Goal: Task Accomplishment & Management: Use online tool/utility

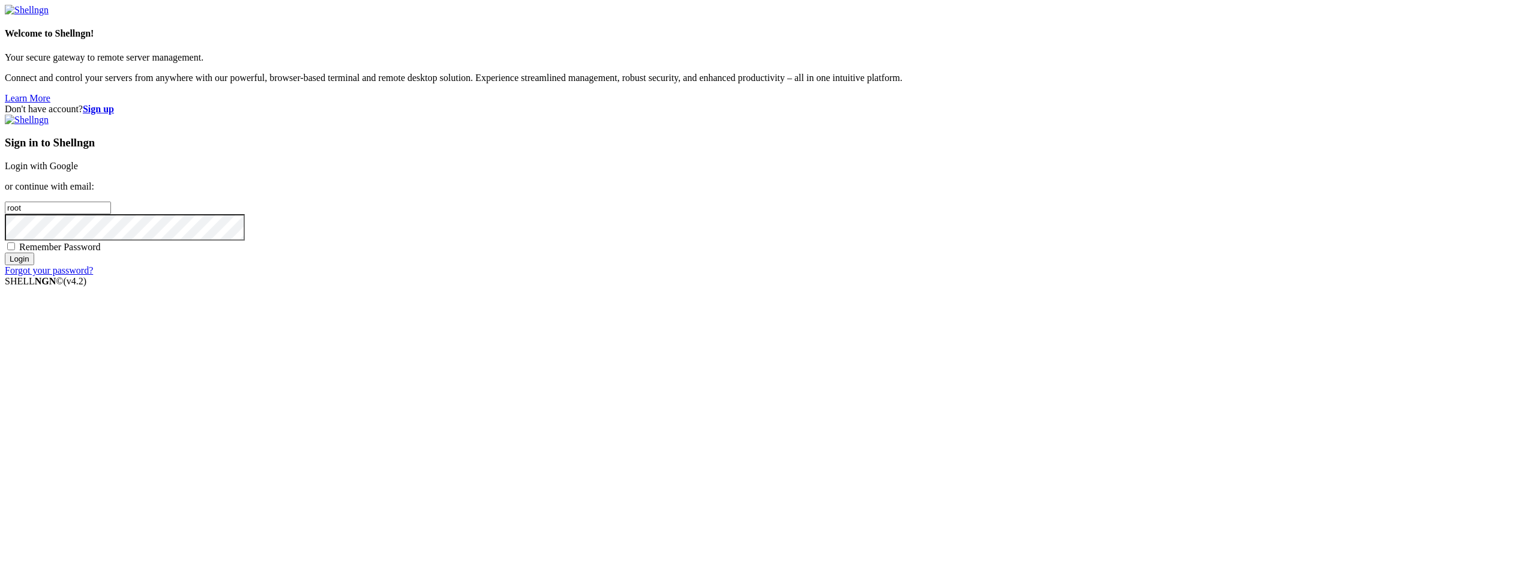
type input "22"
drag, startPoint x: 910, startPoint y: 277, endPoint x: 792, endPoint y: 277, distance: 118.2
click at [795, 276] on div "Don't have account? Sign up Sign in to Shellngn Login with Google or continue w…" at bounding box center [768, 190] width 1527 height 172
click at [78, 171] on link "Login with Google" at bounding box center [41, 166] width 73 height 10
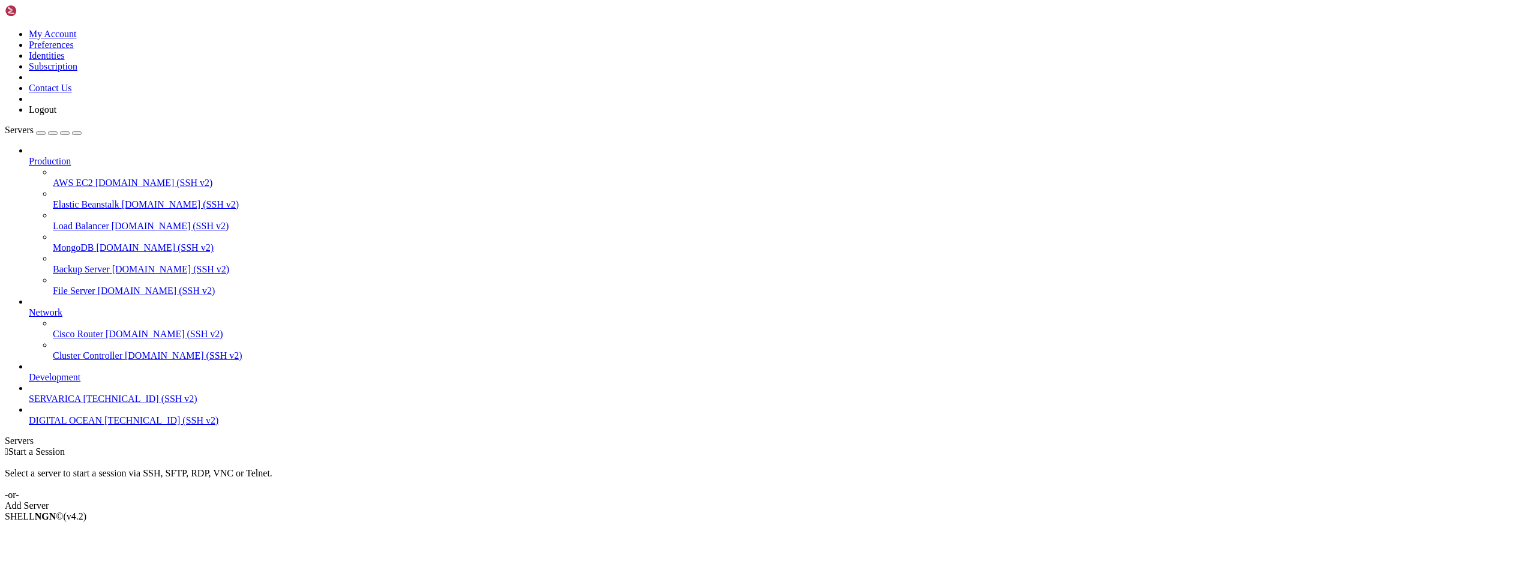
click at [79, 426] on span "DIGITAL OCEAN" at bounding box center [65, 420] width 73 height 10
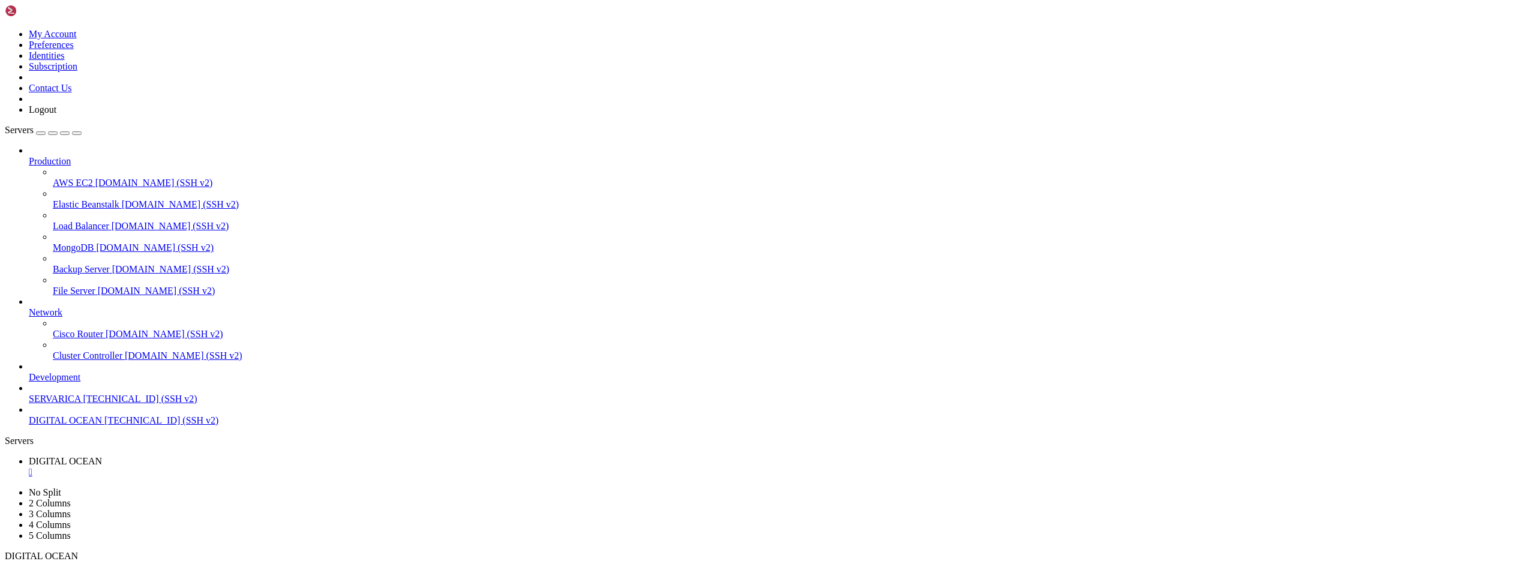
drag, startPoint x: 250, startPoint y: 1087, endPoint x: 541, endPoint y: 1057, distance: 293.2
drag, startPoint x: 834, startPoint y: 331, endPoint x: 683, endPoint y: 274, distance: 161.1
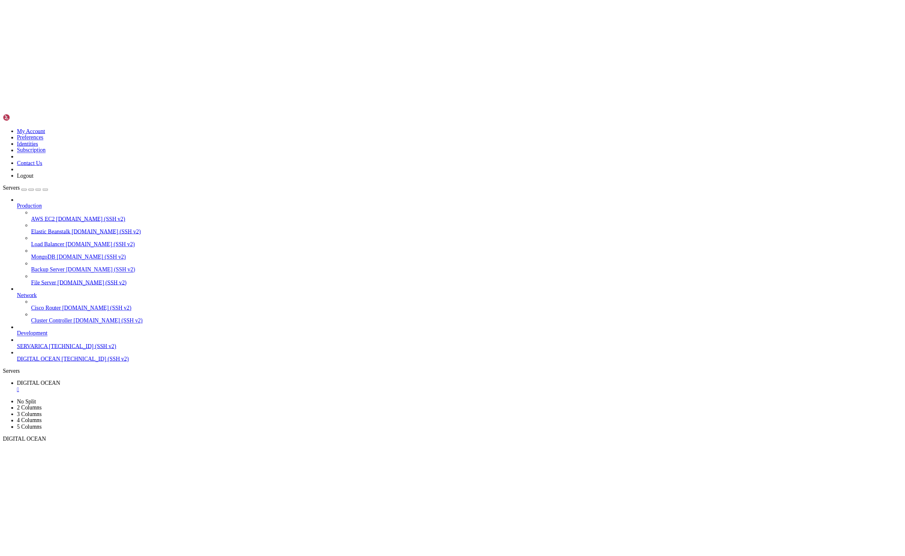
scroll to position [3285, 0]
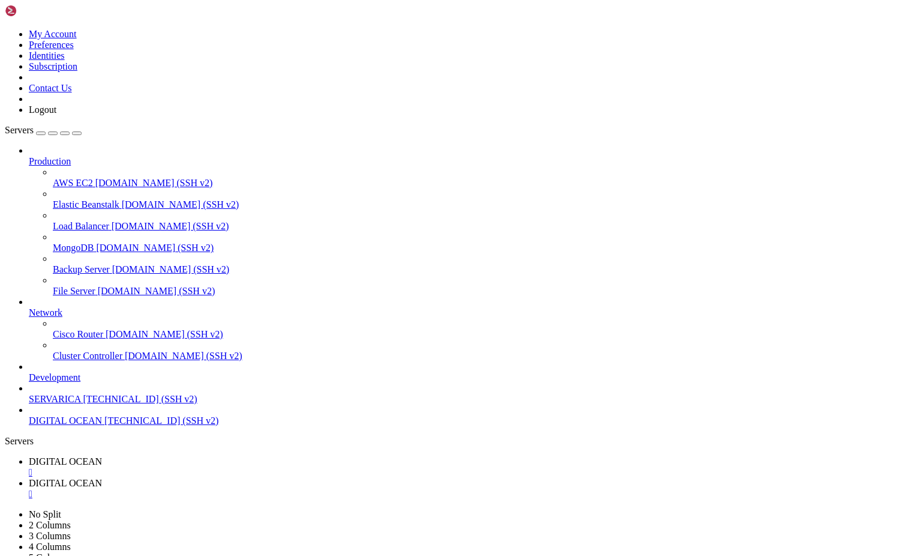
type input "/root"
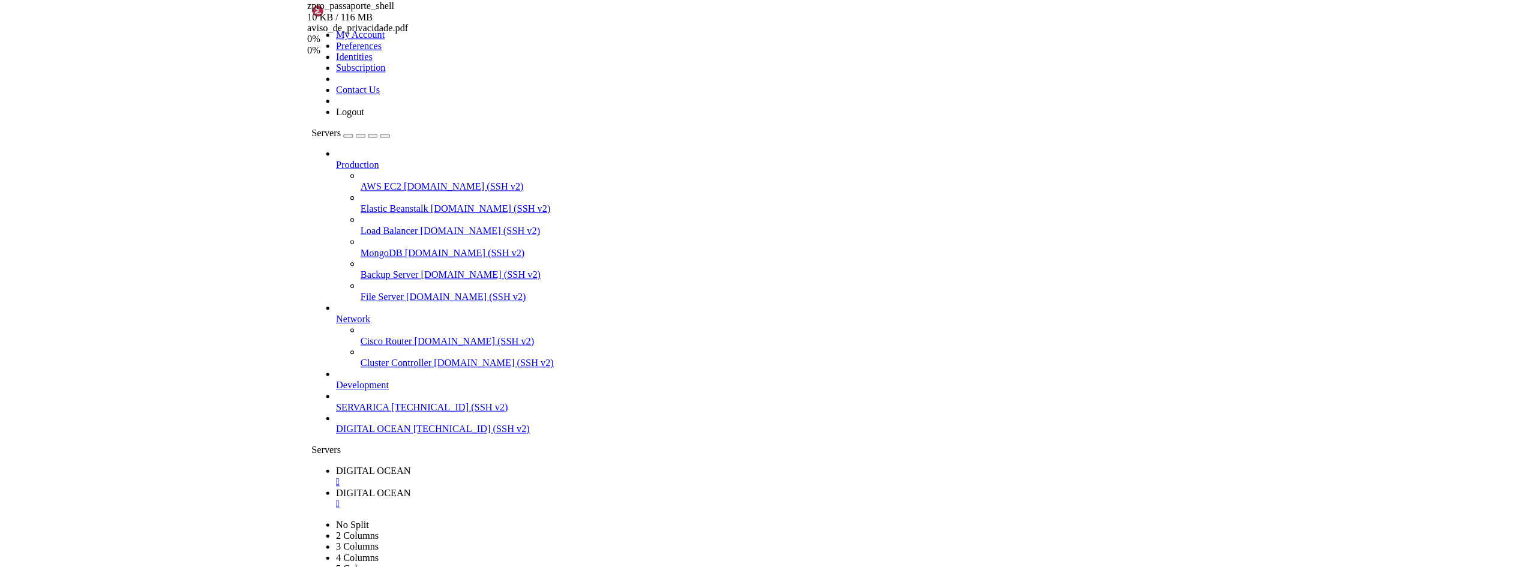
scroll to position [3275, 0]
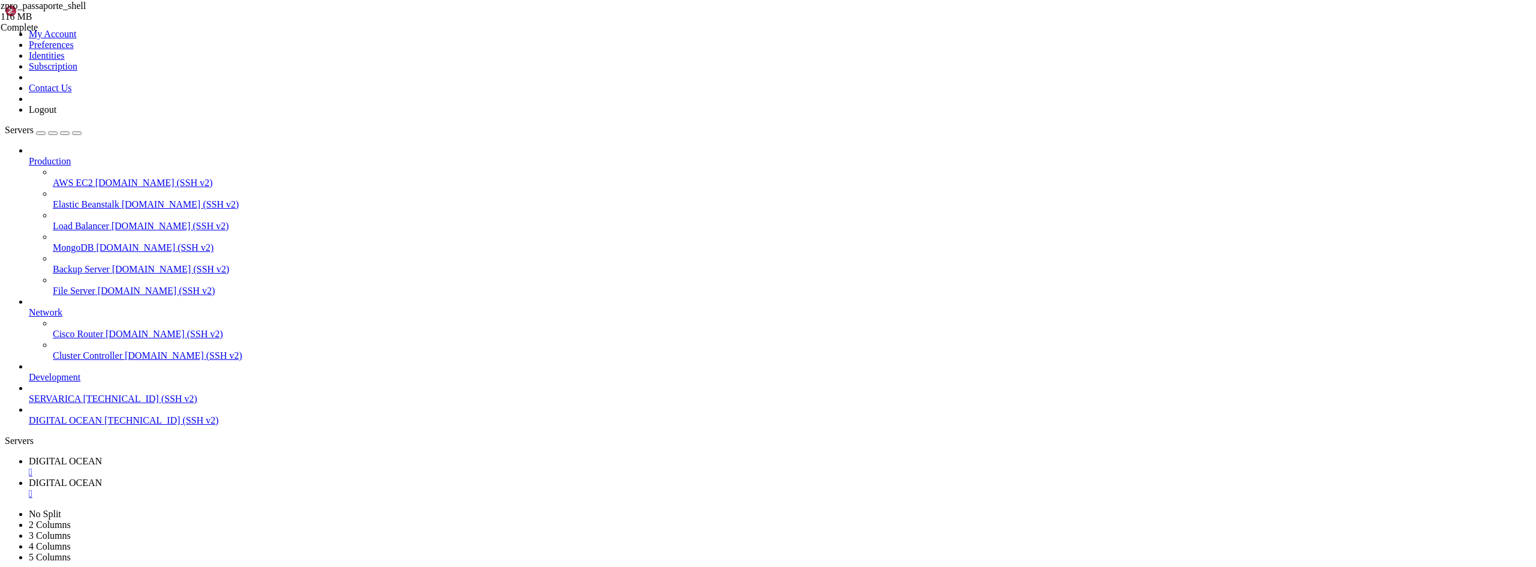
click at [102, 456] on span "DIGITAL OCEAN" at bounding box center [65, 461] width 73 height 10
click at [348, 489] on div "" at bounding box center [780, 494] width 1503 height 11
drag, startPoint x: 71, startPoint y: 688, endPoint x: 613, endPoint y: 807, distance: 554.8
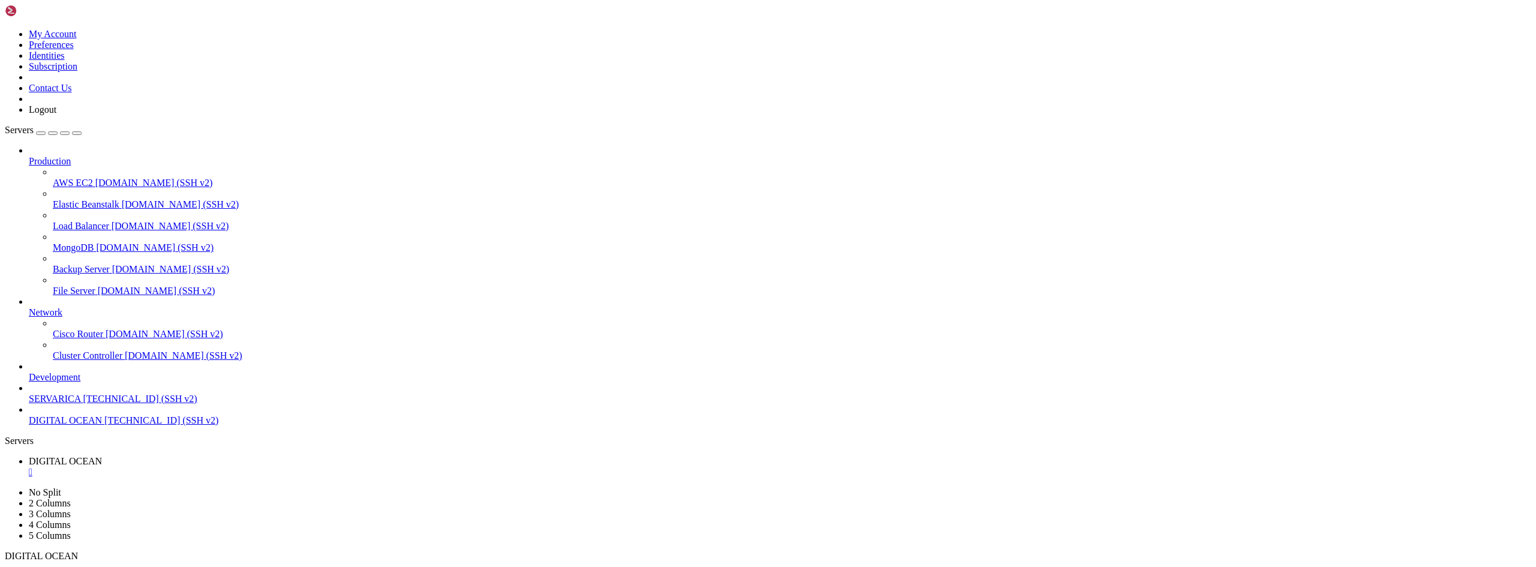
drag, startPoint x: 247, startPoint y: 911, endPoint x: 162, endPoint y: 979, distance: 108.9
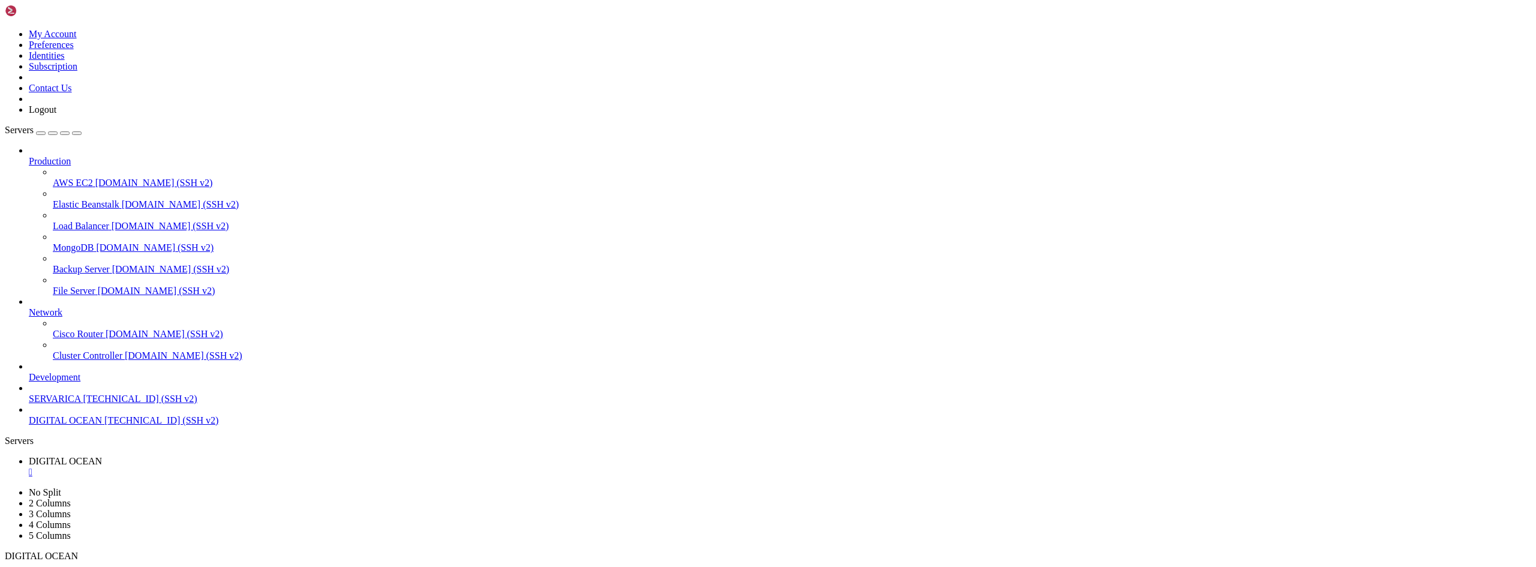
drag, startPoint x: 253, startPoint y: 923, endPoint x: 260, endPoint y: 1003, distance: 80.2
drag, startPoint x: 360, startPoint y: 934, endPoint x: 331, endPoint y: 1012, distance: 83.2
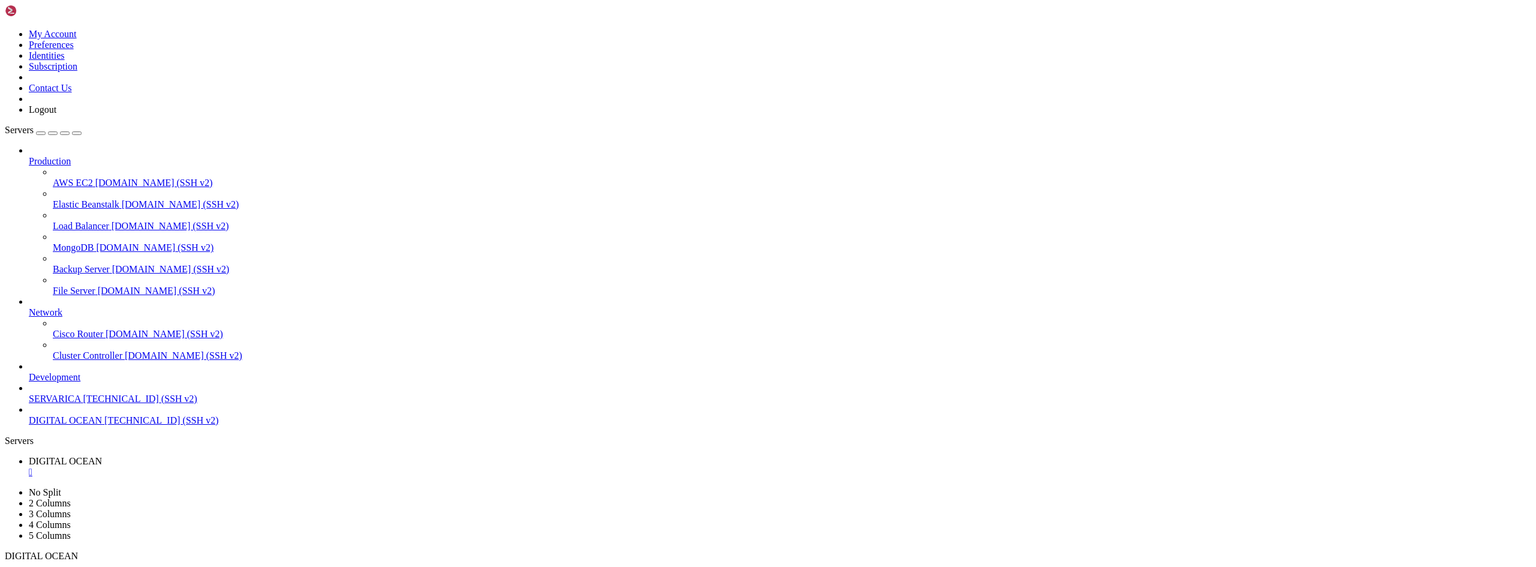
scroll to position [0, 0]
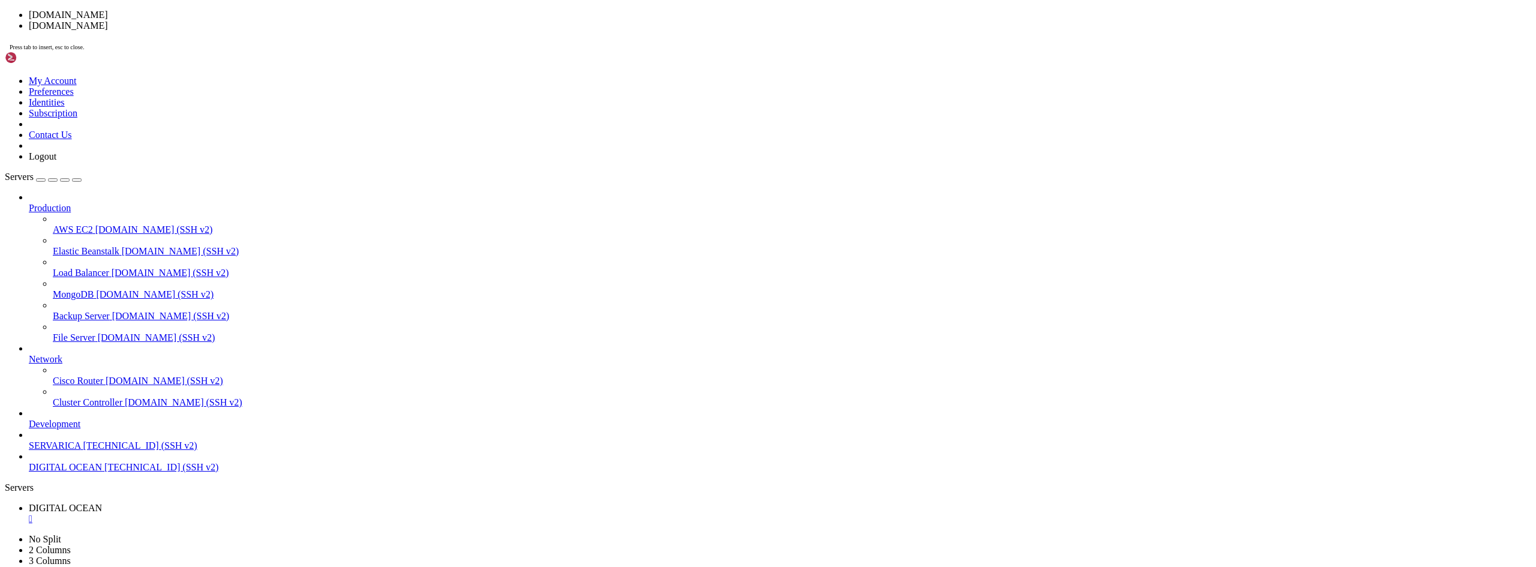
drag, startPoint x: 263, startPoint y: 311, endPoint x: 112, endPoint y: 256, distance: 161.0
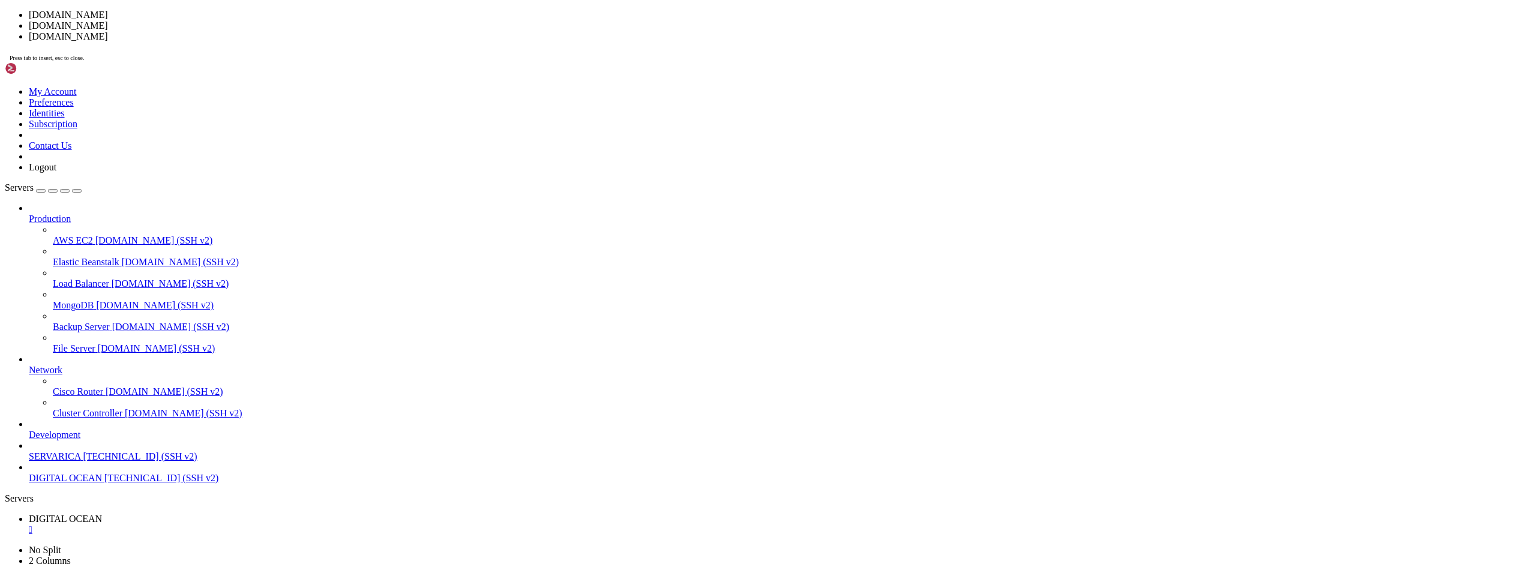
drag, startPoint x: 260, startPoint y: 311, endPoint x: 114, endPoint y: 257, distance: 155.7
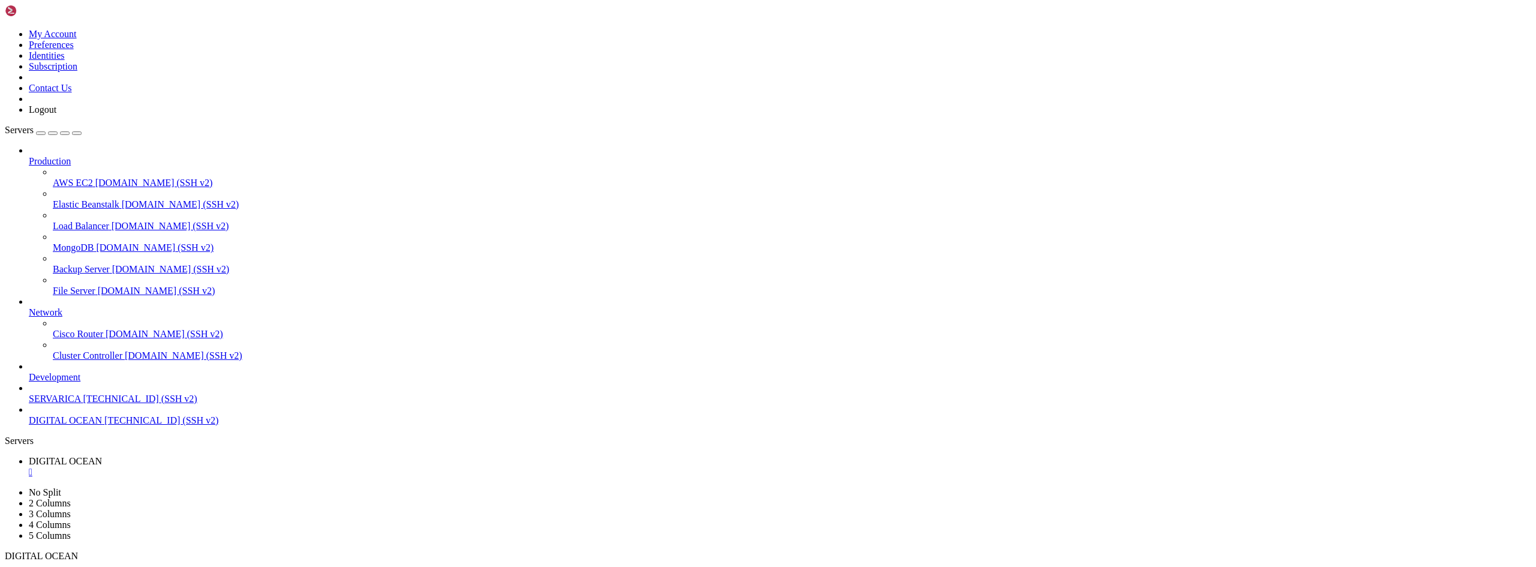
drag, startPoint x: 359, startPoint y: 1033, endPoint x: 17, endPoint y: 880, distance: 374.0
copy div "💻 Instalação concluída com Sucesso... SuperAdmin: superadmin@zpro.io Senha: 123…"
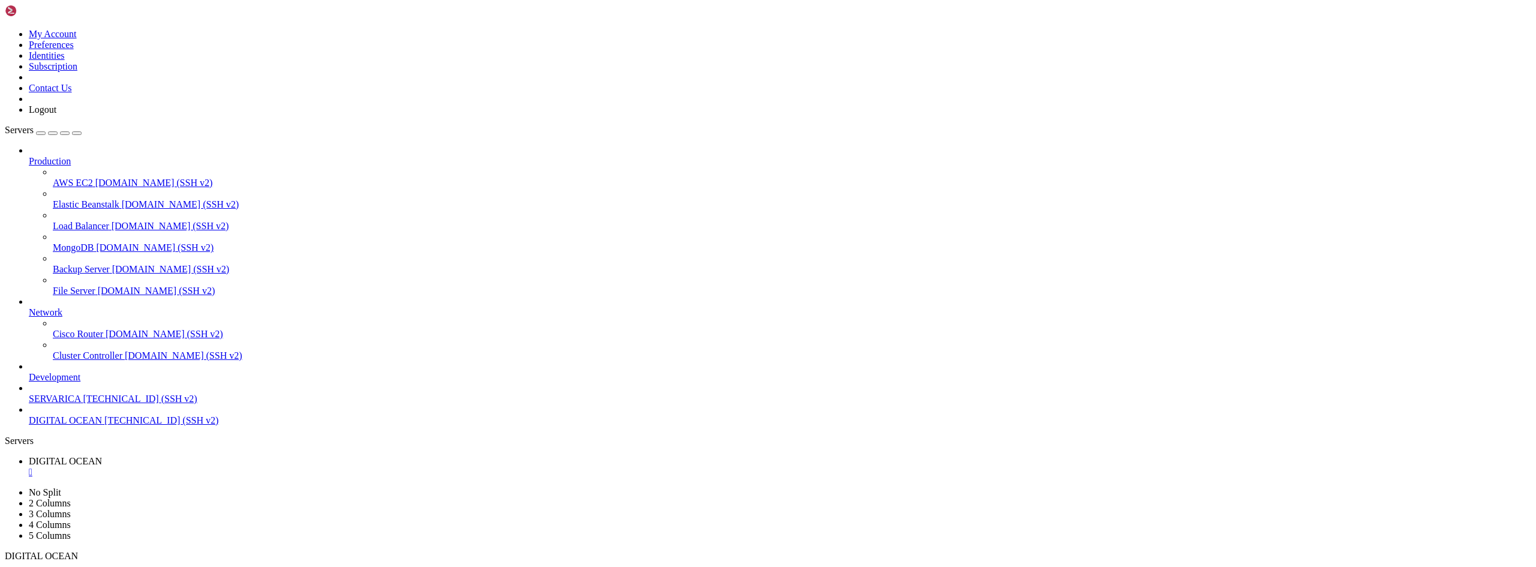
drag, startPoint x: 391, startPoint y: 1134, endPoint x: 388, endPoint y: 1125, distance: 9.3
click at [241, 467] on div "" at bounding box center [780, 472] width 1503 height 11
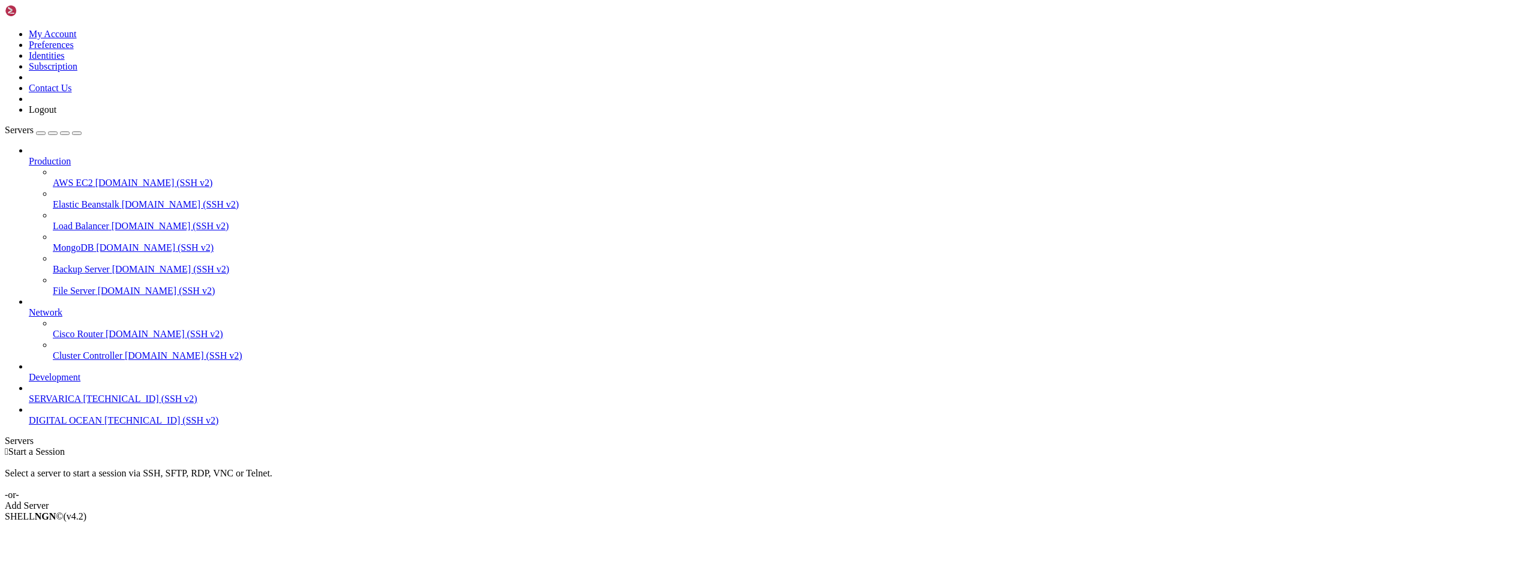
click at [104, 426] on span "[TECHNICAL_ID] (SSH v2)" at bounding box center [161, 420] width 114 height 10
drag, startPoint x: 250, startPoint y: 934, endPoint x: 202, endPoint y: 1027, distance: 104.7
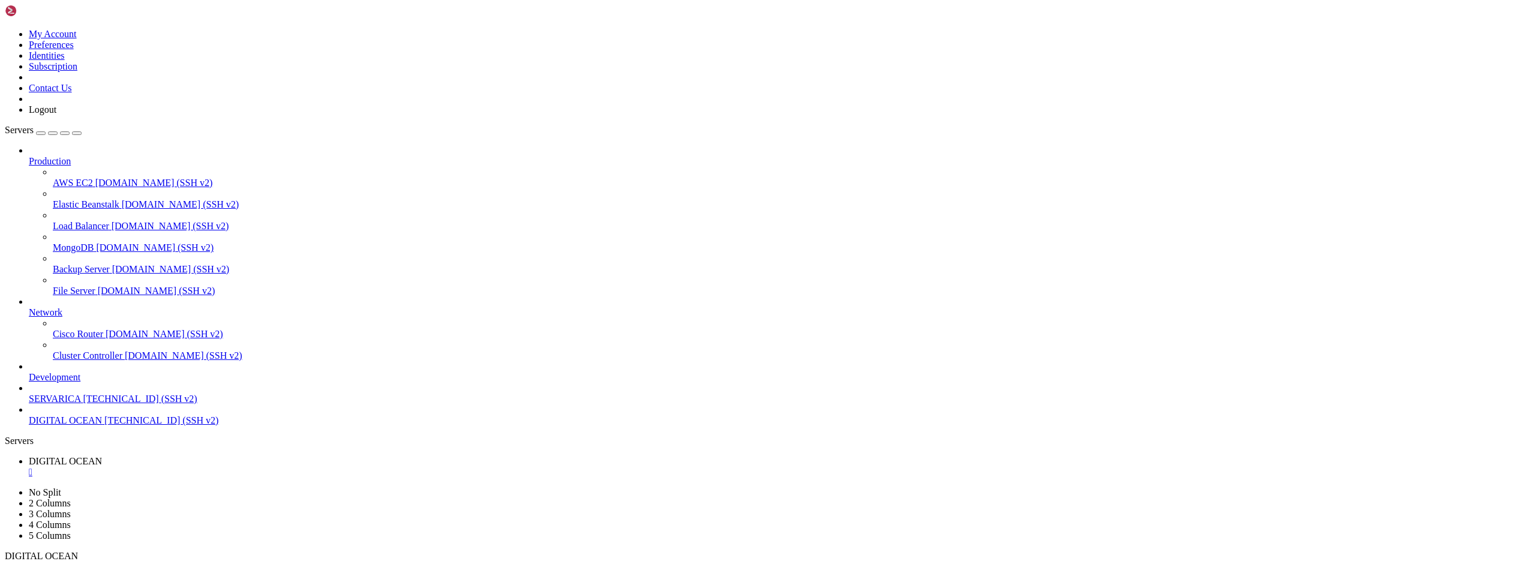
drag, startPoint x: 251, startPoint y: 943, endPoint x: 231, endPoint y: 1020, distance: 78.8
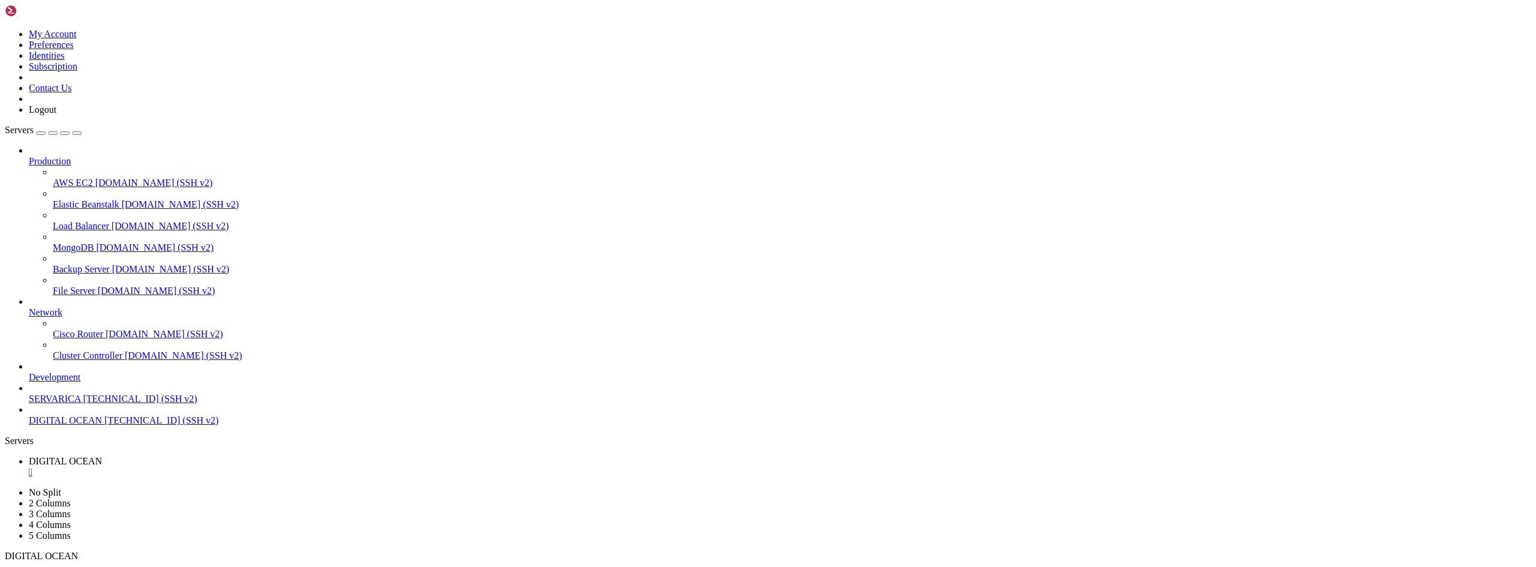
drag, startPoint x: 361, startPoint y: 953, endPoint x: 346, endPoint y: 1032, distance: 80.0
click at [241, 467] on div "" at bounding box center [780, 472] width 1503 height 11
click at [104, 426] on span "[TECHNICAL_ID] (SSH v2)" at bounding box center [161, 420] width 114 height 10
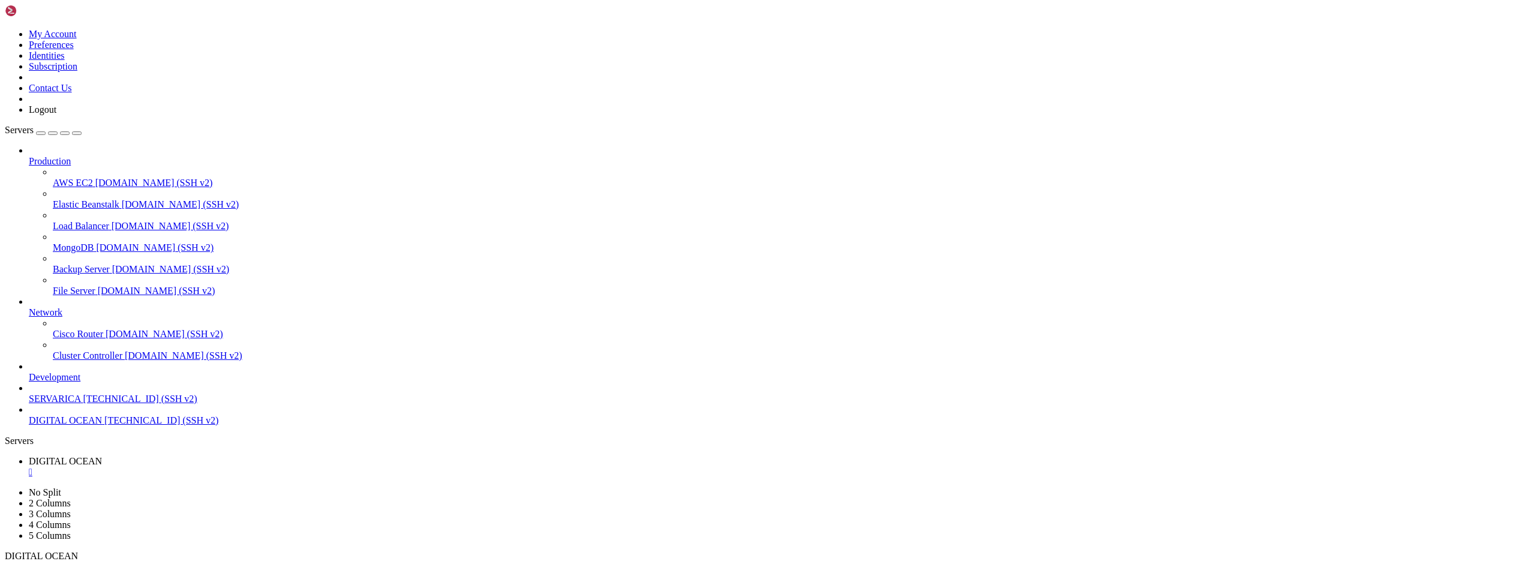
drag, startPoint x: 249, startPoint y: 933, endPoint x: 267, endPoint y: 1016, distance: 84.8
drag, startPoint x: 252, startPoint y: 942, endPoint x: 206, endPoint y: 1020, distance: 90.4
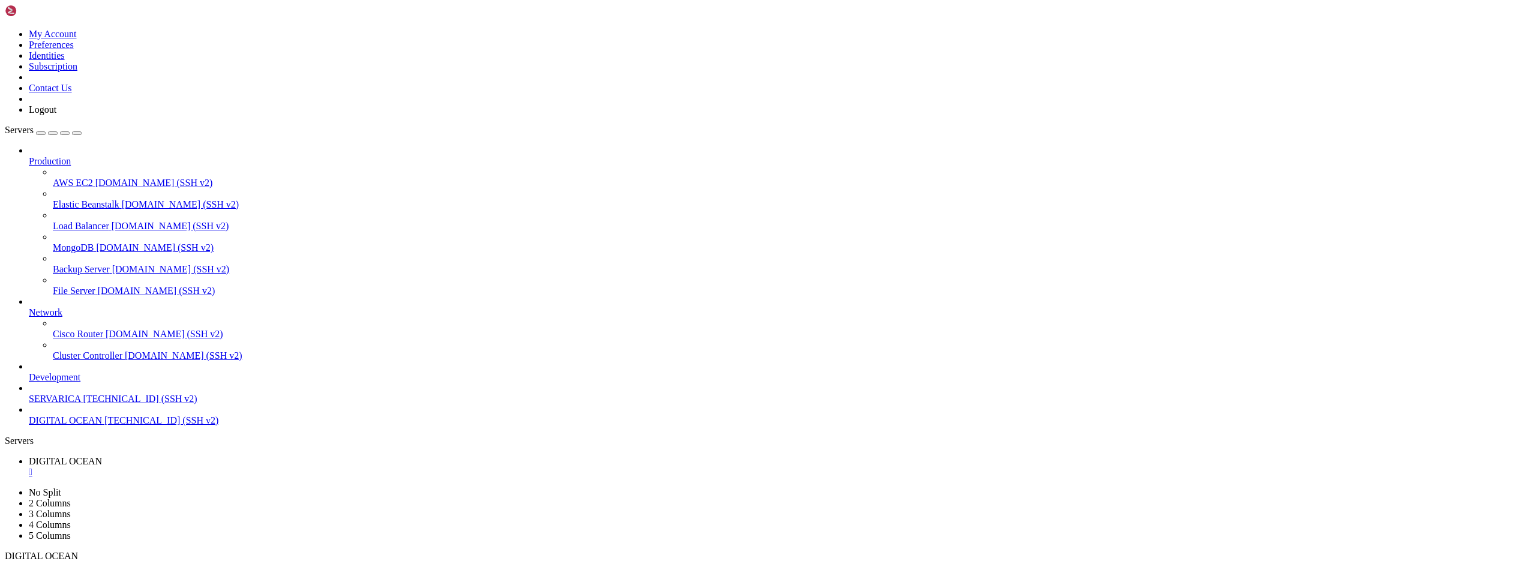
drag, startPoint x: 359, startPoint y: 953, endPoint x: 347, endPoint y: 1017, distance: 64.6
click at [242, 467] on div "" at bounding box center [780, 472] width 1503 height 11
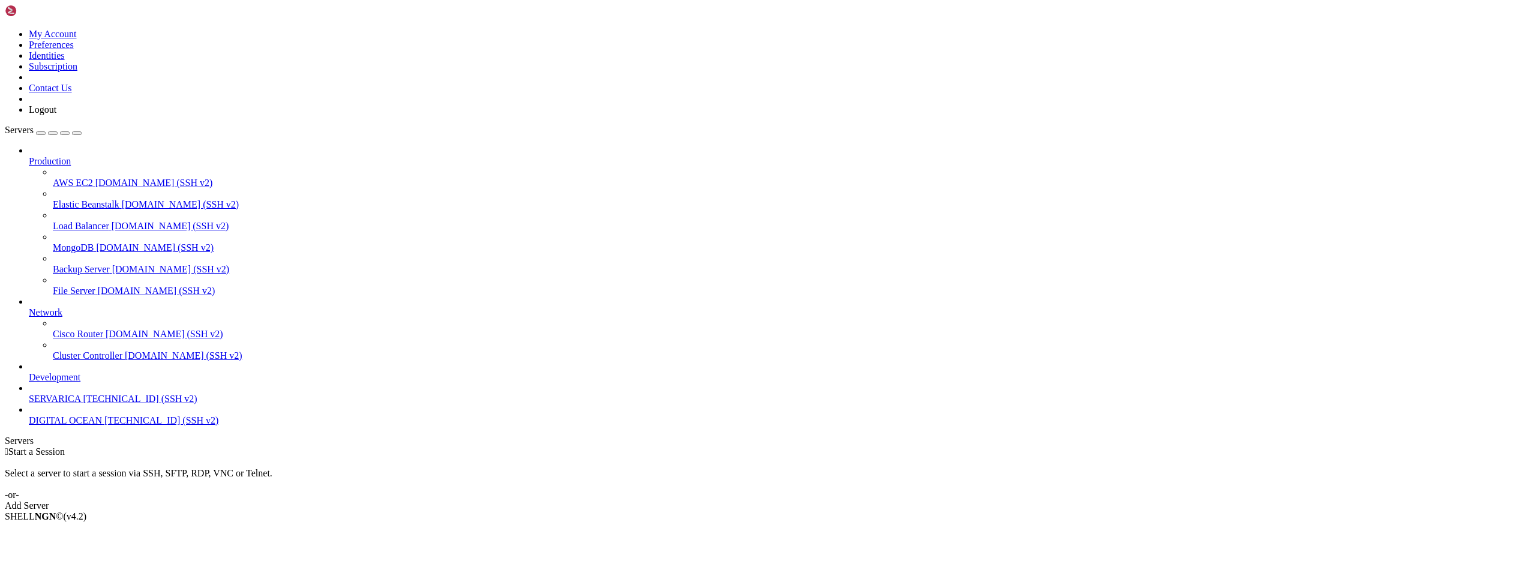
click at [104, 426] on span "[TECHNICAL_ID] (SSH v2)" at bounding box center [161, 420] width 114 height 10
drag, startPoint x: 250, startPoint y: 933, endPoint x: 235, endPoint y: 981, distance: 50.5
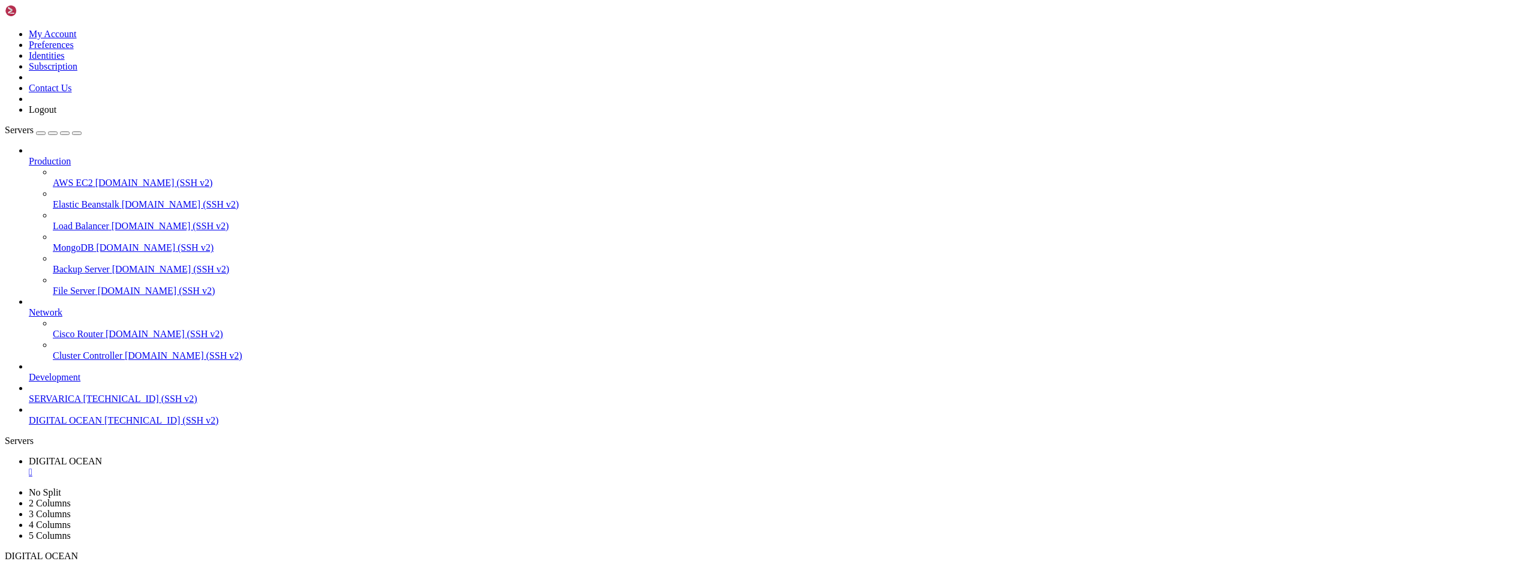
click at [68, 426] on span "DIGITAL OCEAN" at bounding box center [65, 420] width 73 height 10
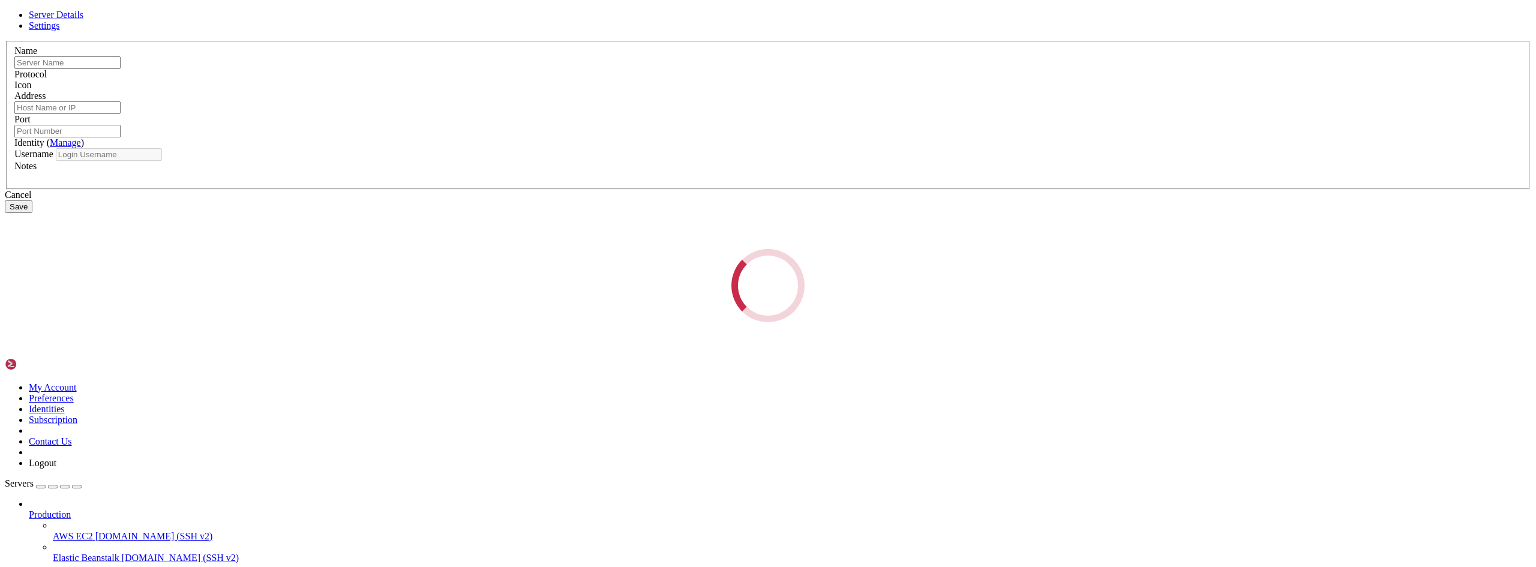
type input "DIGITAL OCEAN"
type input "[TECHNICAL_ID]"
type input "22"
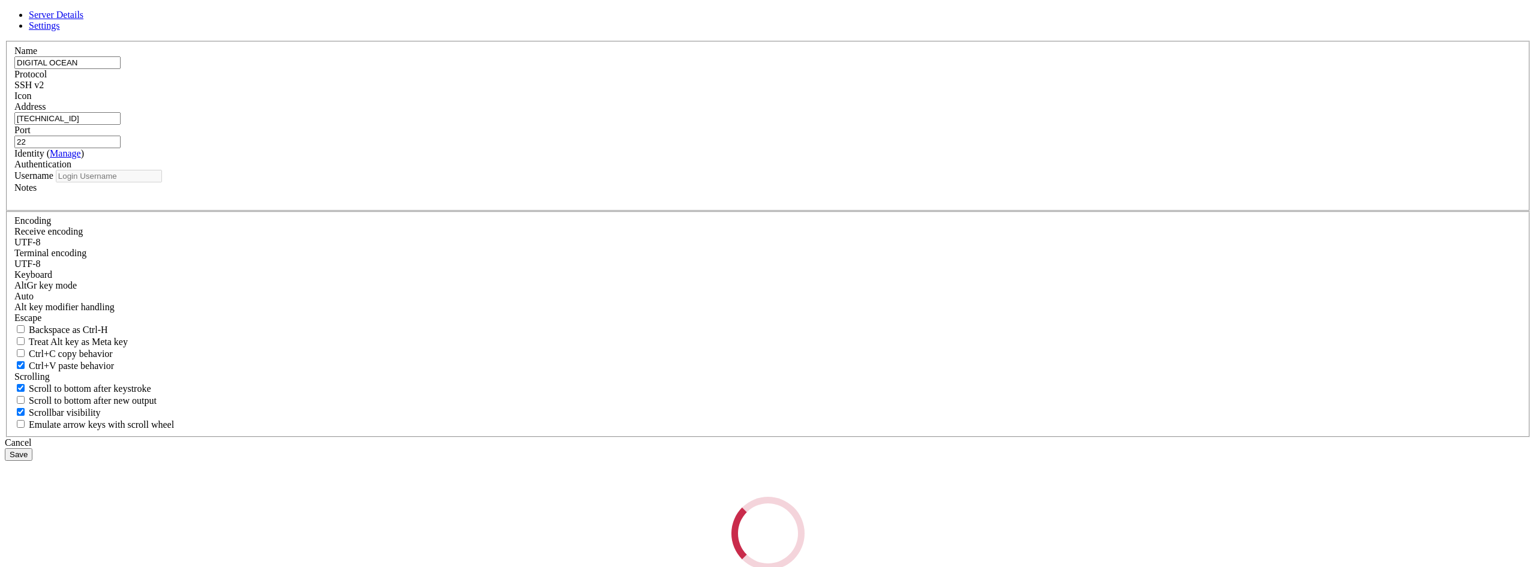
type input "root"
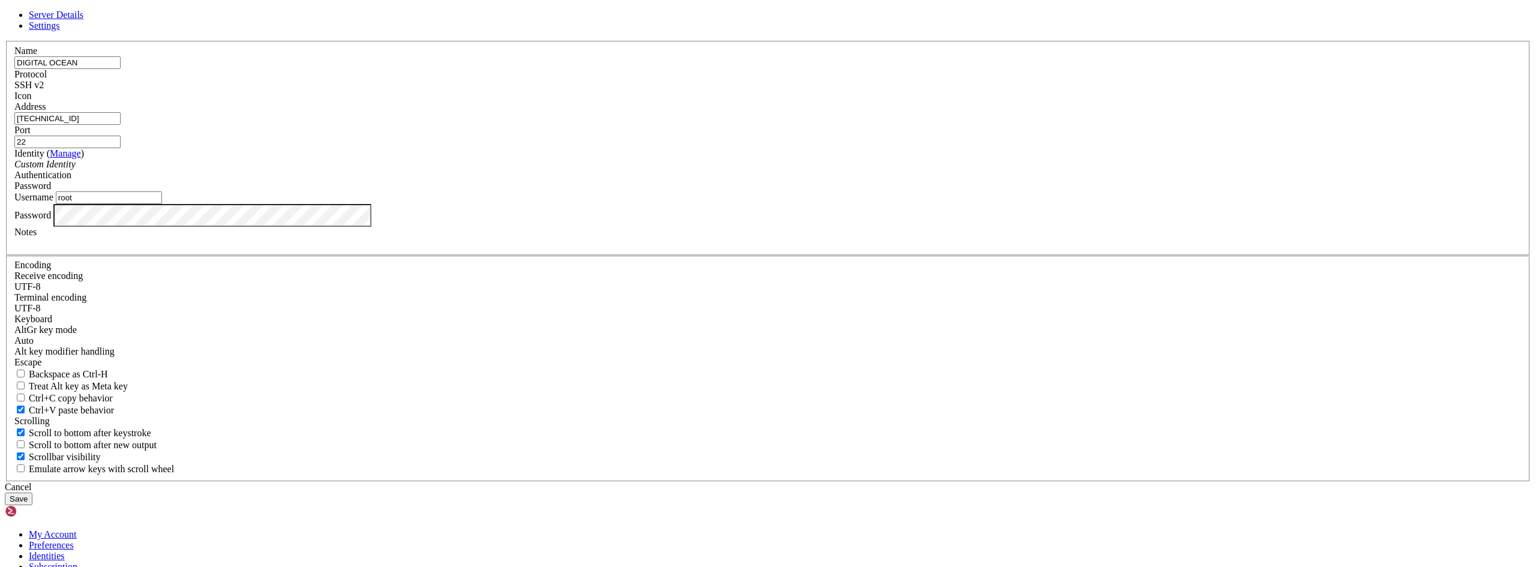
click at [469, 347] on div "Server Details Settings Name DIGITAL OCEAN Protocol SSH v2 Icon" at bounding box center [768, 258] width 1527 height 496
click at [32, 493] on button "Save" at bounding box center [19, 499] width 28 height 13
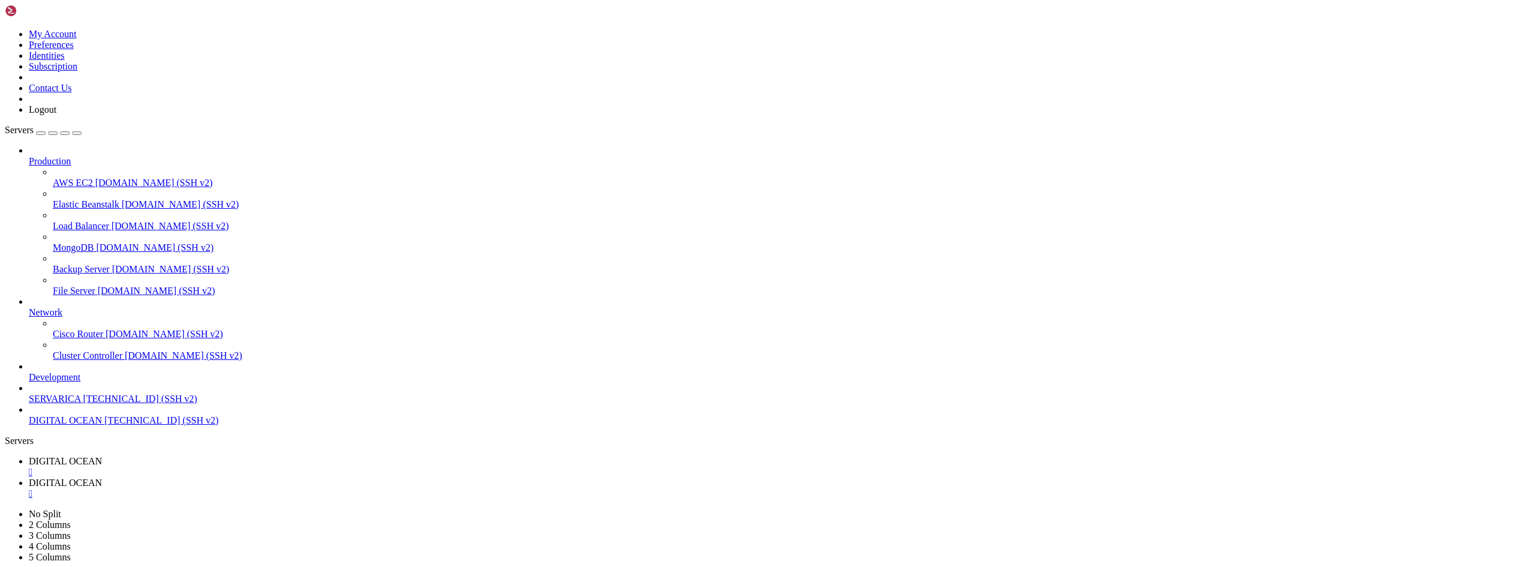
click at [59, 426] on span "DIGITAL OCEAN" at bounding box center [65, 420] width 73 height 10
click at [245, 467] on div "" at bounding box center [780, 472] width 1503 height 11
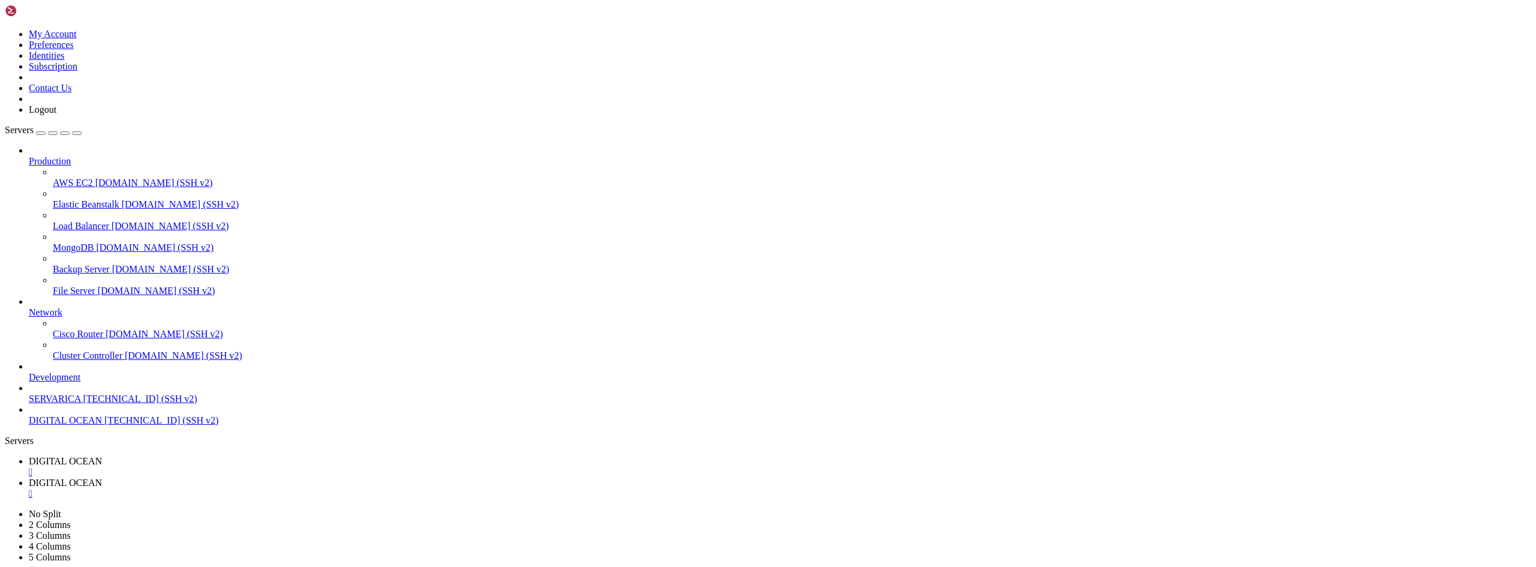
click at [245, 467] on div "" at bounding box center [780, 472] width 1503 height 11
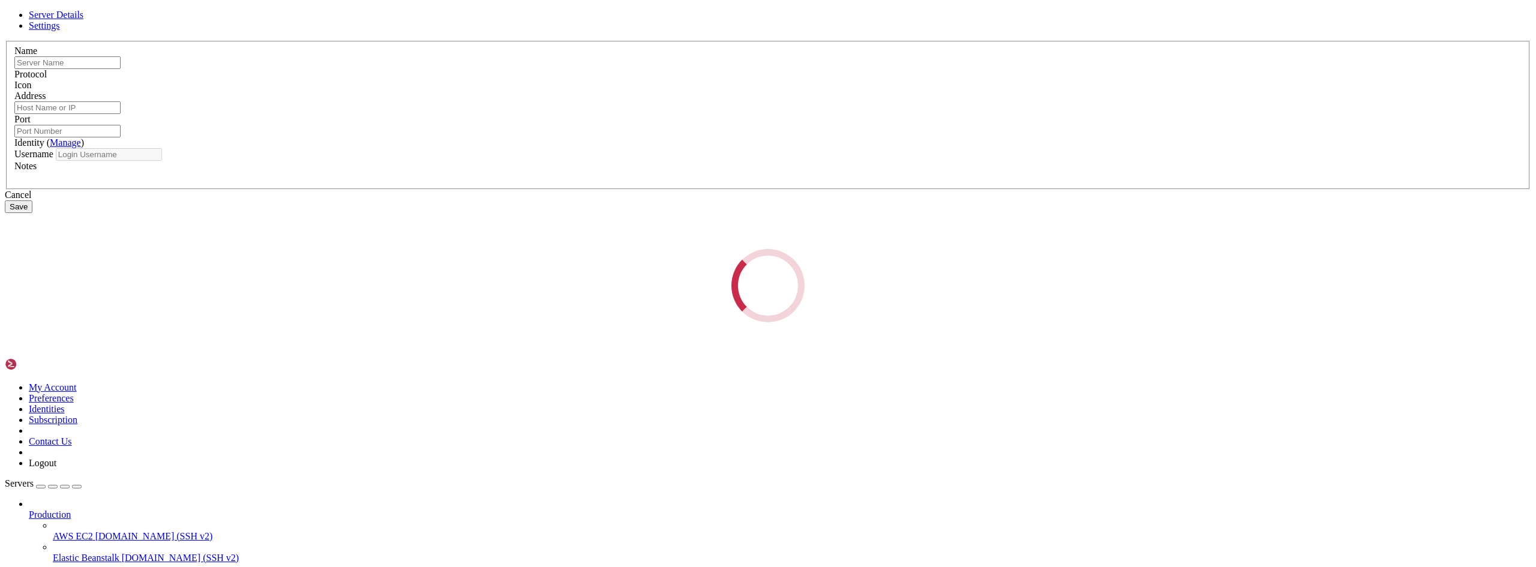
type input "DIGITAL OCEAN"
type input "[TECHNICAL_ID]"
type input "22"
type input "root"
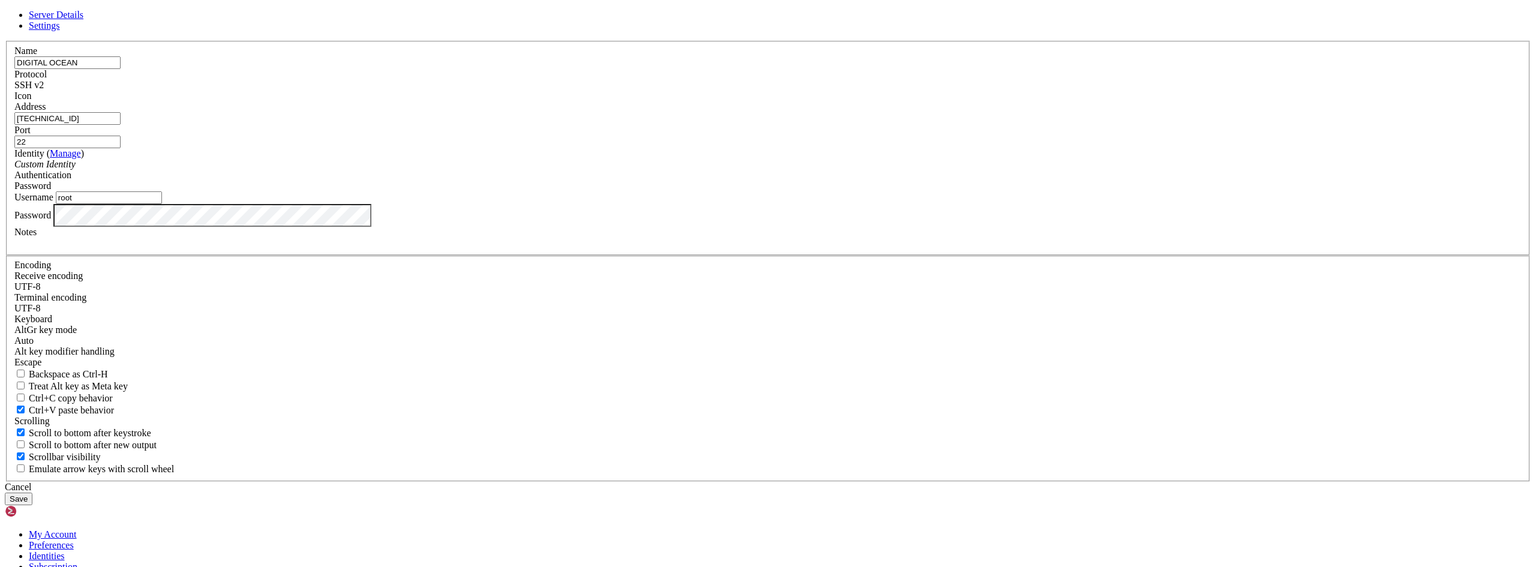
click at [424, 326] on div "Server Details Settings Name DIGITAL OCEAN Protocol SSH v2 Icon" at bounding box center [768, 258] width 1527 height 496
click at [32, 493] on button "Save" at bounding box center [19, 499] width 28 height 13
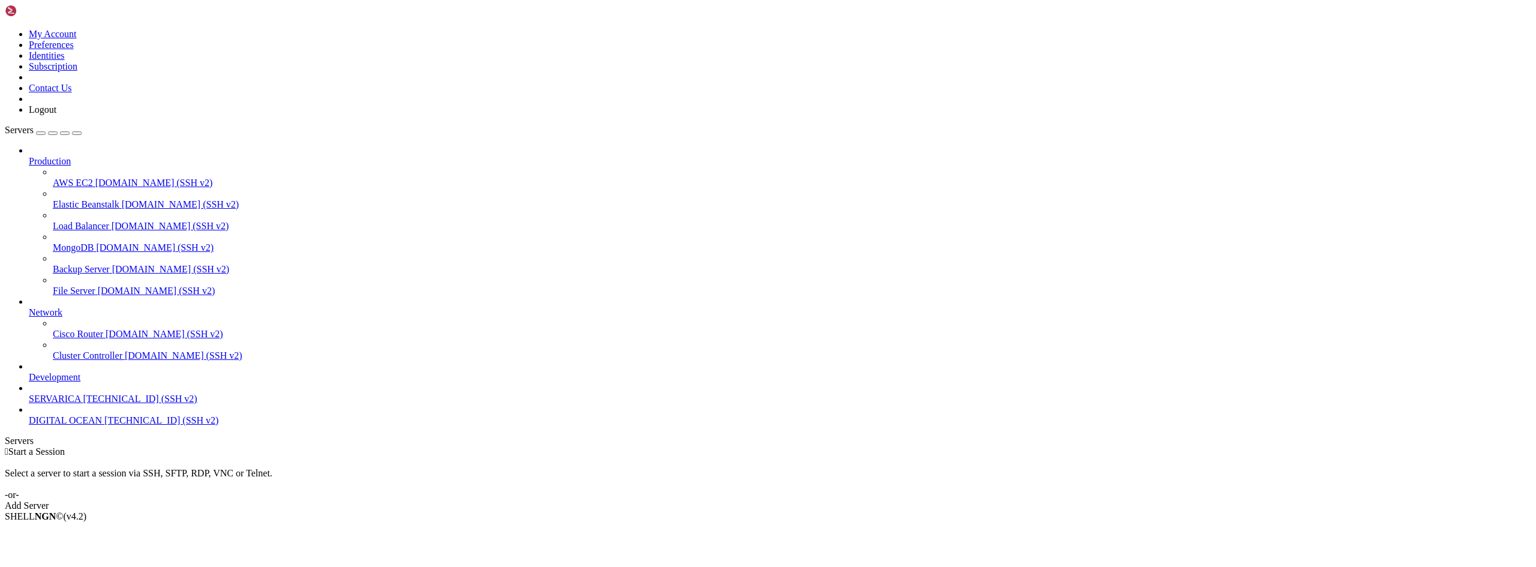
click at [57, 426] on span "DIGITAL OCEAN" at bounding box center [65, 420] width 73 height 10
drag, startPoint x: 249, startPoint y: 954, endPoint x: 235, endPoint y: 1002, distance: 50.7
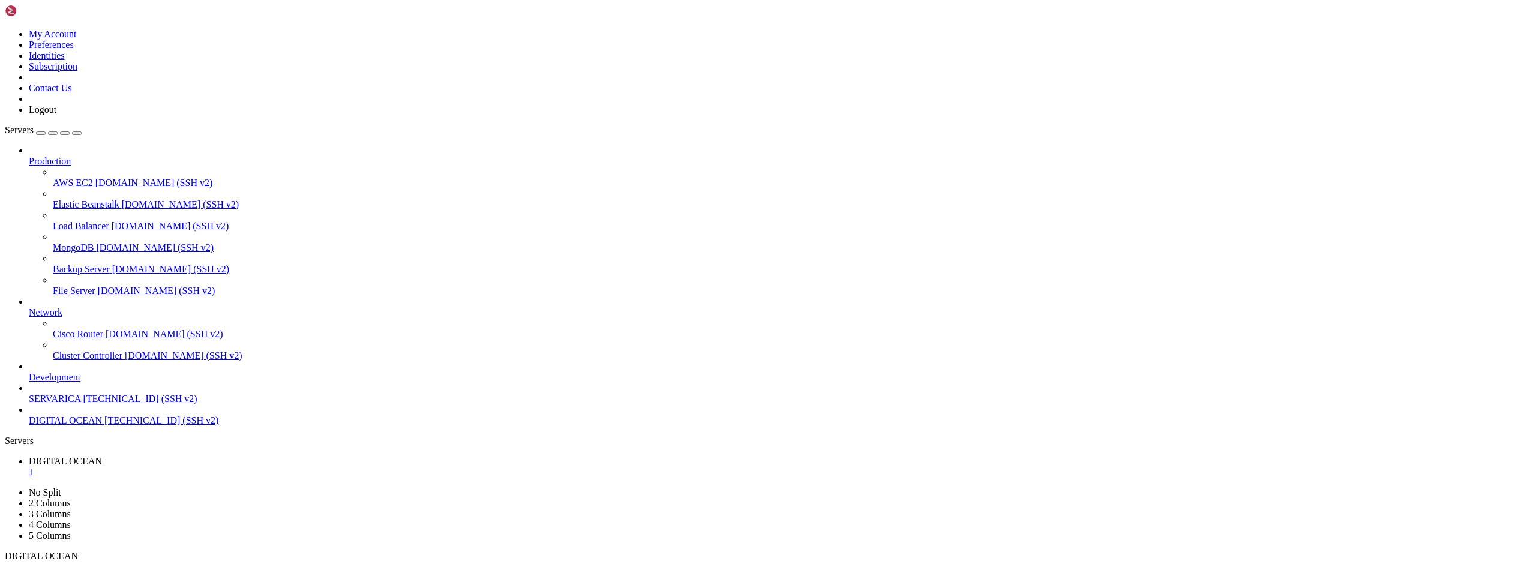
drag, startPoint x: 250, startPoint y: 1057, endPoint x: 248, endPoint y: 1092, distance: 35.5
click at [46, 426] on span "DIGITAL OCEAN" at bounding box center [65, 420] width 73 height 10
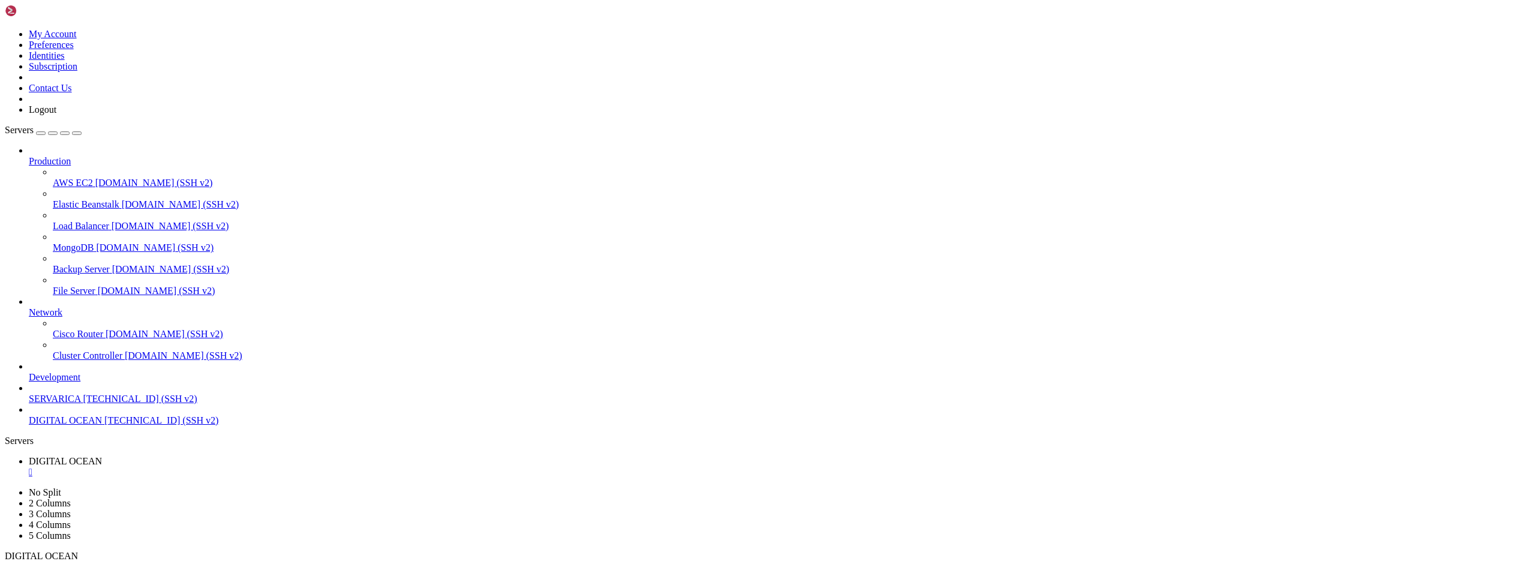
click at [47, 426] on span "DIGITAL OCEAN" at bounding box center [65, 420] width 73 height 10
click at [239, 467] on div "" at bounding box center [780, 472] width 1503 height 11
drag, startPoint x: 251, startPoint y: 902, endPoint x: 232, endPoint y: 963, distance: 64.3
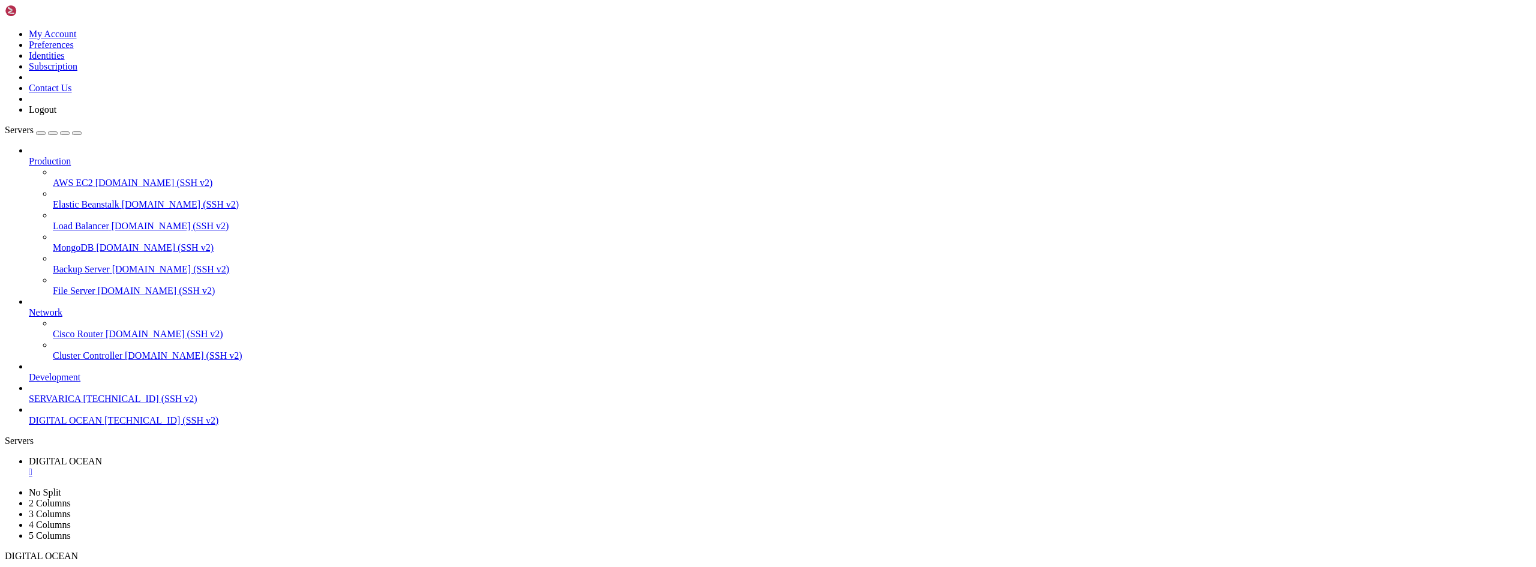
drag, startPoint x: 249, startPoint y: 1057, endPoint x: 240, endPoint y: 1092, distance: 35.4
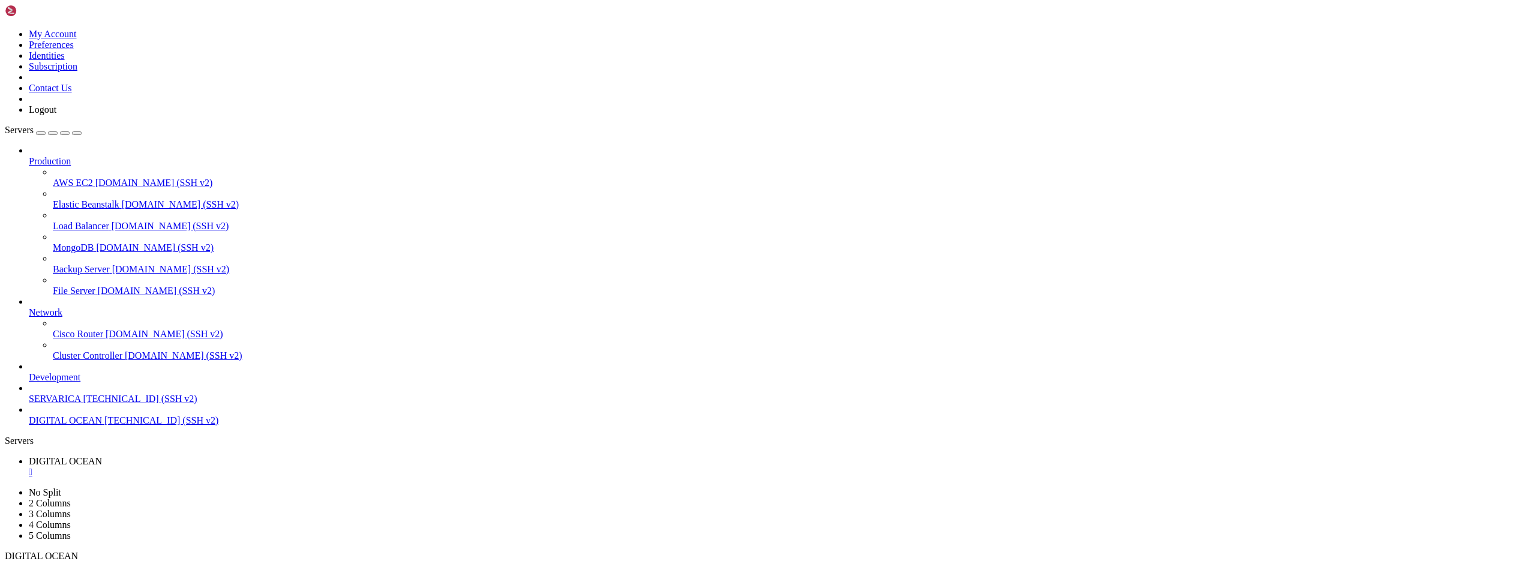
drag, startPoint x: 22, startPoint y: 892, endPoint x: 40, endPoint y: 960, distance: 69.4
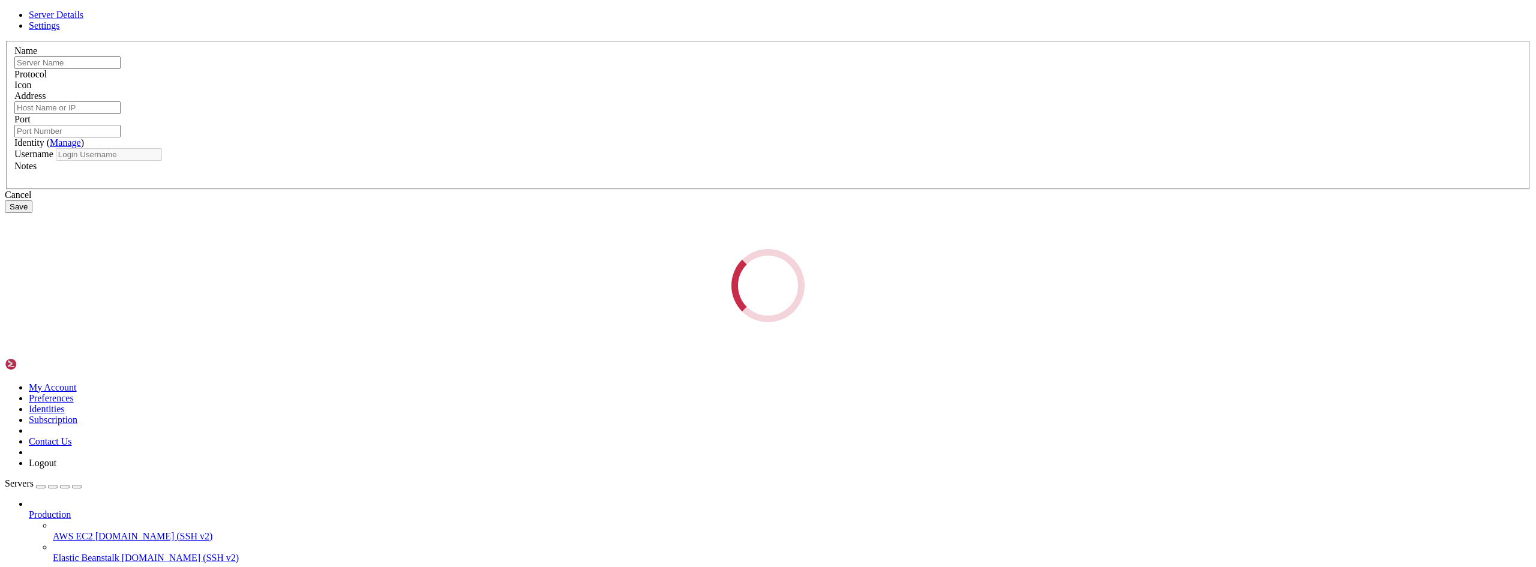
type input "DIGITAL OCEAN"
type input "[TECHNICAL_ID]"
type input "22"
type input "root"
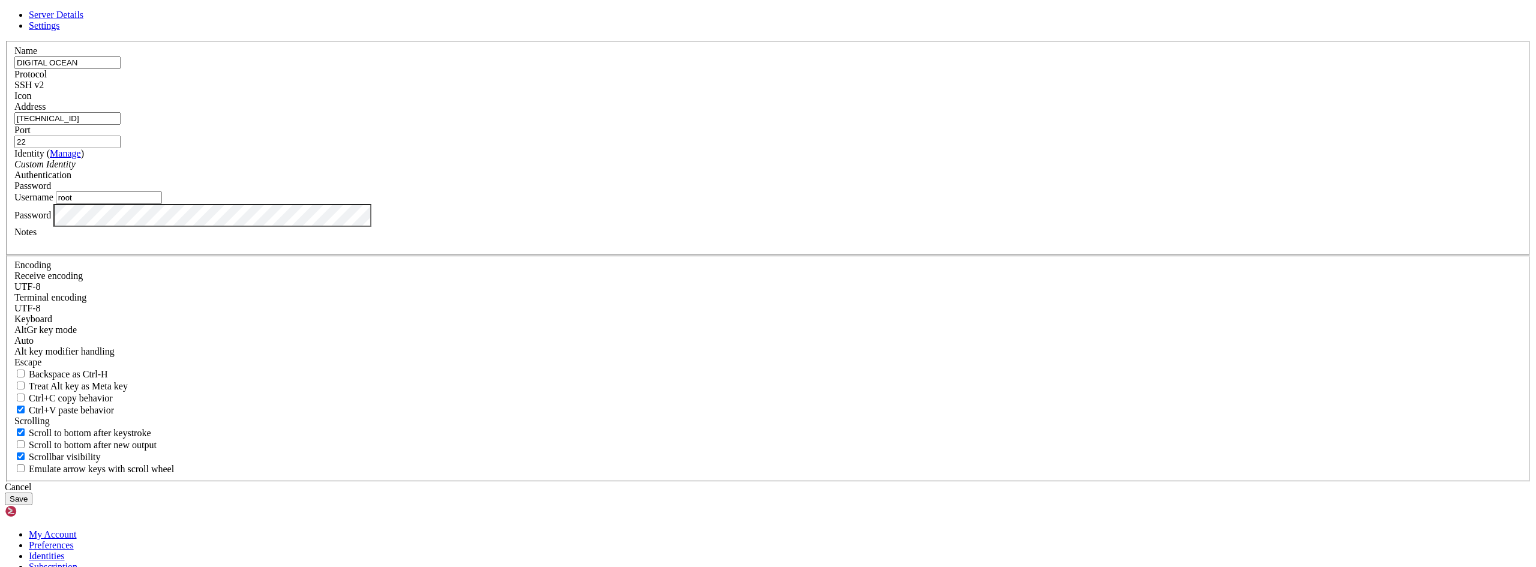
drag, startPoint x: 679, startPoint y: 218, endPoint x: 588, endPoint y: 216, distance: 91.8
click at [587, 216] on div "Server Details Settings Name DIGITAL OCEAN Protocol SSH v2 Icon" at bounding box center [768, 258] width 1527 height 496
drag, startPoint x: 499, startPoint y: 455, endPoint x: 466, endPoint y: 444, distance: 34.9
click at [498, 454] on div "Server Details Settings Name DIGITAL OCEAN Protocol SSH v2 Icon" at bounding box center [768, 258] width 1527 height 496
click at [847, 482] on div "Cancel" at bounding box center [768, 487] width 1527 height 11
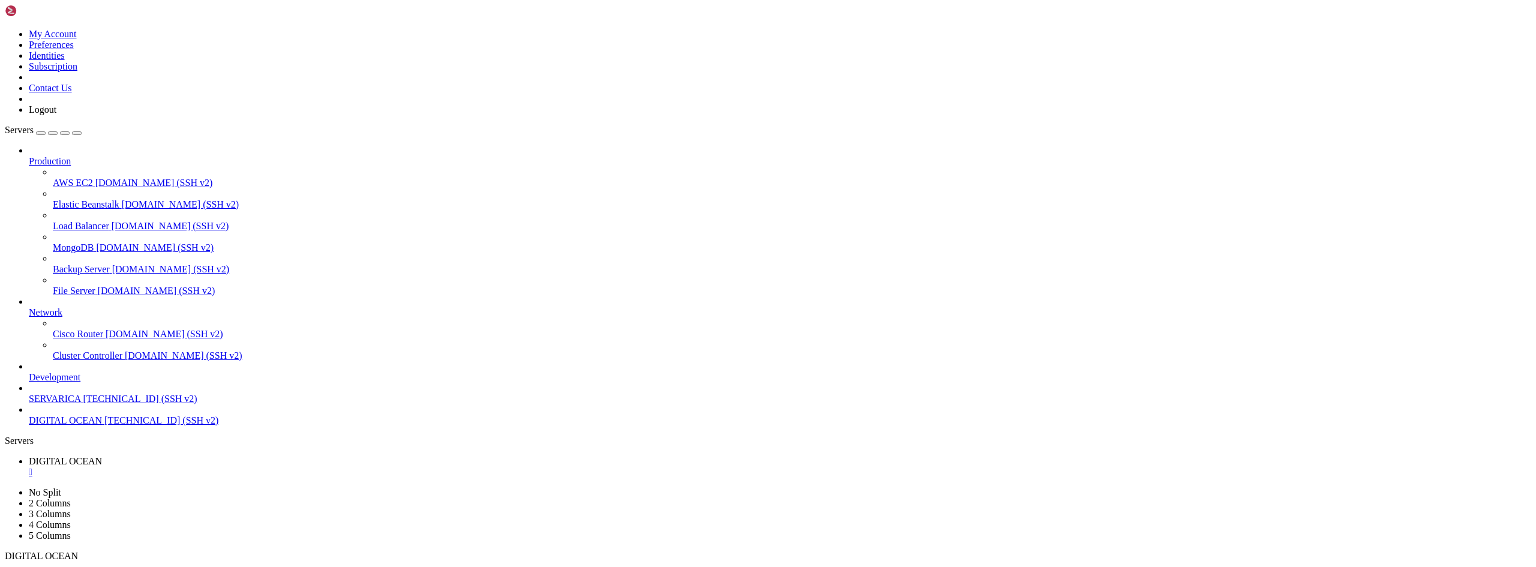
drag, startPoint x: 250, startPoint y: 934, endPoint x: 215, endPoint y: 1005, distance: 79.2
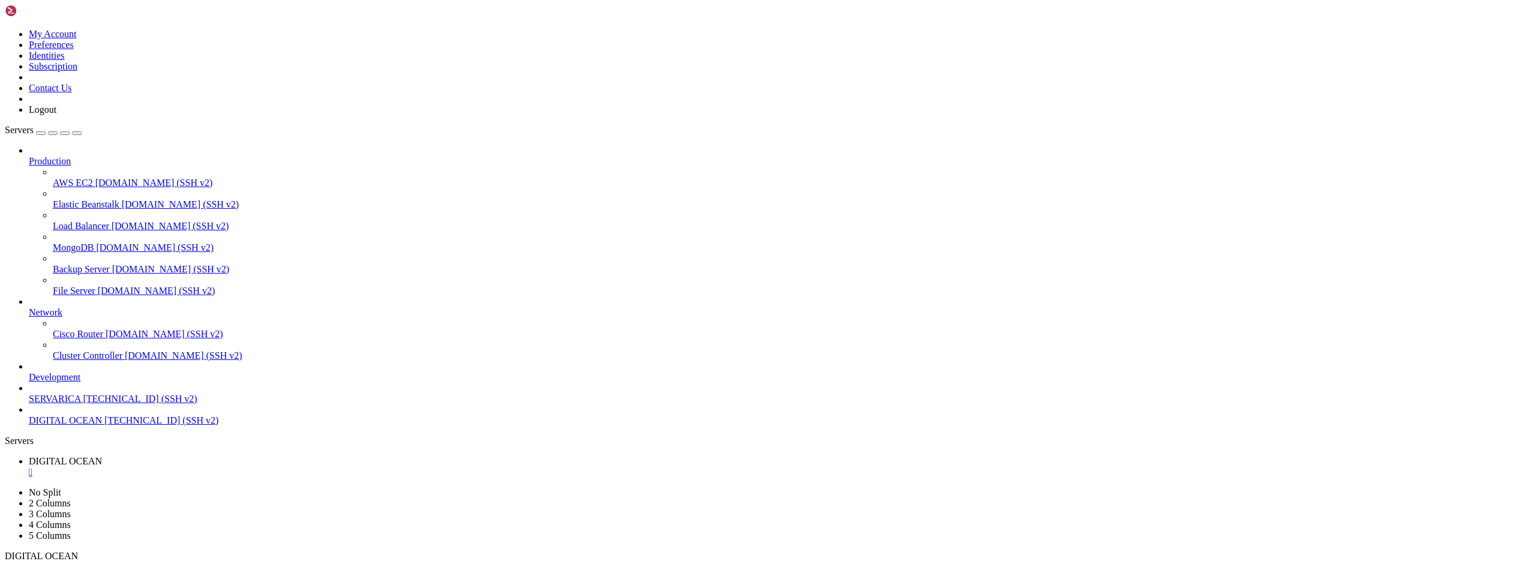
drag, startPoint x: 251, startPoint y: 1006, endPoint x: 238, endPoint y: 1068, distance: 62.5
drag, startPoint x: 21, startPoint y: 892, endPoint x: 37, endPoint y: 979, distance: 88.5
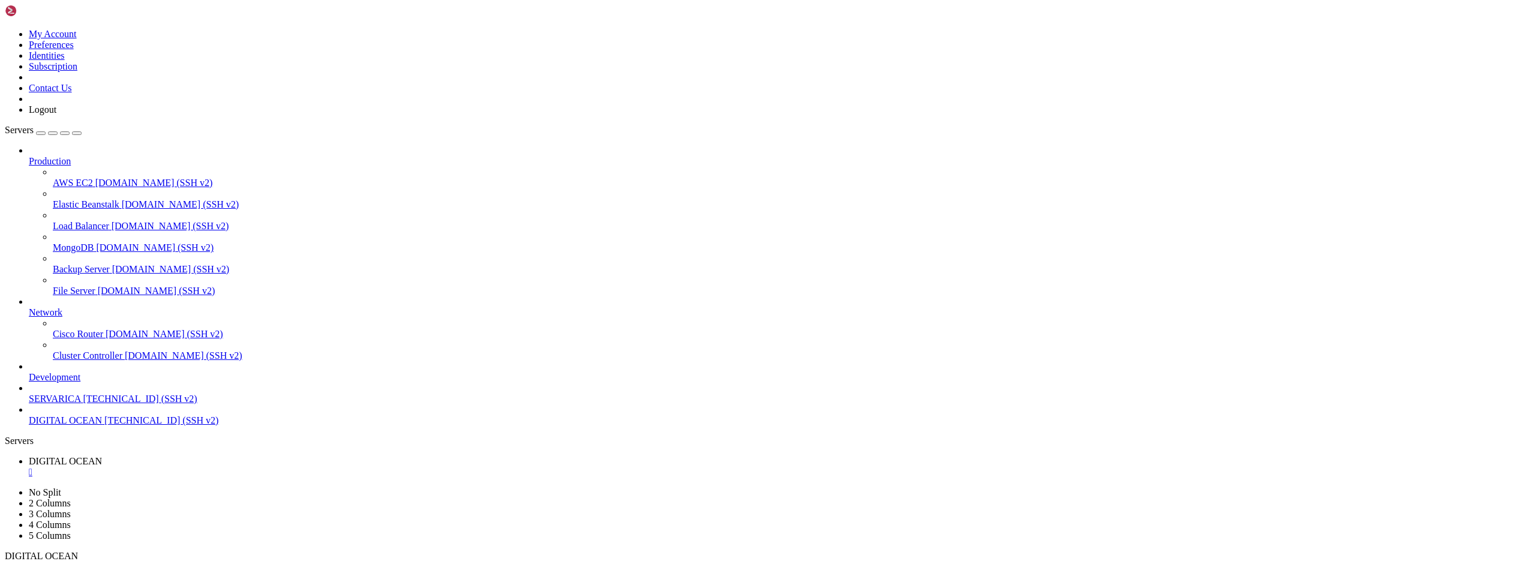
click at [243, 467] on div "" at bounding box center [780, 472] width 1503 height 11
click at [74, 426] on span "DIGITAL OCEAN" at bounding box center [65, 420] width 73 height 10
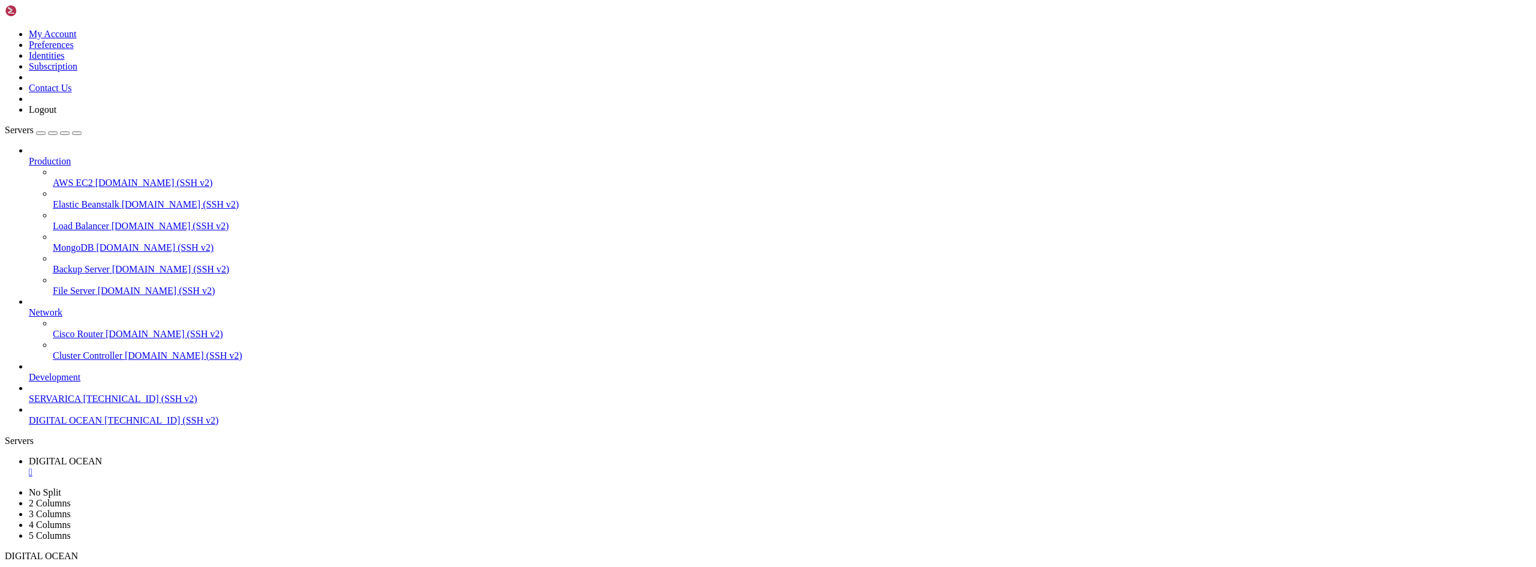
drag, startPoint x: 251, startPoint y: 931, endPoint x: 200, endPoint y: 1025, distance: 107.1
drag, startPoint x: 23, startPoint y: 892, endPoint x: 101, endPoint y: 991, distance: 125.7
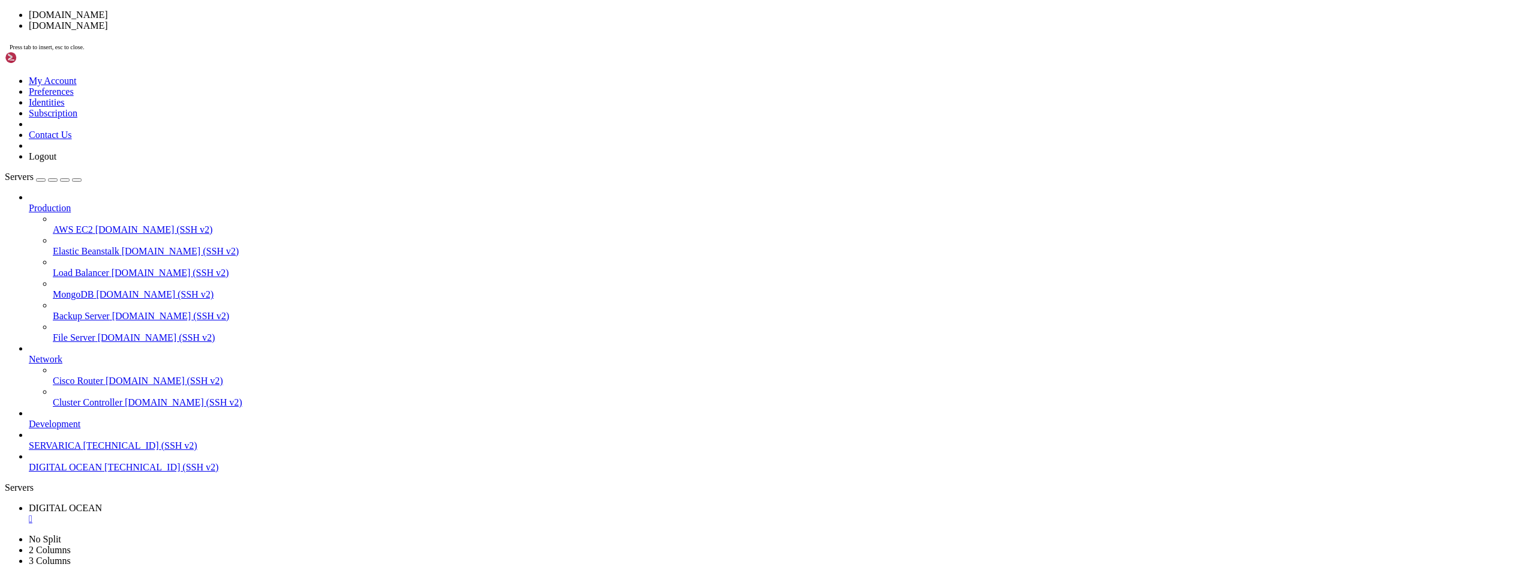
drag, startPoint x: 268, startPoint y: 296, endPoint x: 224, endPoint y: 242, distance: 70.0
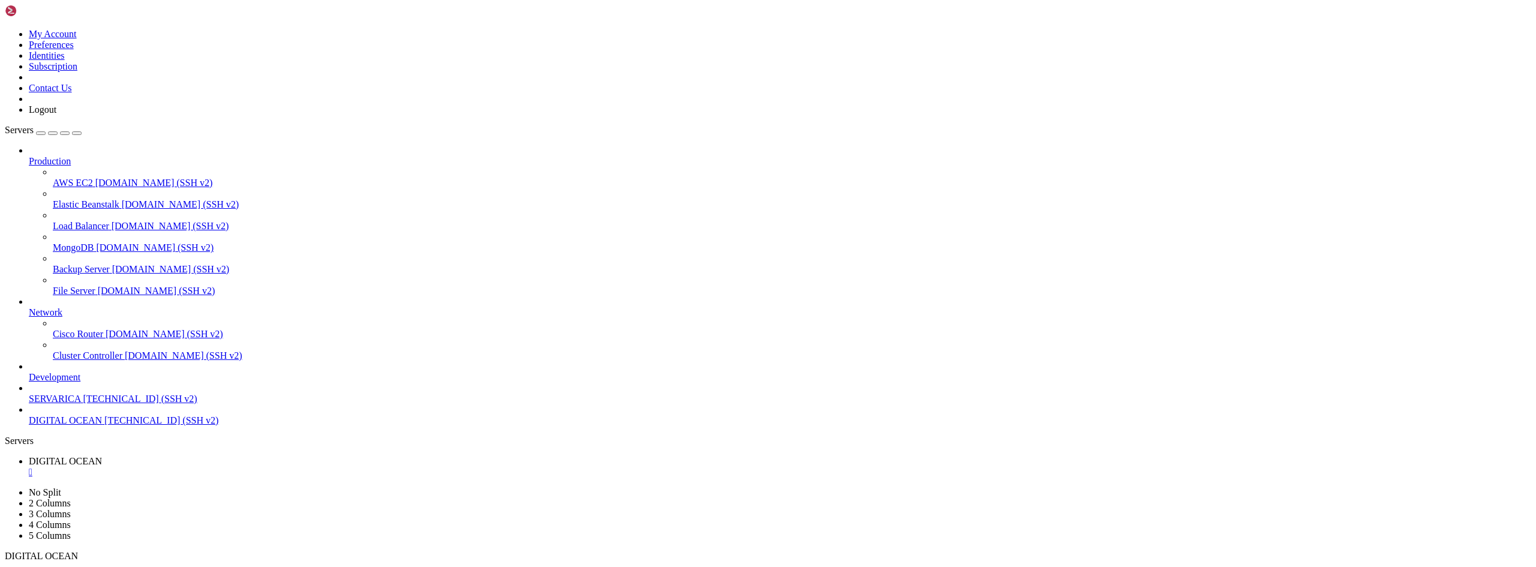
drag, startPoint x: 158, startPoint y: 907, endPoint x: 186, endPoint y: 934, distance: 38.6
drag, startPoint x: 137, startPoint y: 904, endPoint x: 136, endPoint y: 974, distance: 70.2
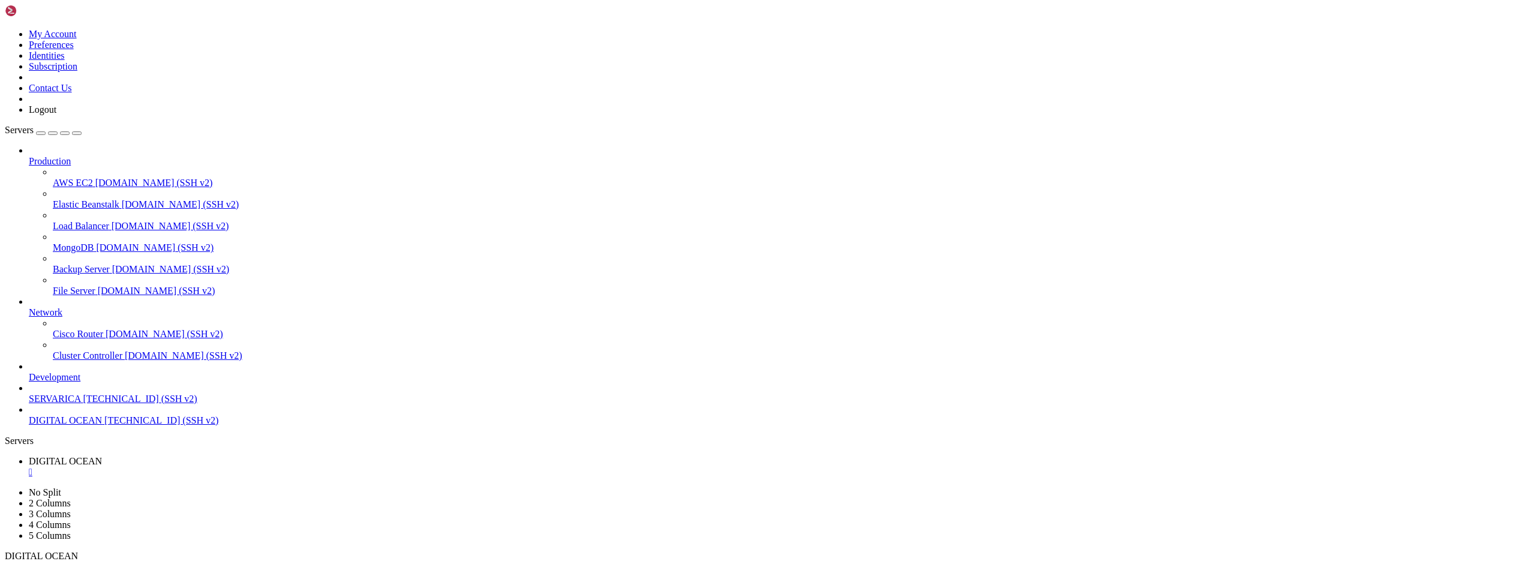
click at [242, 467] on div "" at bounding box center [780, 472] width 1503 height 11
click at [87, 426] on span "DIGITAL OCEAN" at bounding box center [65, 420] width 73 height 10
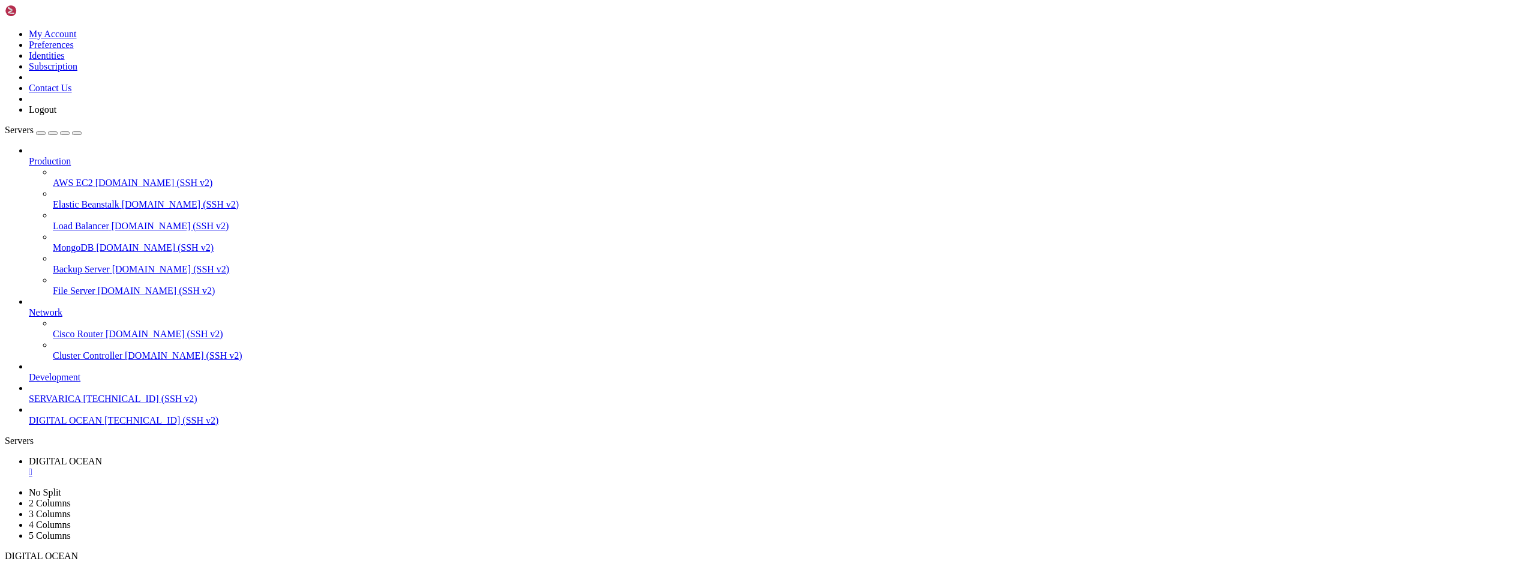
drag, startPoint x: 250, startPoint y: 936, endPoint x: 237, endPoint y: 980, distance: 46.2
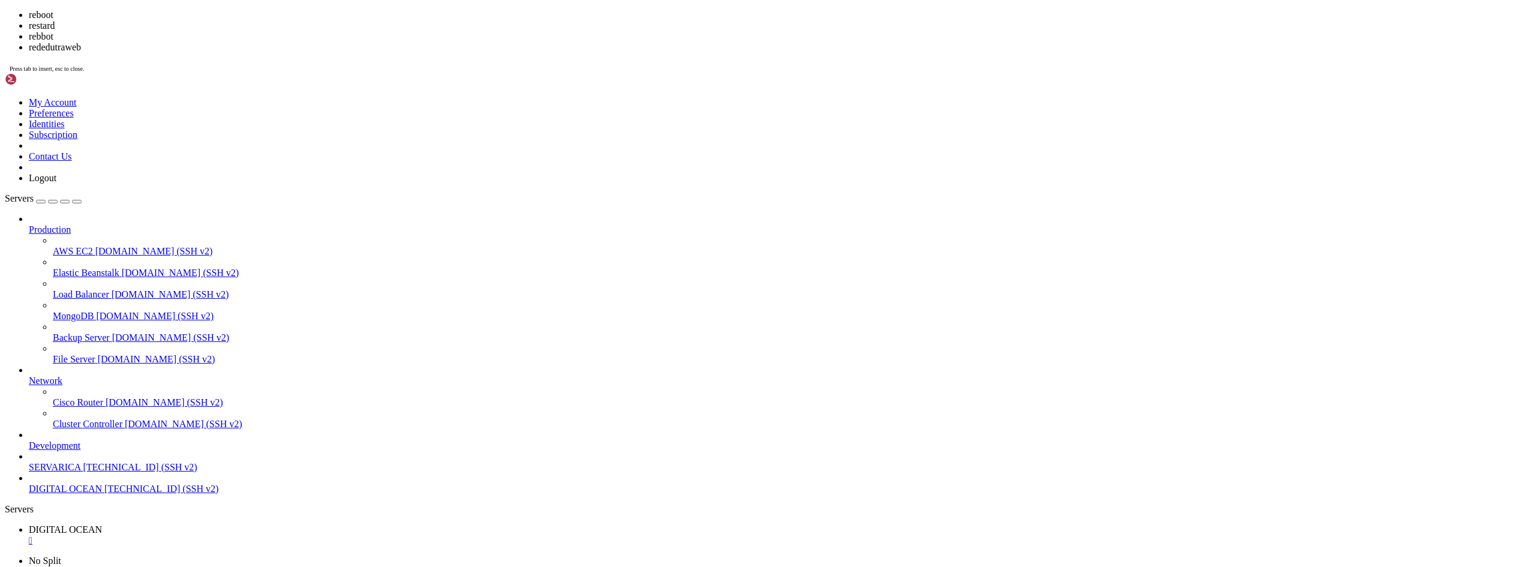
drag, startPoint x: 480, startPoint y: 301, endPoint x: 364, endPoint y: 233, distance: 134.2
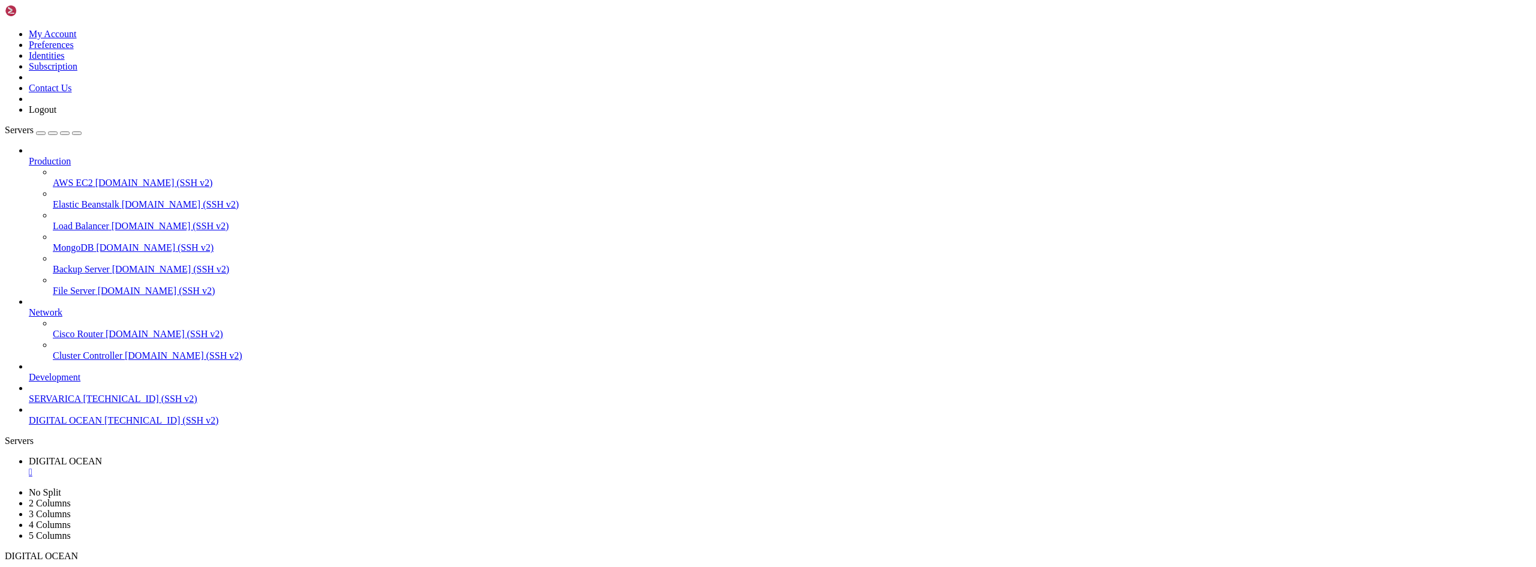
drag, startPoint x: 248, startPoint y: 932, endPoint x: 223, endPoint y: 974, distance: 49.0
drag, startPoint x: 22, startPoint y: 893, endPoint x: 48, endPoint y: 973, distance: 84.1
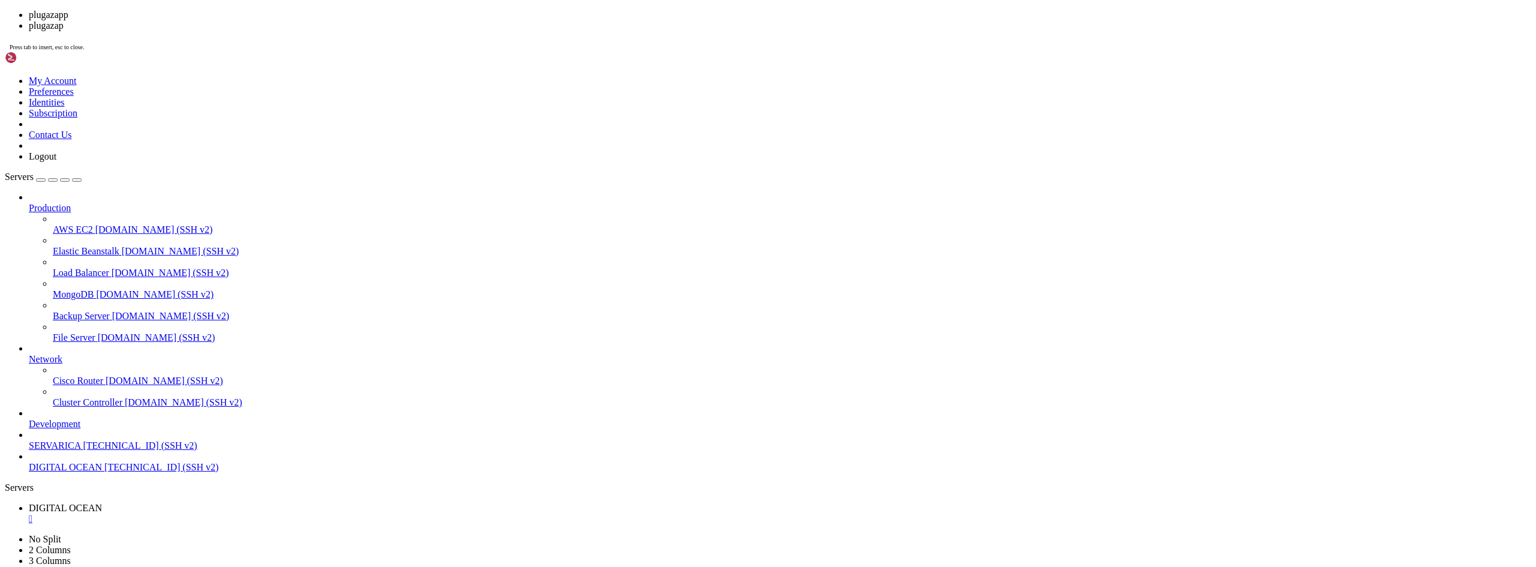
drag, startPoint x: 222, startPoint y: 299, endPoint x: 164, endPoint y: 228, distance: 91.3
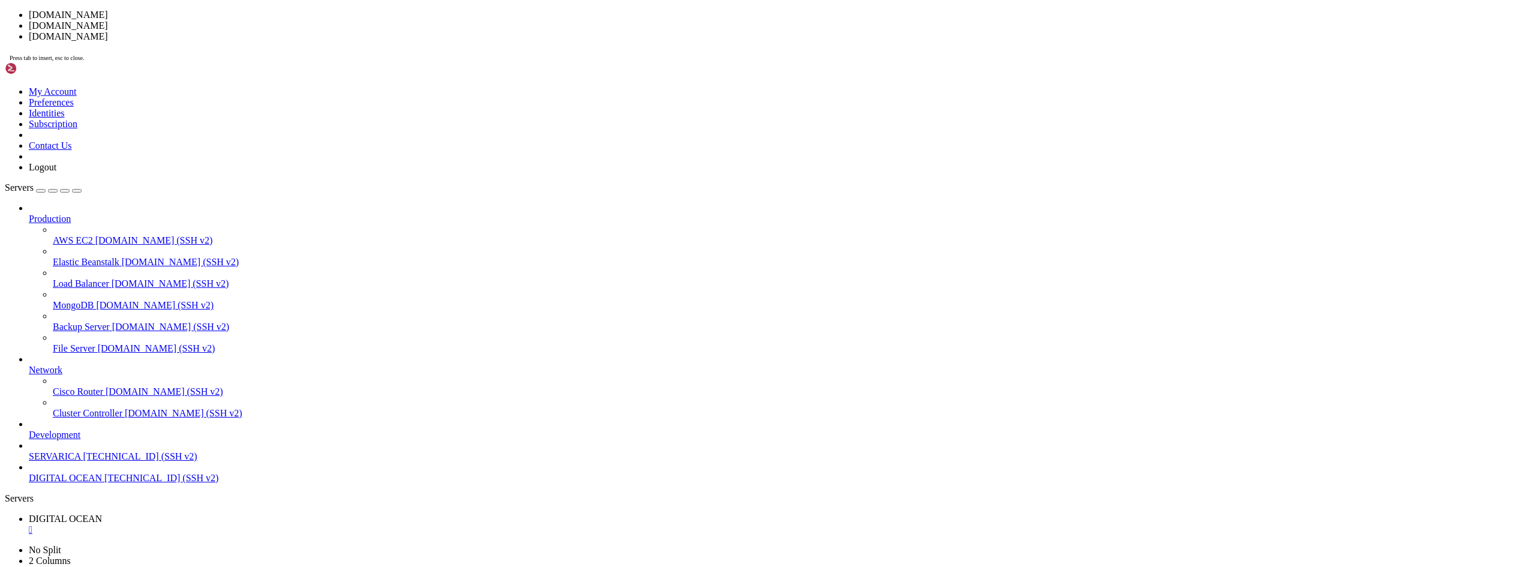
drag, startPoint x: 227, startPoint y: 299, endPoint x: 78, endPoint y: 242, distance: 159.4
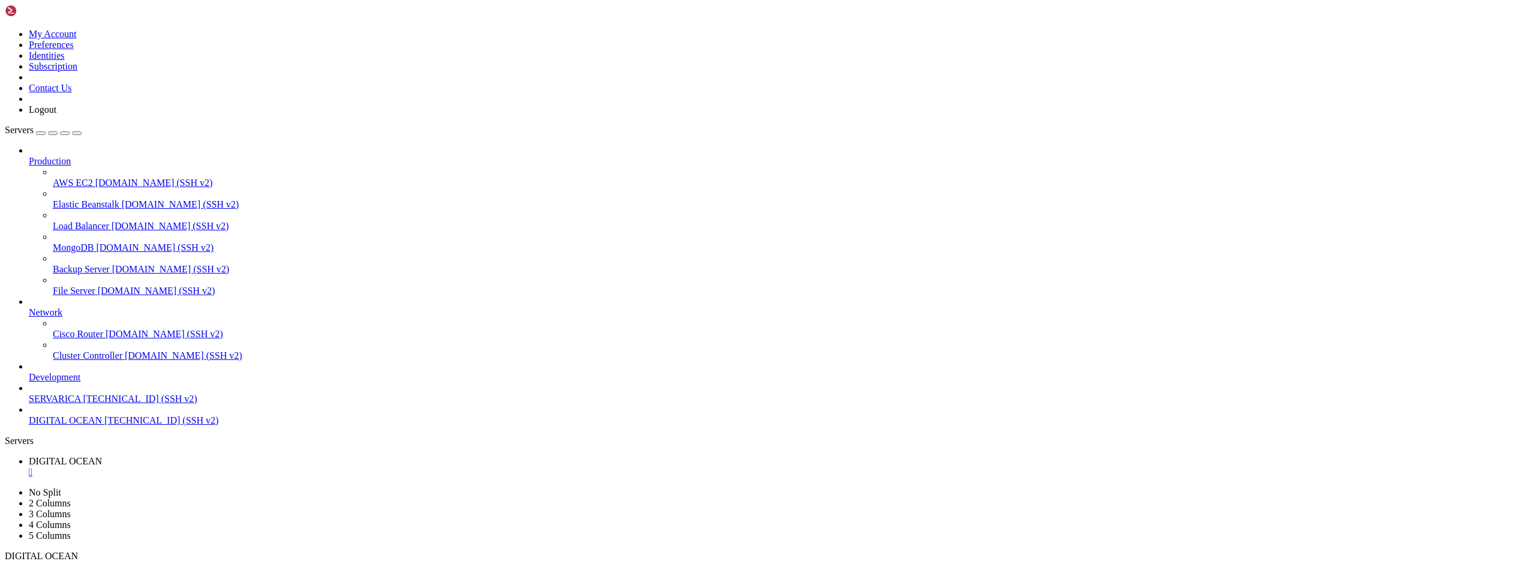
drag, startPoint x: 154, startPoint y: 893, endPoint x: 110, endPoint y: 1028, distance: 142.0
drag, startPoint x: 138, startPoint y: 904, endPoint x: 131, endPoint y: 1012, distance: 108.3
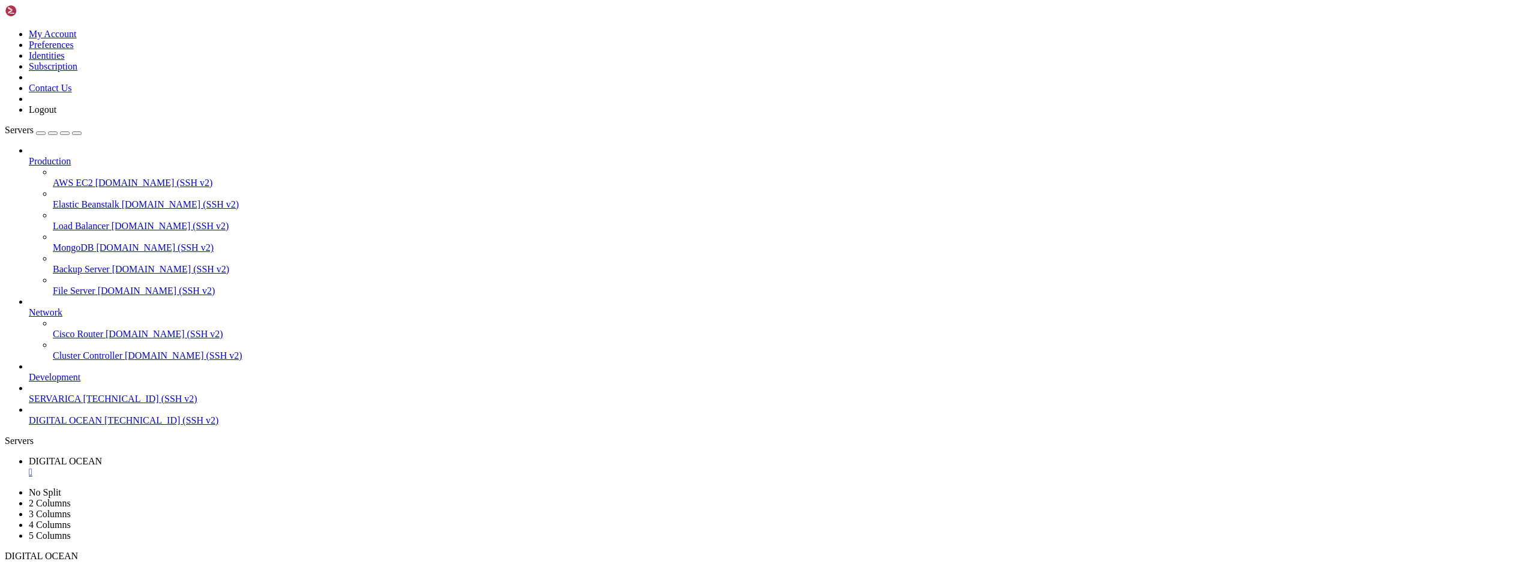
click at [240, 467] on div "" at bounding box center [780, 472] width 1503 height 11
click at [94, 426] on span "DIGITAL OCEAN" at bounding box center [65, 420] width 73 height 10
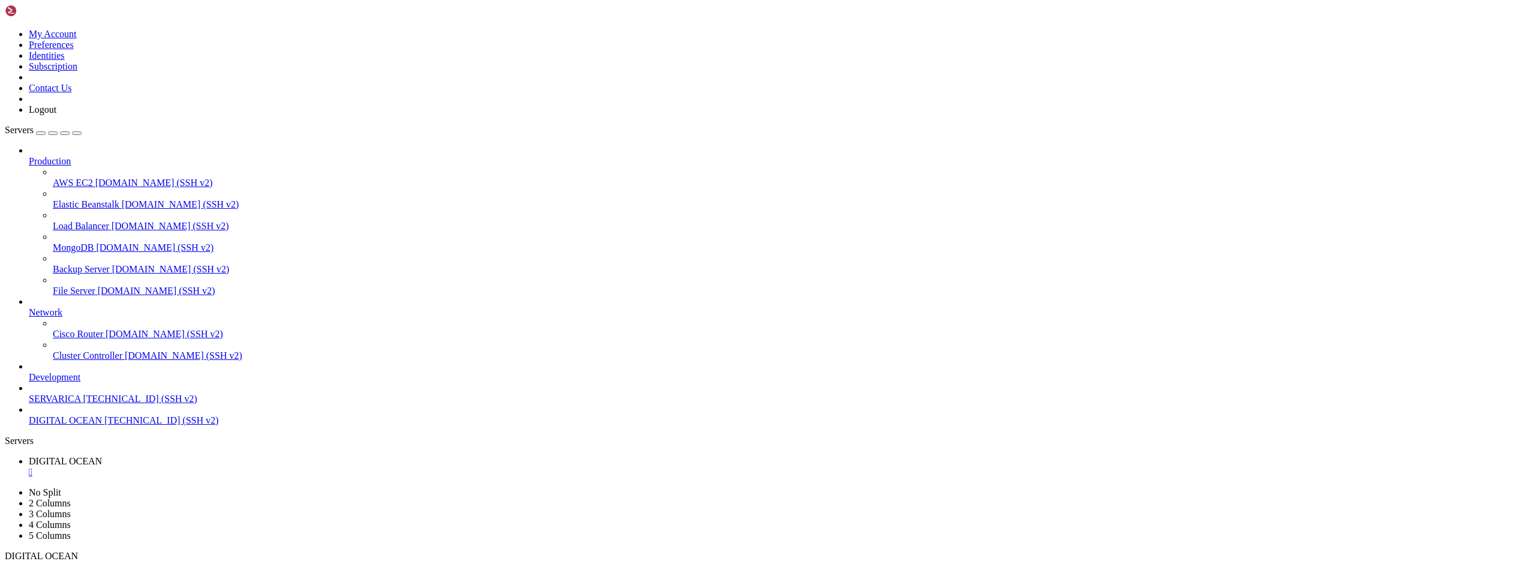
drag, startPoint x: 247, startPoint y: 933, endPoint x: 212, endPoint y: 1044, distance: 116.5
drag, startPoint x: 22, startPoint y: 891, endPoint x: 55, endPoint y: 960, distance: 76.8
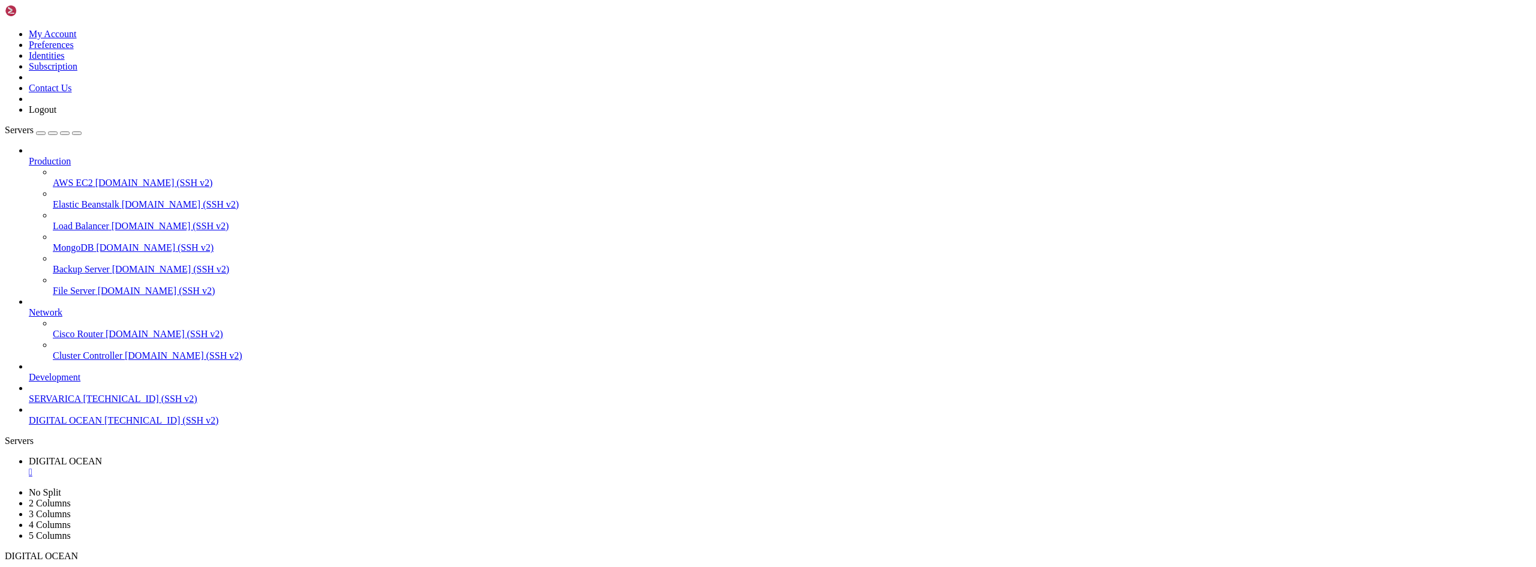
drag, startPoint x: 154, startPoint y: 894, endPoint x: 131, endPoint y: 985, distance: 94.6
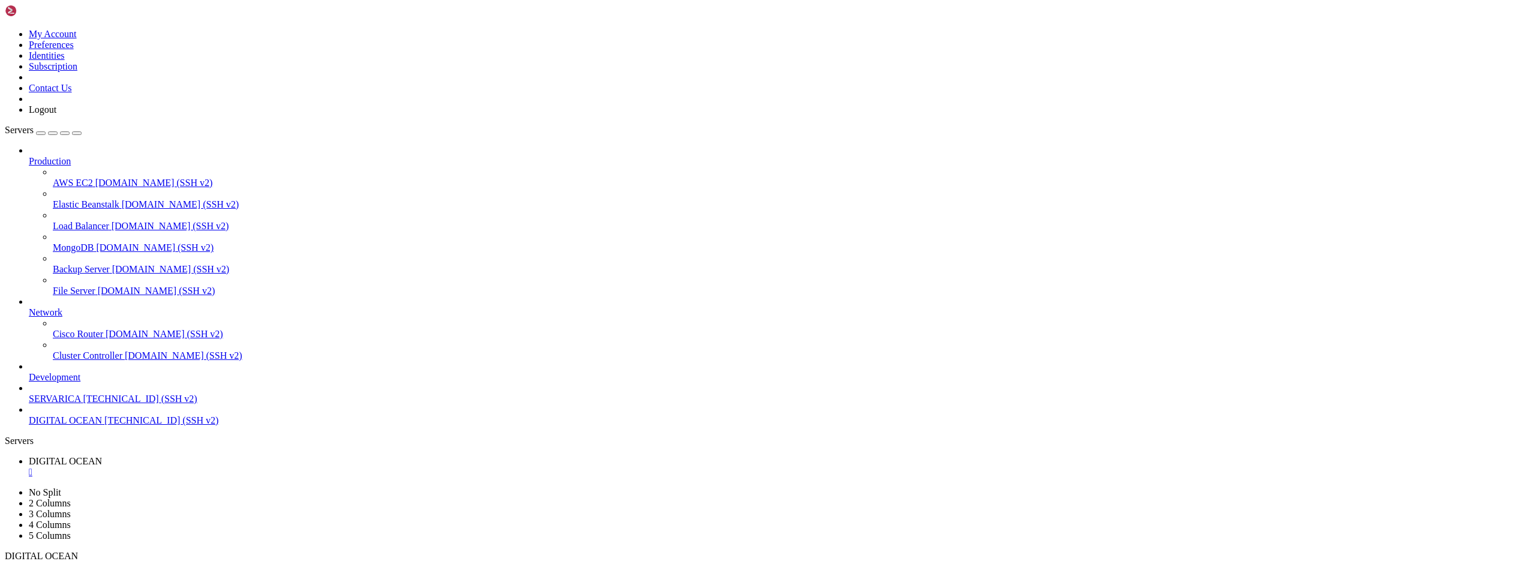
drag, startPoint x: 138, startPoint y: 901, endPoint x: 132, endPoint y: 991, distance: 89.6
click at [240, 467] on div "" at bounding box center [780, 472] width 1503 height 11
click at [73, 426] on span "DIGITAL OCEAN" at bounding box center [65, 420] width 73 height 10
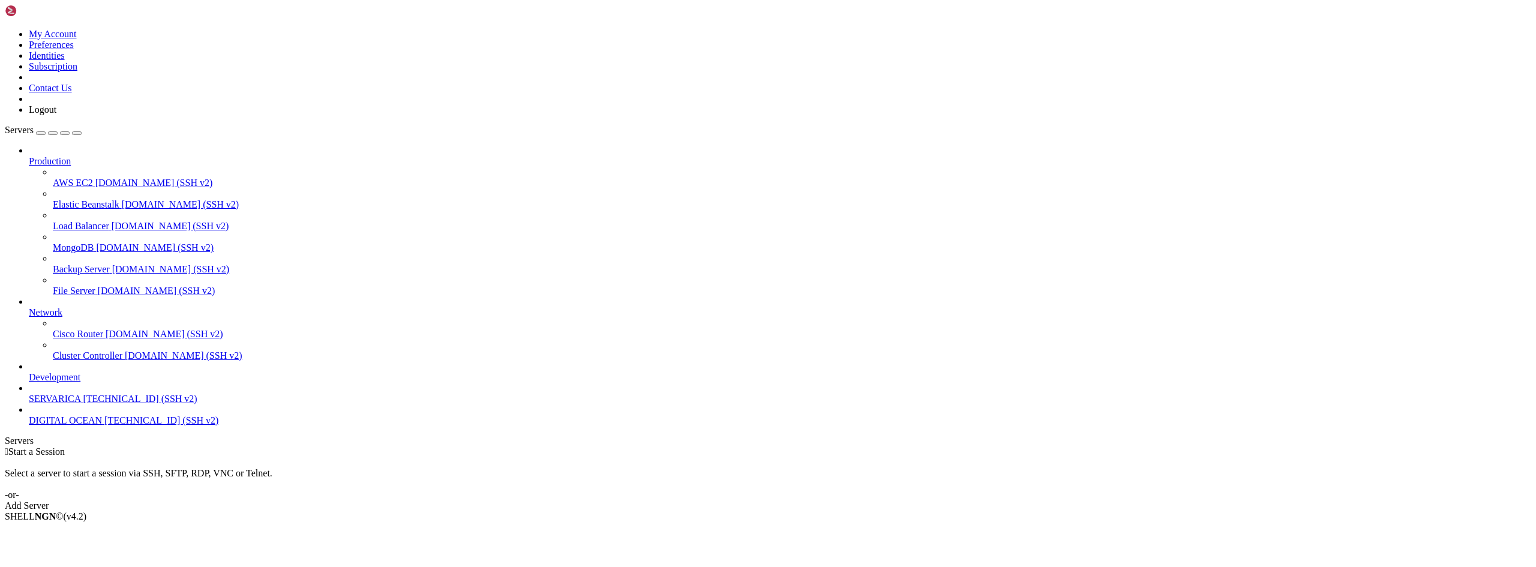
click at [73, 426] on span "DIGITAL OCEAN" at bounding box center [65, 420] width 73 height 10
drag, startPoint x: 247, startPoint y: 932, endPoint x: 215, endPoint y: 1078, distance: 149.3
drag, startPoint x: 20, startPoint y: 892, endPoint x: 68, endPoint y: 1002, distance: 119.9
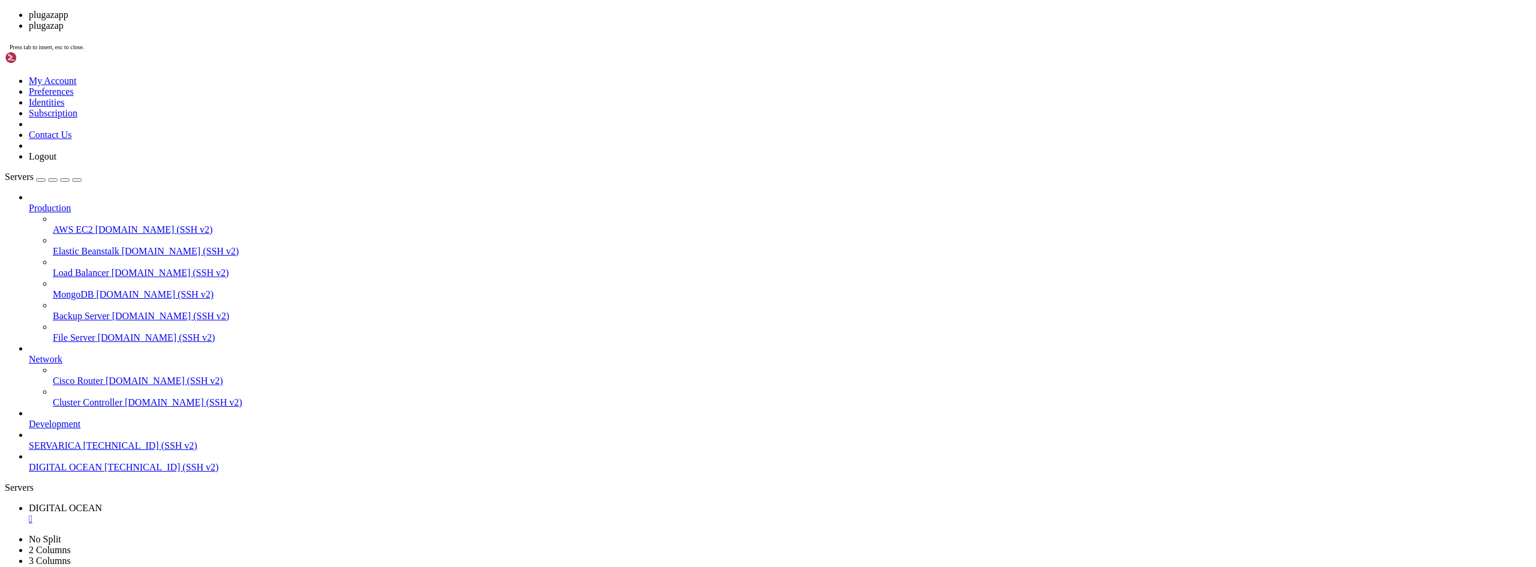
drag, startPoint x: 219, startPoint y: 303, endPoint x: 122, endPoint y: 248, distance: 111.8
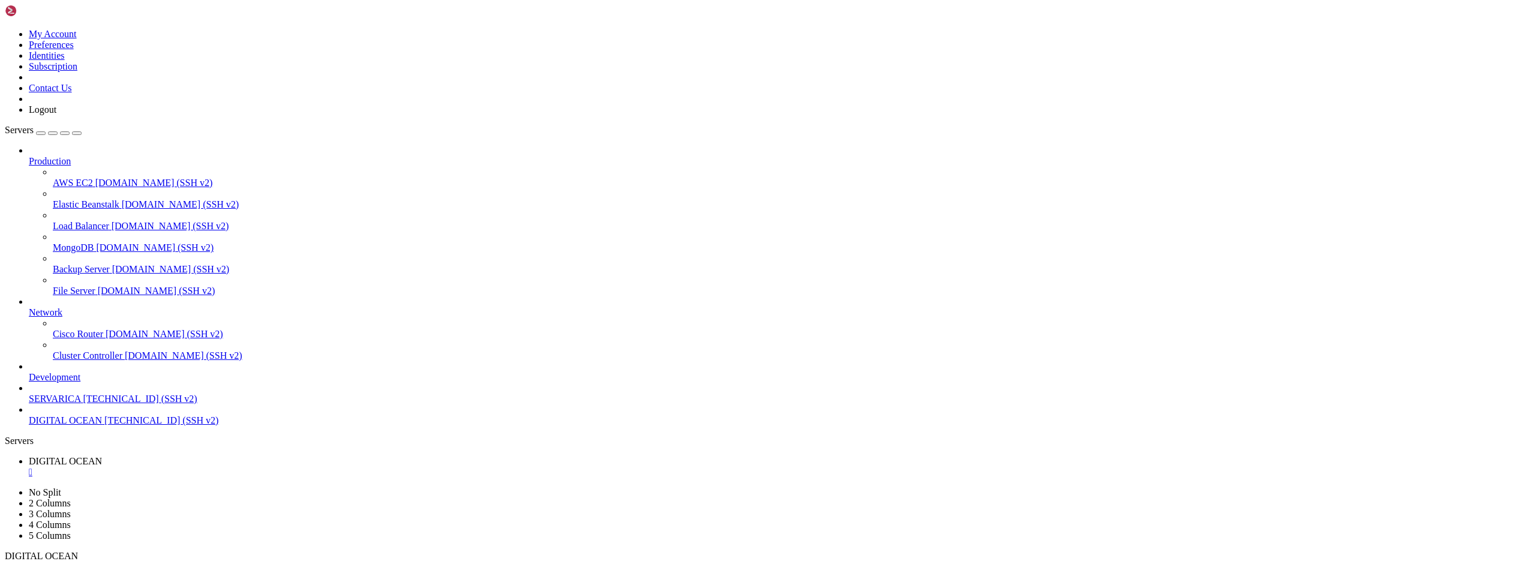
drag, startPoint x: 154, startPoint y: 894, endPoint x: 95, endPoint y: 961, distance: 89.3
drag, startPoint x: 136, startPoint y: 904, endPoint x: 110, endPoint y: 976, distance: 77.1
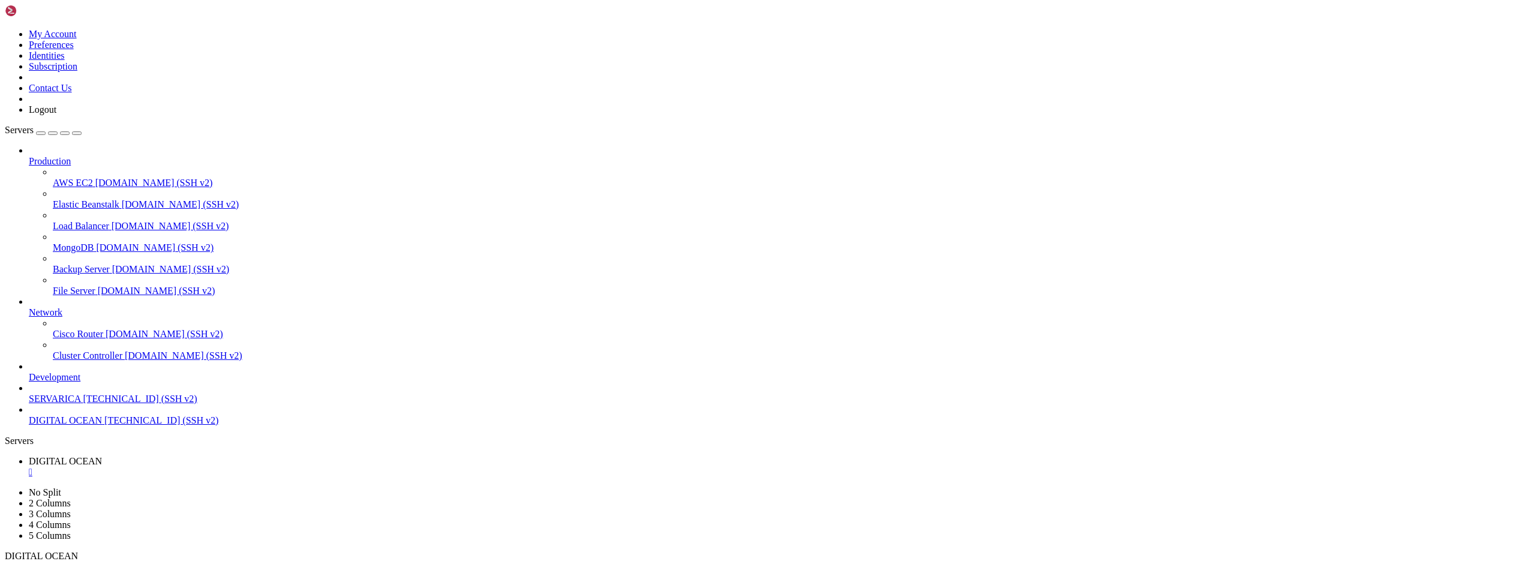
type input "/root/instalador"
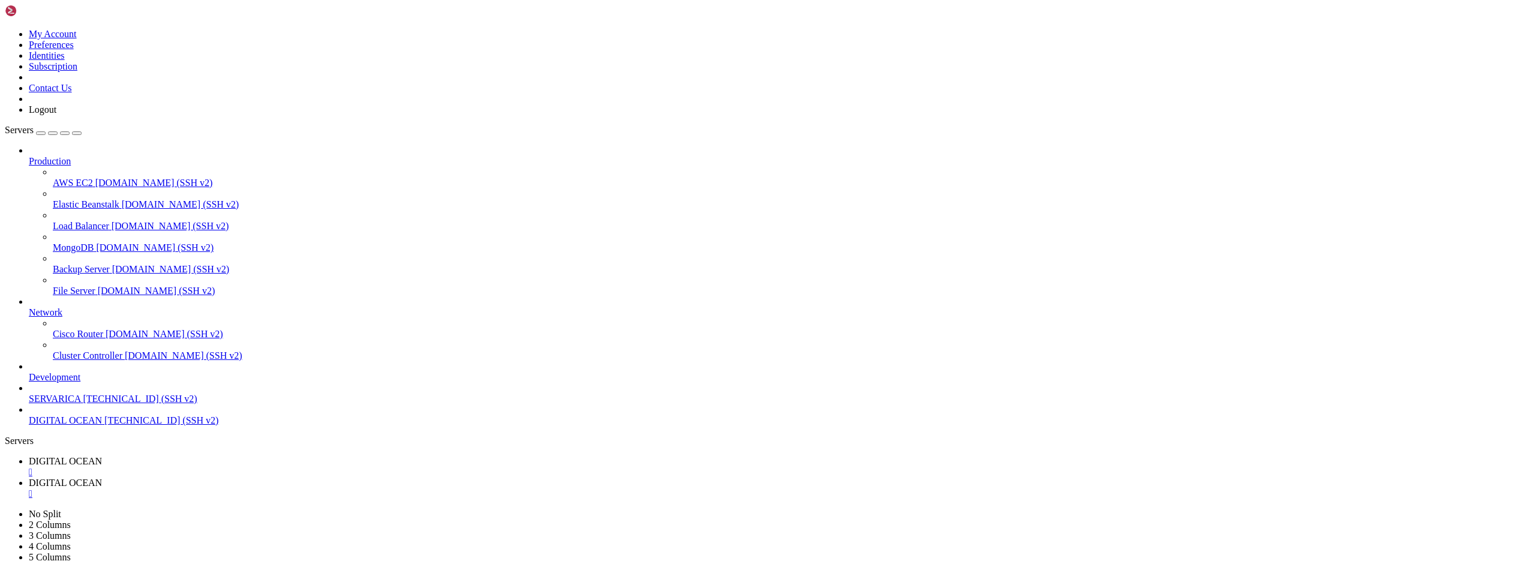
click at [102, 456] on span "DIGITAL OCEAN" at bounding box center [65, 461] width 73 height 10
click at [243, 467] on div "" at bounding box center [780, 472] width 1503 height 11
click at [63, 426] on span "DIGITAL OCEAN" at bounding box center [65, 420] width 73 height 10
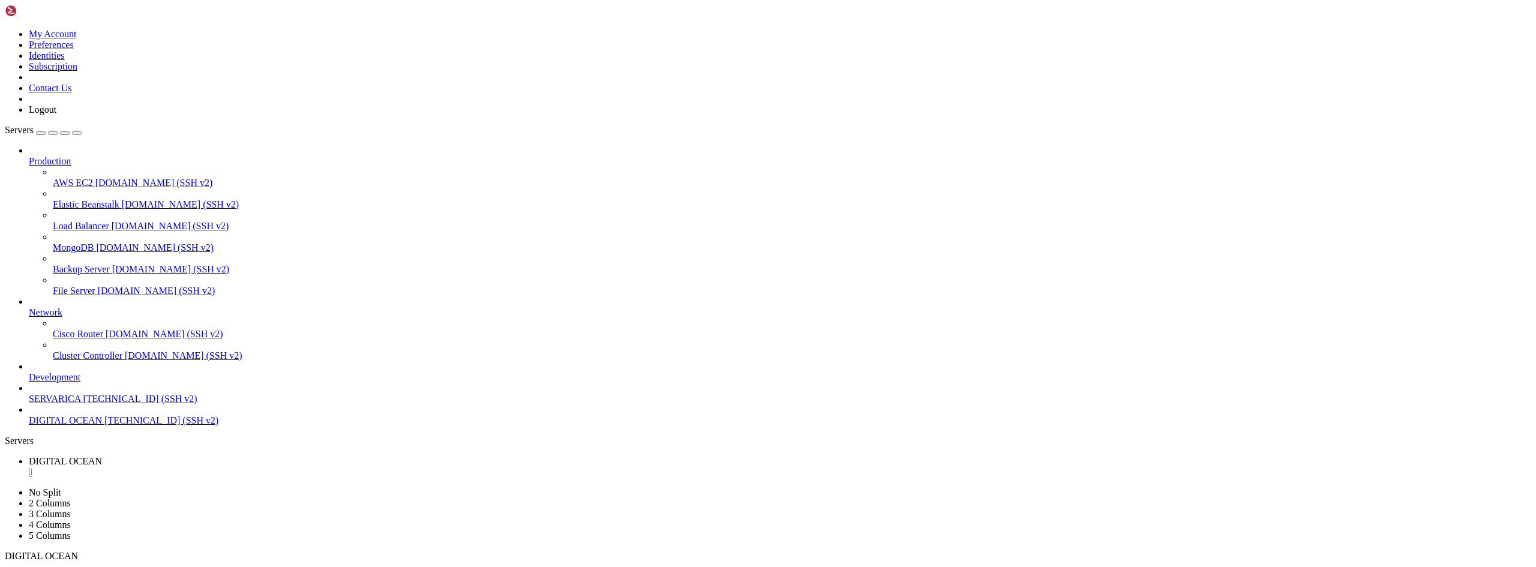
drag, startPoint x: 248, startPoint y: 934, endPoint x: 207, endPoint y: 992, distance: 71.4
drag, startPoint x: 249, startPoint y: 1086, endPoint x: 218, endPoint y: 1119, distance: 45.0
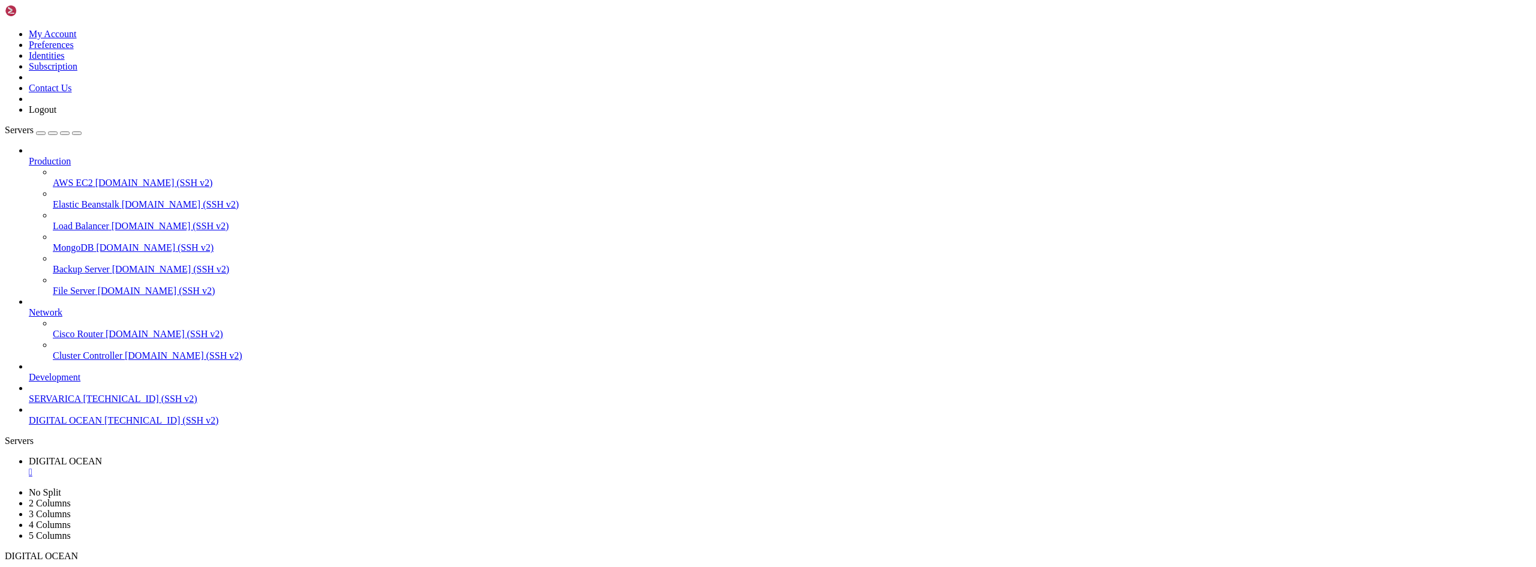
drag, startPoint x: 255, startPoint y: 1148, endPoint x: 967, endPoint y: 930, distance: 744.6
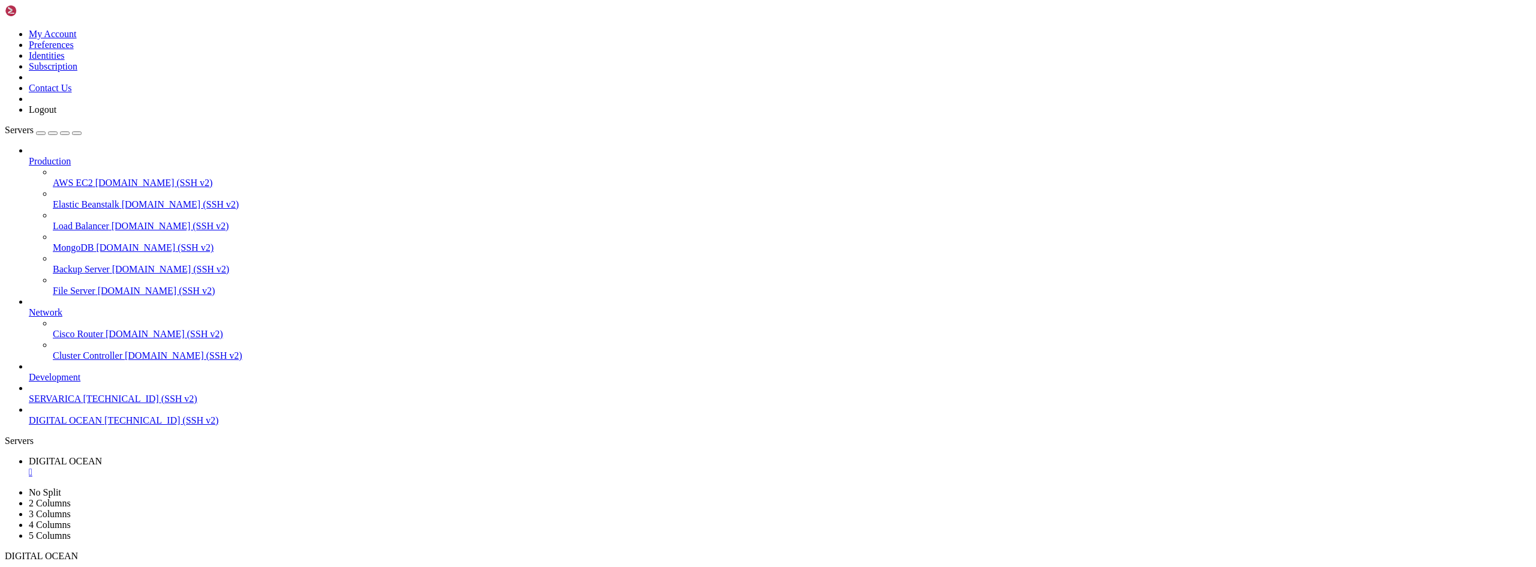
drag, startPoint x: 250, startPoint y: 1148, endPoint x: 675, endPoint y: 846, distance: 520.4
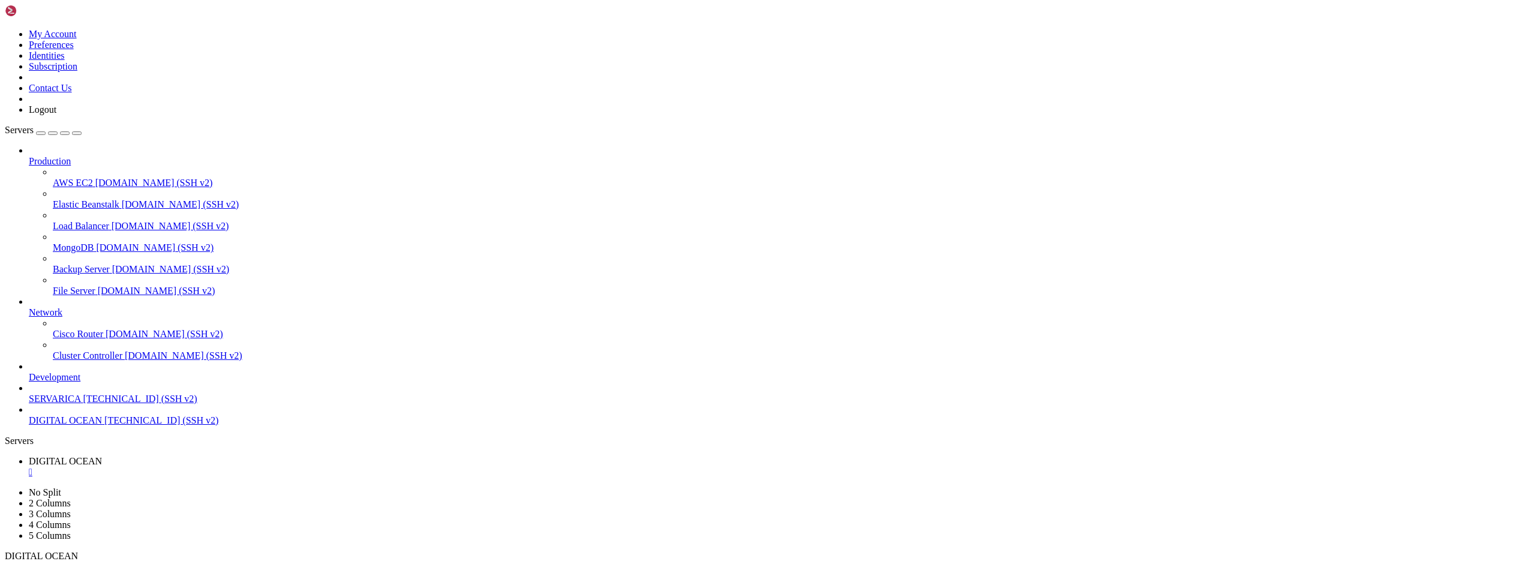
drag, startPoint x: 881, startPoint y: 1148, endPoint x: 912, endPoint y: 1093, distance: 62.9
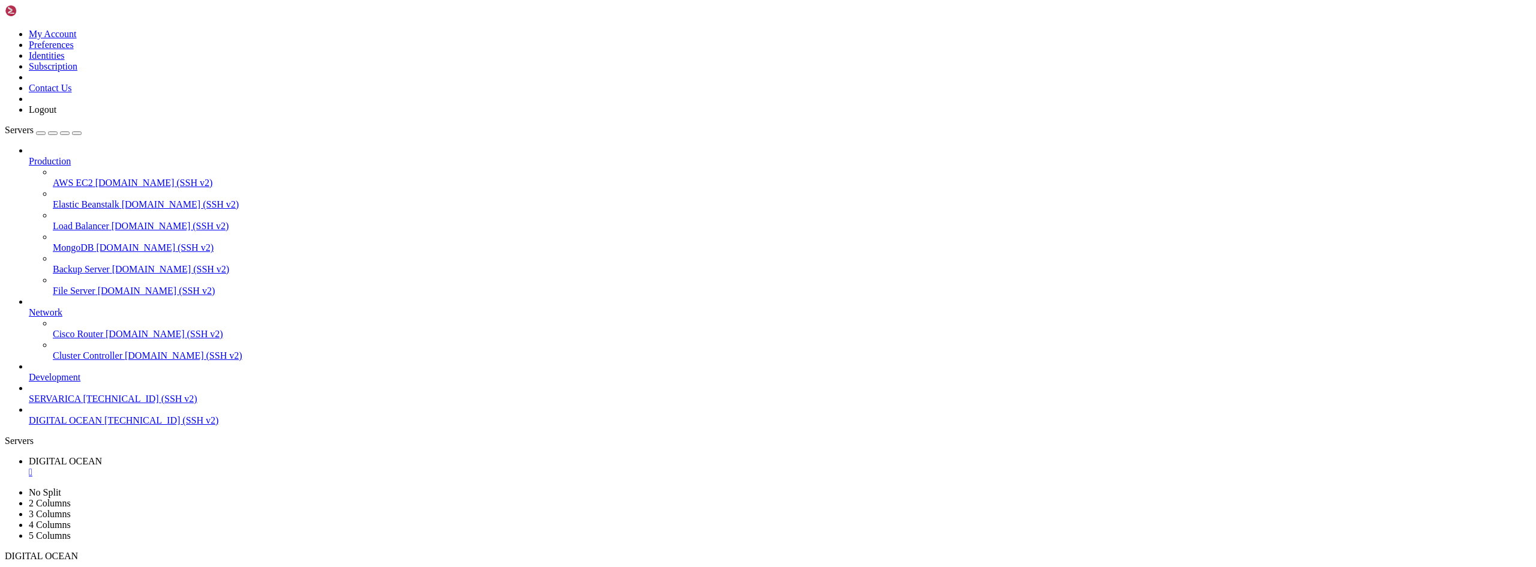
click at [242, 467] on div "" at bounding box center [780, 472] width 1503 height 11
click at [65, 426] on span "DIGITAL OCEAN" at bounding box center [65, 420] width 73 height 10
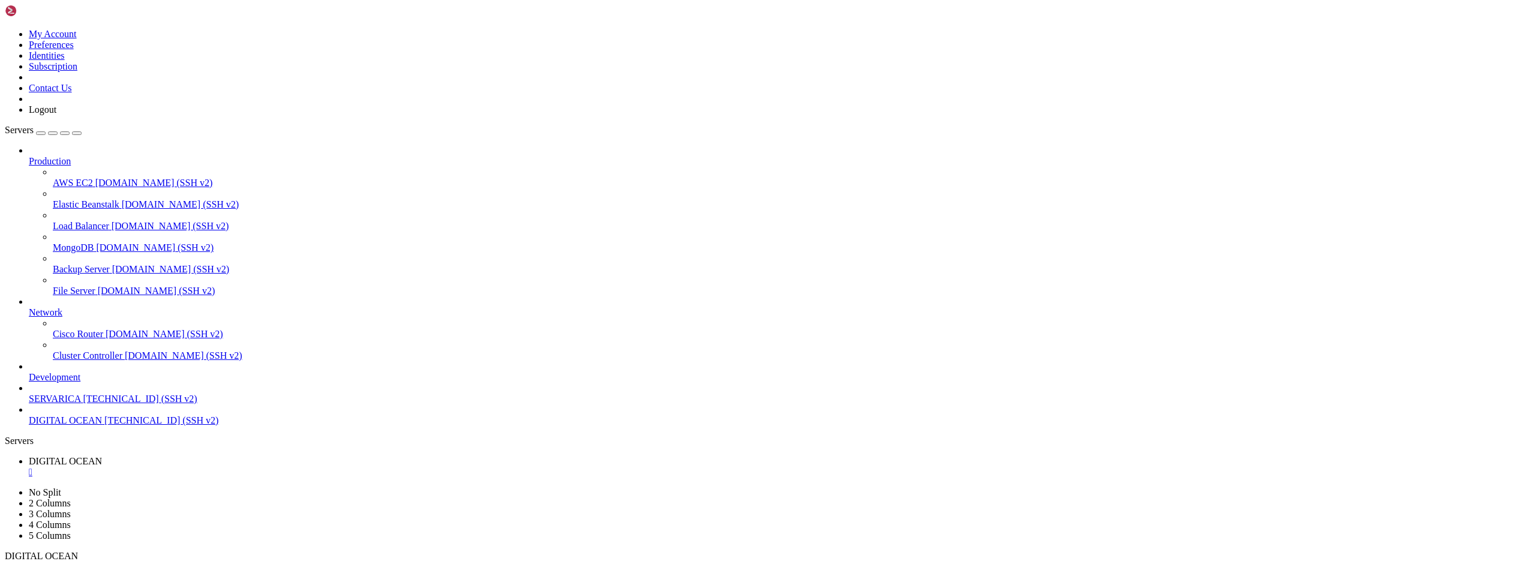
drag, startPoint x: 249, startPoint y: 934, endPoint x: 215, endPoint y: 1017, distance: 89.6
drag, startPoint x: 249, startPoint y: 944, endPoint x: 220, endPoint y: 1023, distance: 84.3
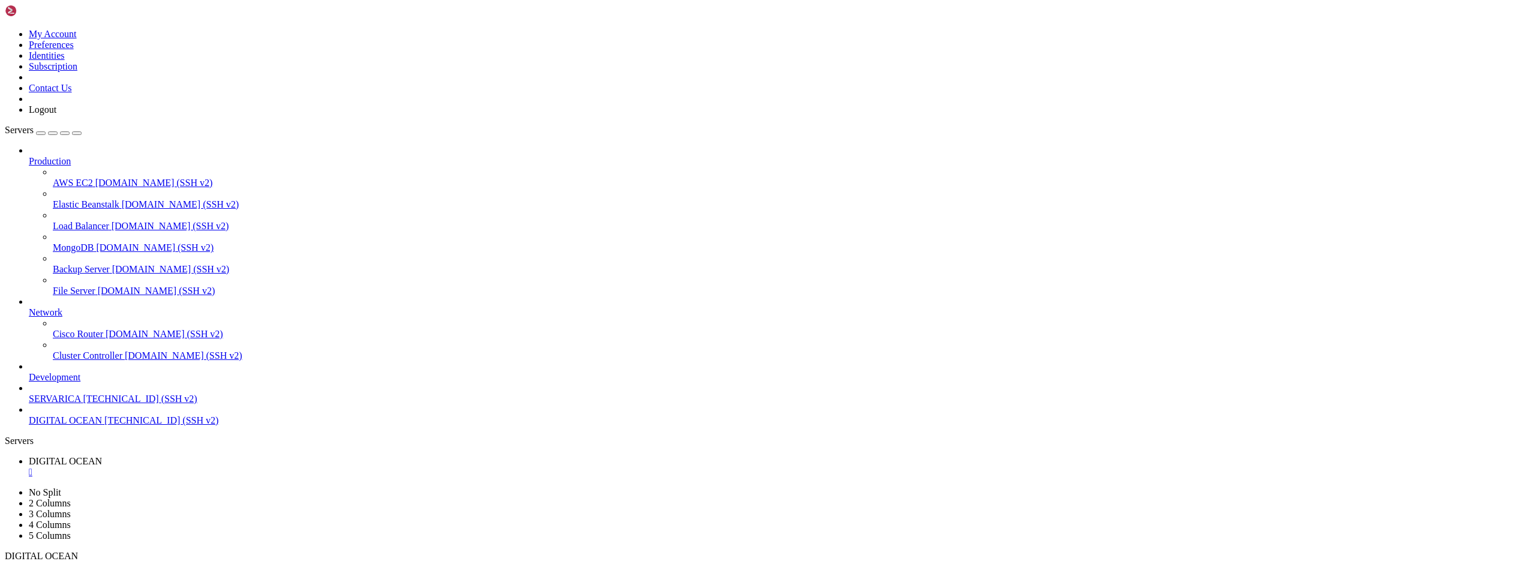
drag, startPoint x: 256, startPoint y: 965, endPoint x: 254, endPoint y: 1023, distance: 58.2
drag, startPoint x: 252, startPoint y: 985, endPoint x: 245, endPoint y: 1058, distance: 73.6
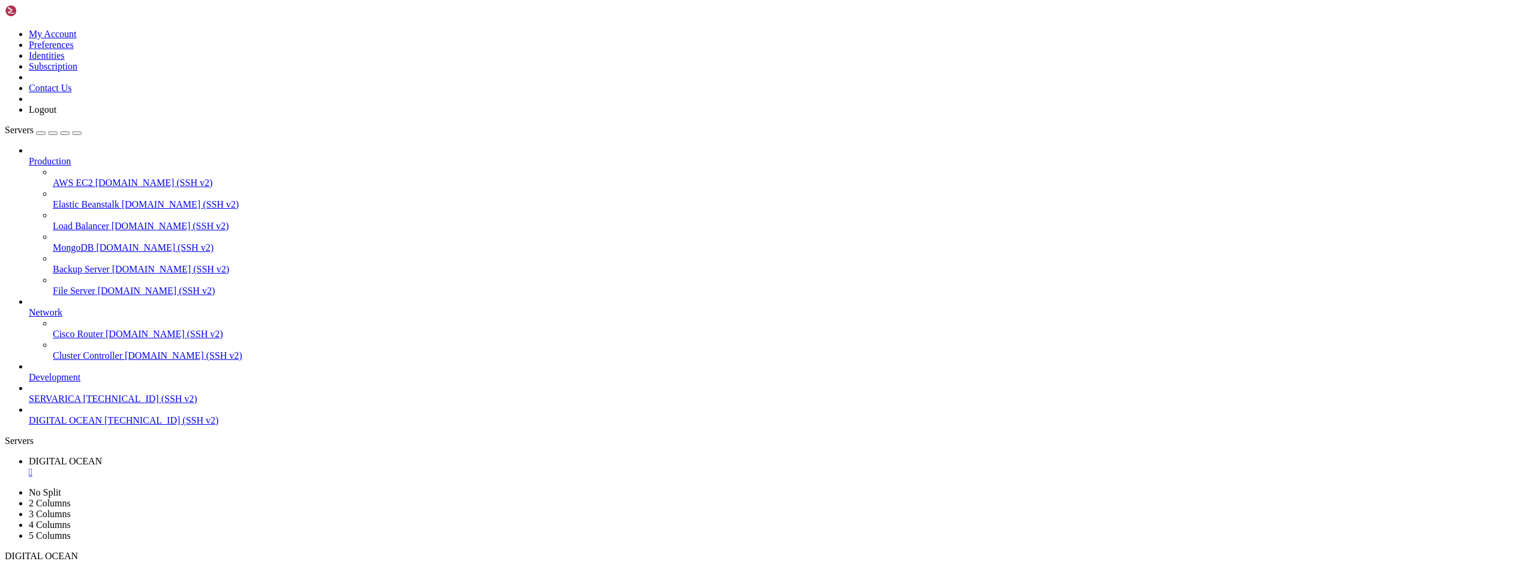
drag, startPoint x: 248, startPoint y: 1005, endPoint x: 240, endPoint y: 1054, distance: 49.9
drag, startPoint x: 250, startPoint y: 1138, endPoint x: 595, endPoint y: 1086, distance: 349.0
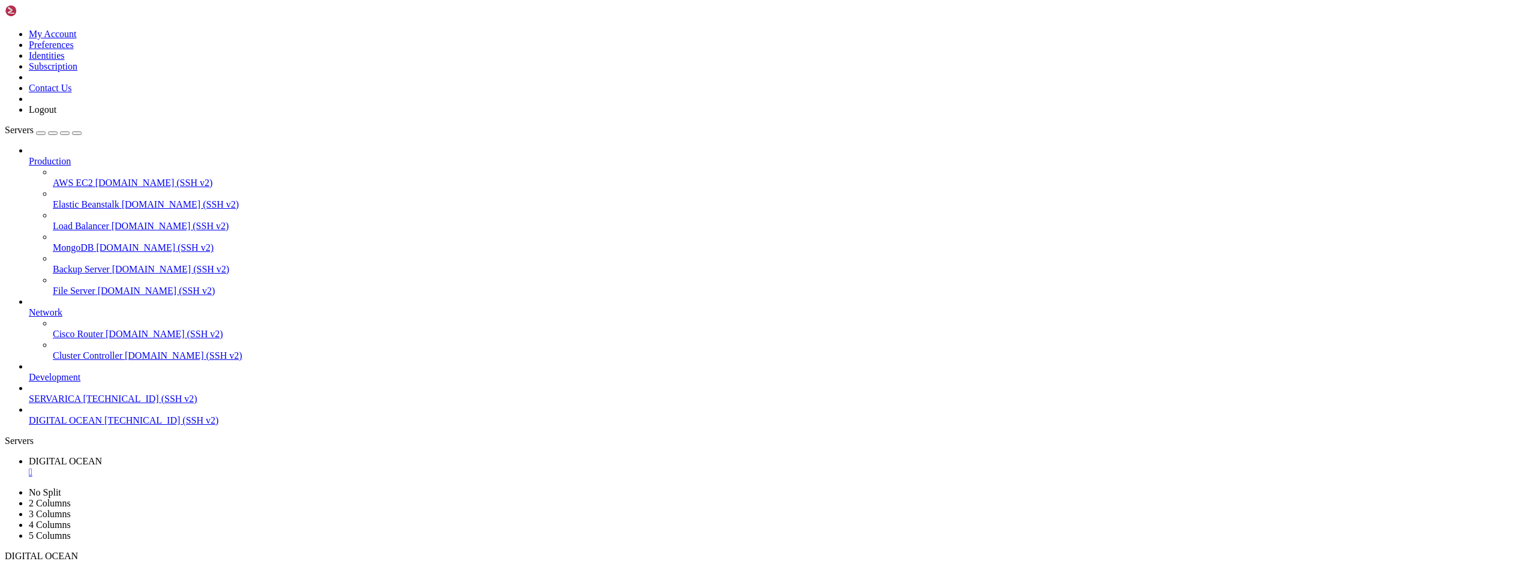
drag, startPoint x: 248, startPoint y: 1149, endPoint x: 802, endPoint y: 1015, distance: 569.9
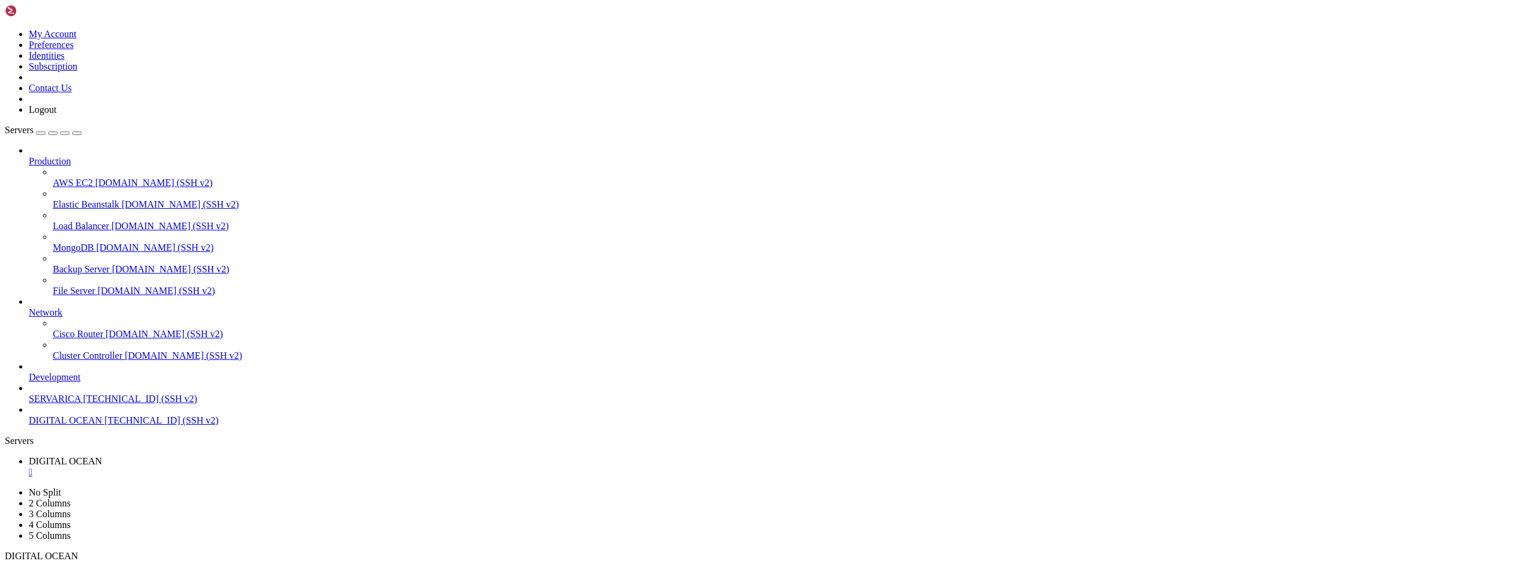
scroll to position [347, 0]
drag, startPoint x: 248, startPoint y: 1147, endPoint x: 745, endPoint y: 913, distance: 549.3
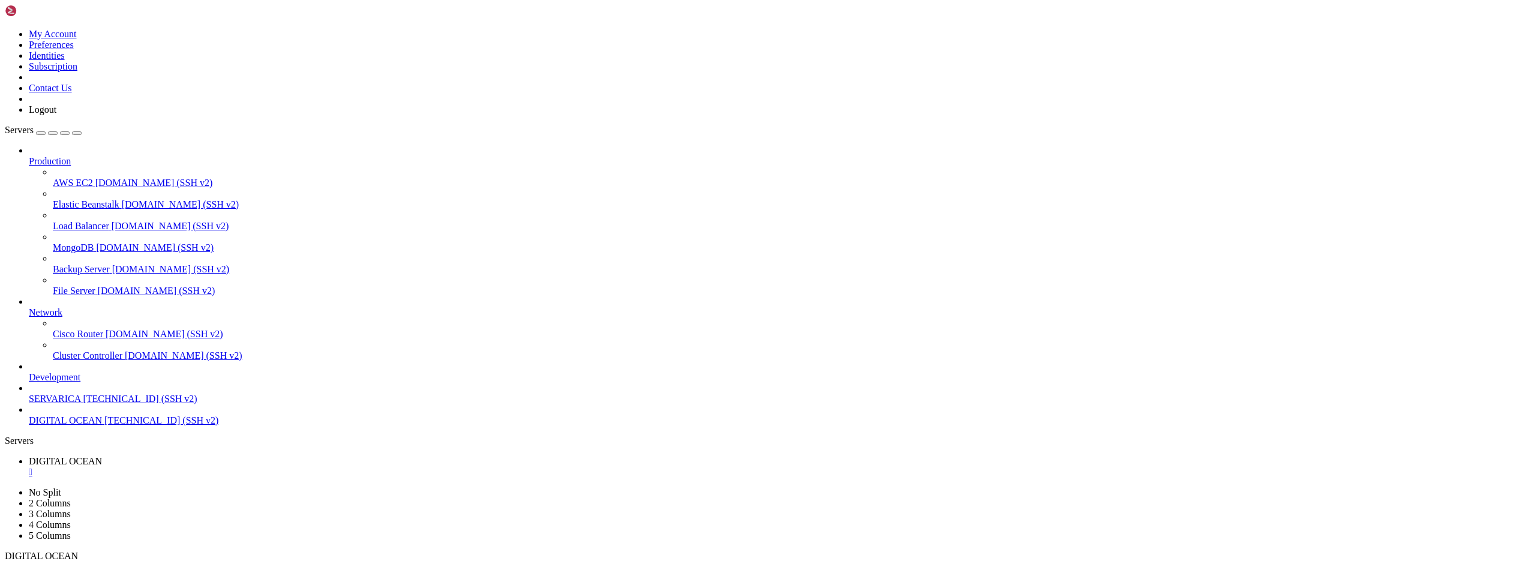
drag, startPoint x: 251, startPoint y: 1147, endPoint x: 923, endPoint y: 871, distance: 726.7
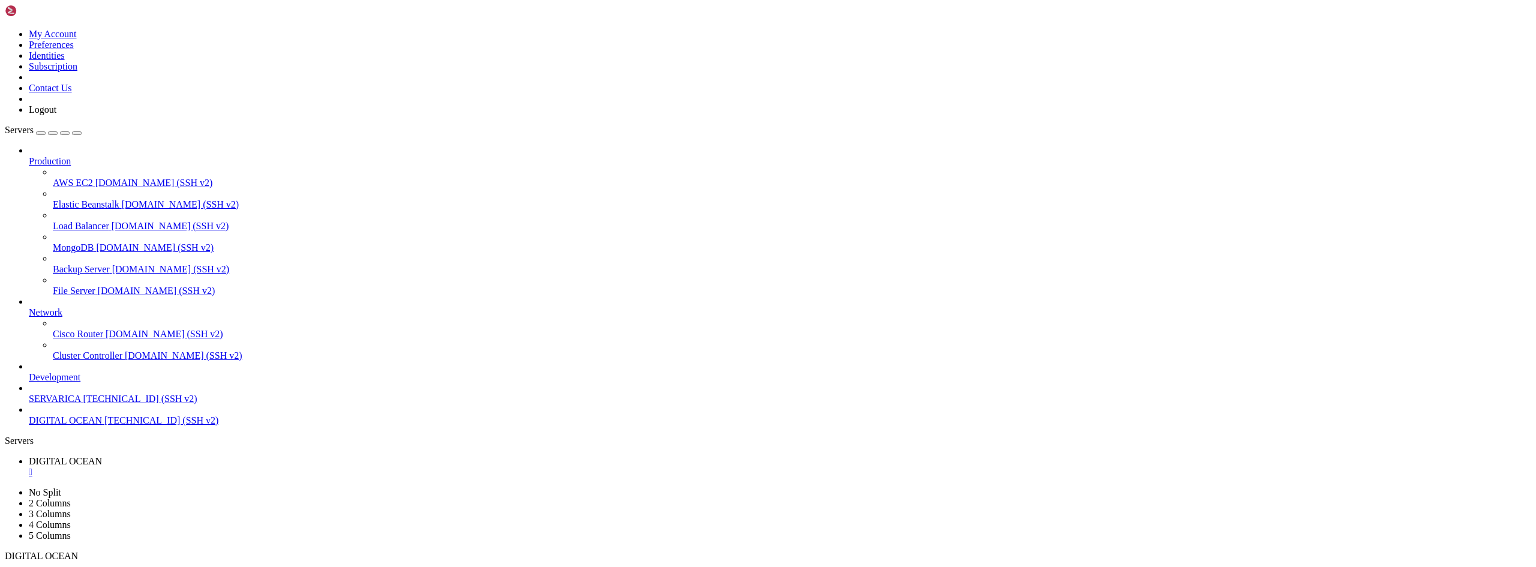
drag, startPoint x: 250, startPoint y: 1147, endPoint x: 822, endPoint y: 933, distance: 610.2
drag, startPoint x: 250, startPoint y: 1146, endPoint x: 752, endPoint y: 1103, distance: 503.6
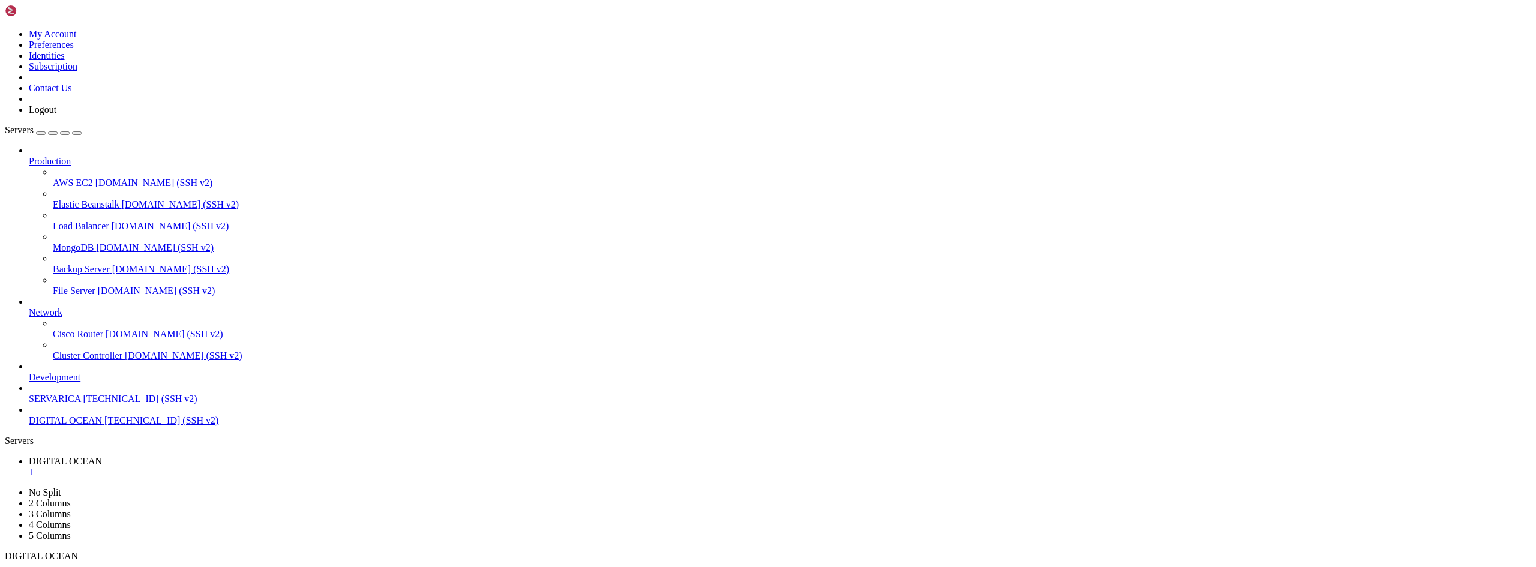
drag, startPoint x: 251, startPoint y: 1148, endPoint x: 700, endPoint y: 988, distance: 476.5
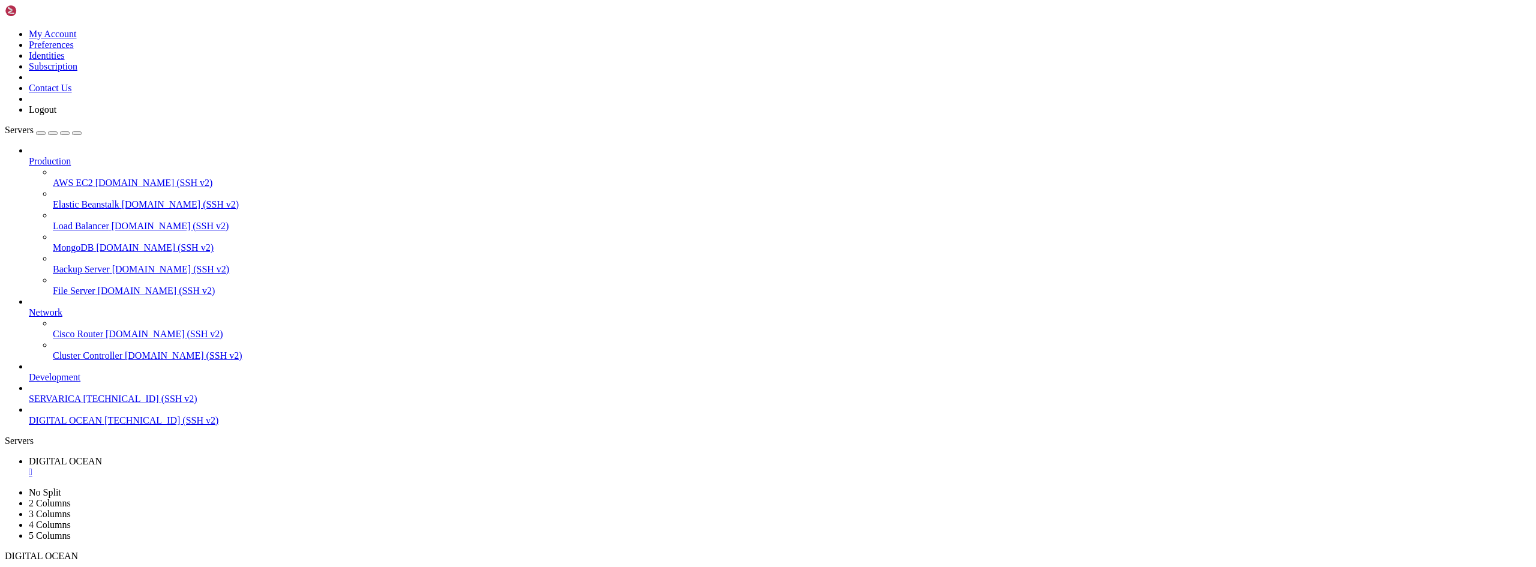
scroll to position [1979, 0]
drag, startPoint x: 248, startPoint y: 1149, endPoint x: 691, endPoint y: 969, distance: 478.3
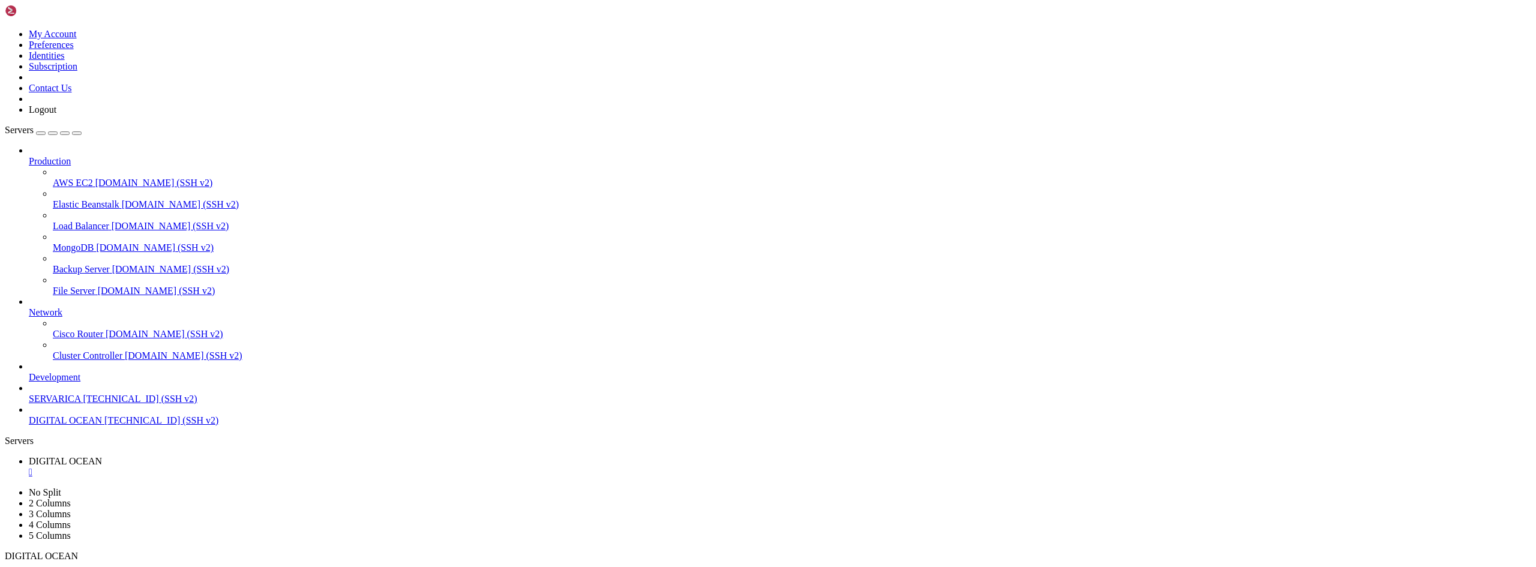
drag, startPoint x: 252, startPoint y: 1148, endPoint x: 740, endPoint y: 1044, distance: 499.0
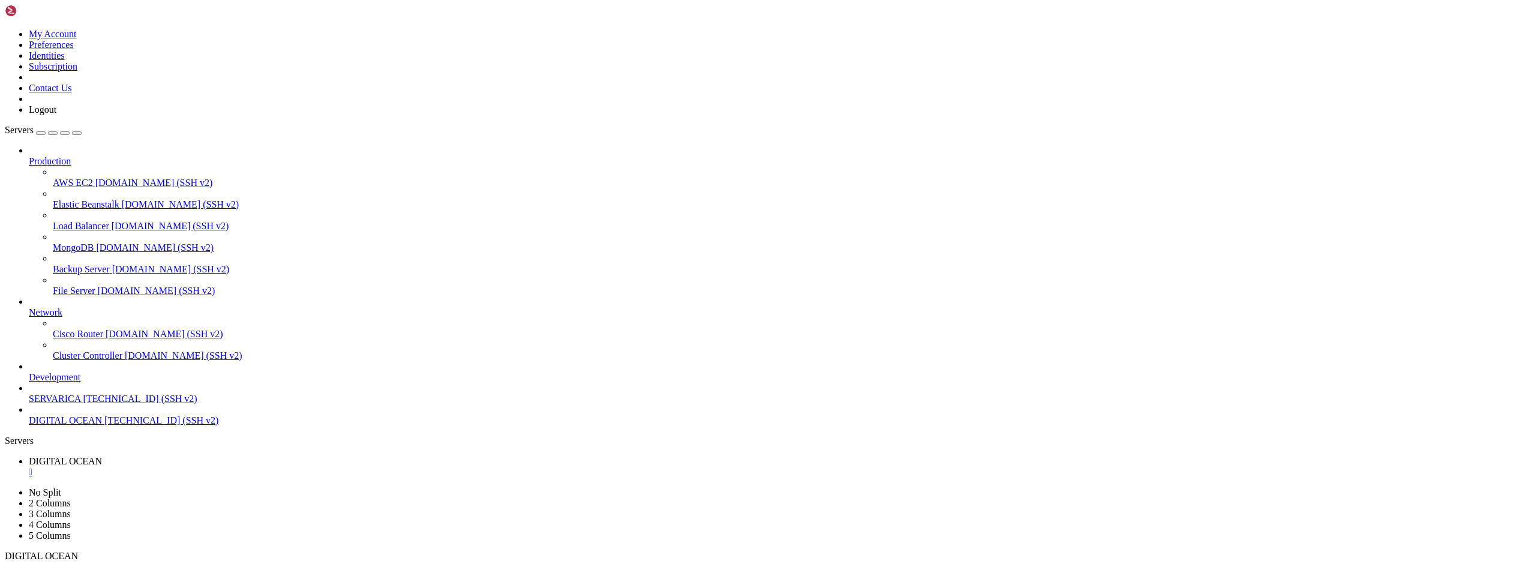
drag, startPoint x: 250, startPoint y: 1146, endPoint x: 843, endPoint y: 1037, distance: 602.3
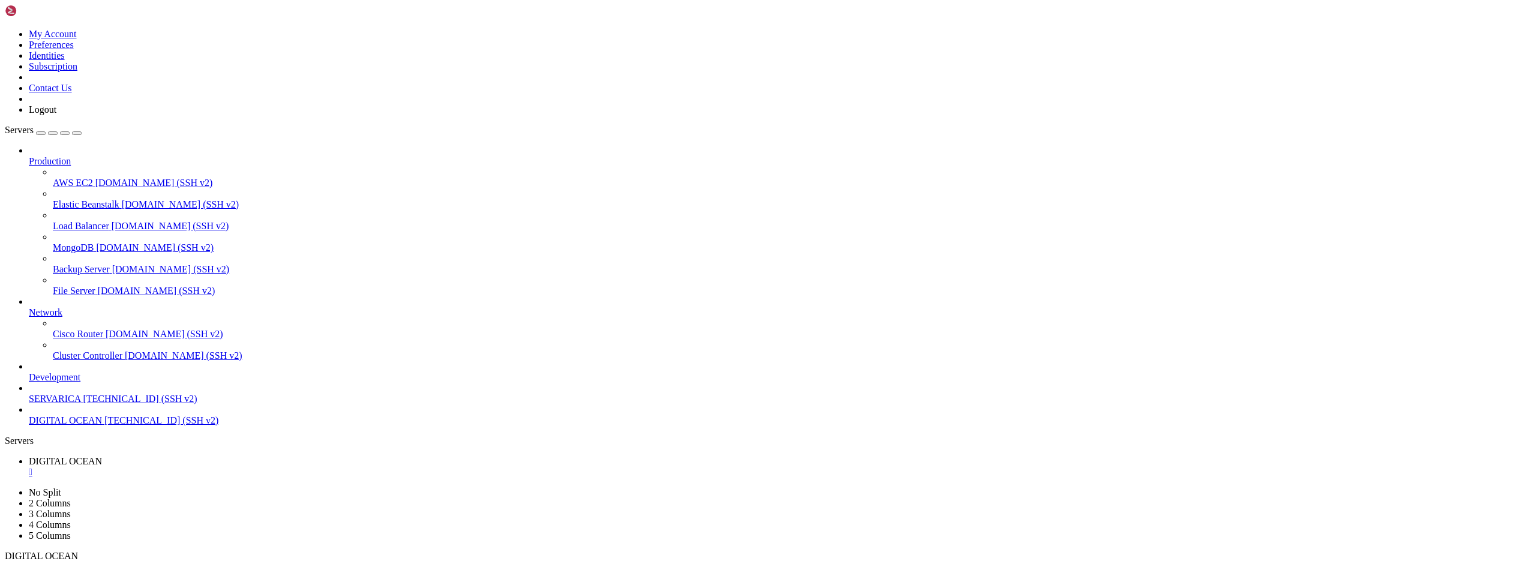
drag, startPoint x: 250, startPoint y: 1147, endPoint x: 864, endPoint y: 788, distance: 711.7
drag, startPoint x: 251, startPoint y: 1150, endPoint x: 808, endPoint y: 1084, distance: 561.4
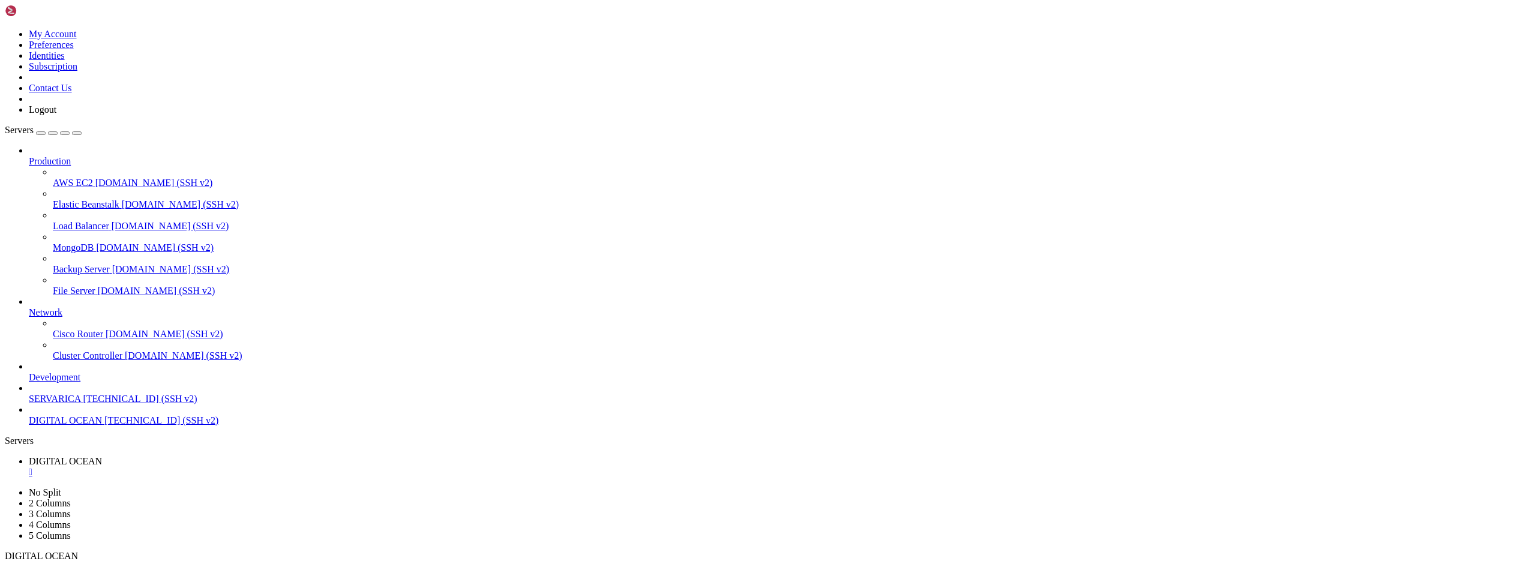
drag, startPoint x: 248, startPoint y: 1146, endPoint x: 751, endPoint y: 1036, distance: 514.3
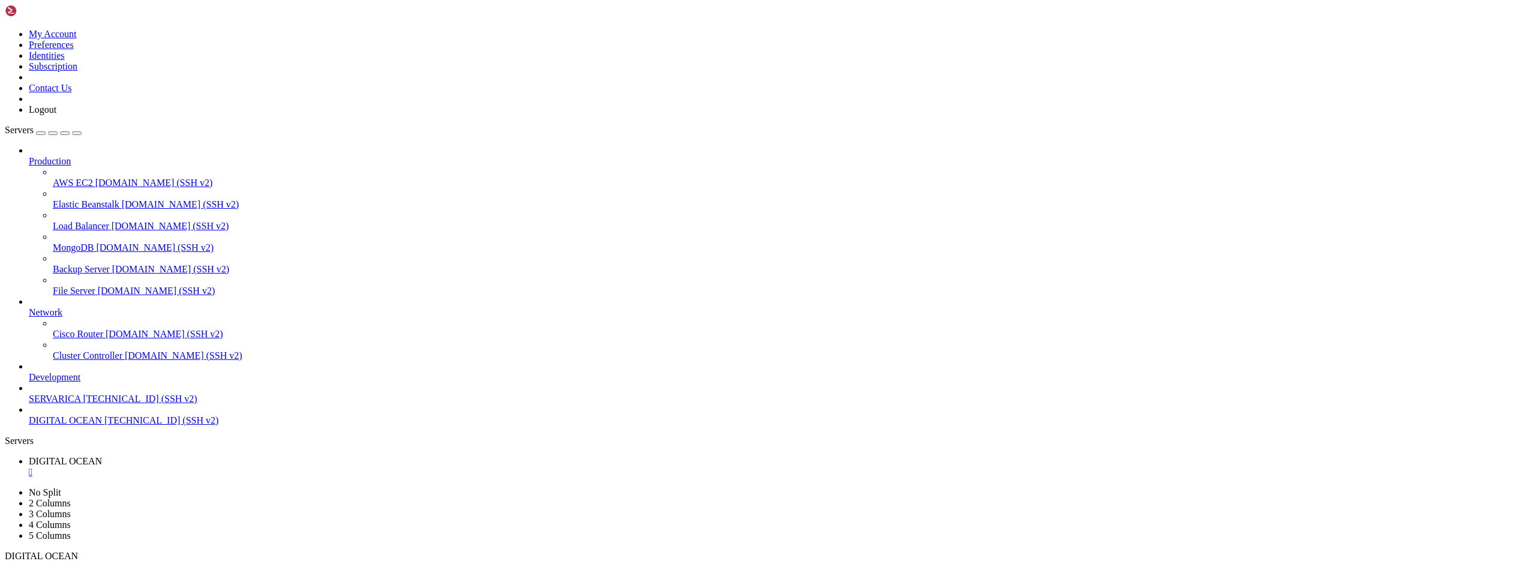
scroll to position [13835, 0]
drag, startPoint x: 248, startPoint y: 1150, endPoint x: 1032, endPoint y: 939, distance: 811.2
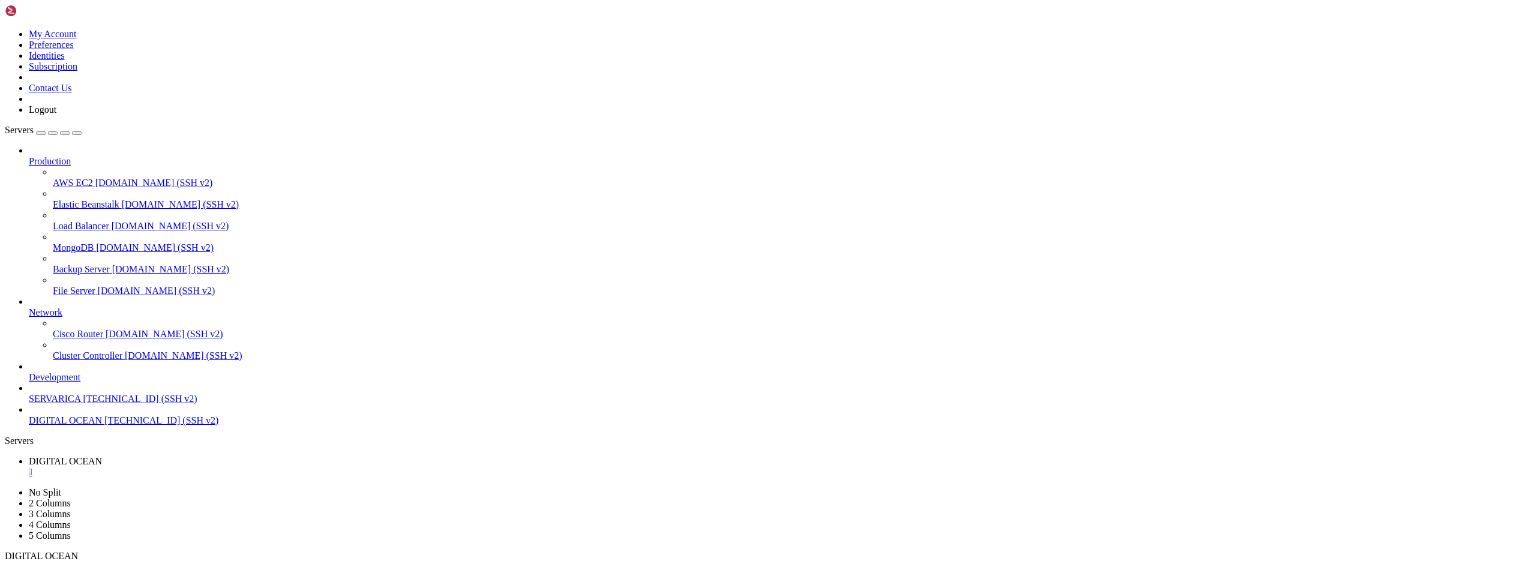
drag, startPoint x: 250, startPoint y: 1148, endPoint x: 743, endPoint y: 976, distance: 522.0
click at [71, 426] on span "DIGITAL OCEAN" at bounding box center [65, 420] width 73 height 10
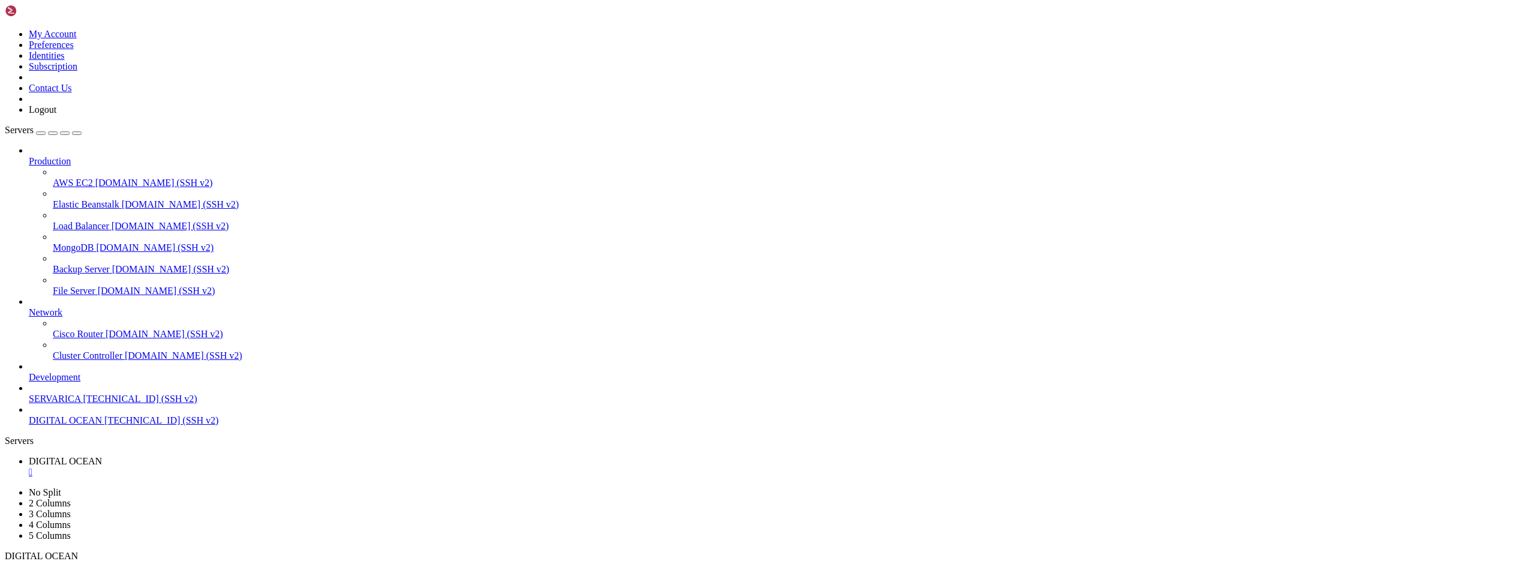
click at [71, 426] on span "DIGITAL OCEAN" at bounding box center [65, 420] width 73 height 10
drag, startPoint x: 251, startPoint y: 1153, endPoint x: 241, endPoint y: 1256, distance: 103.8
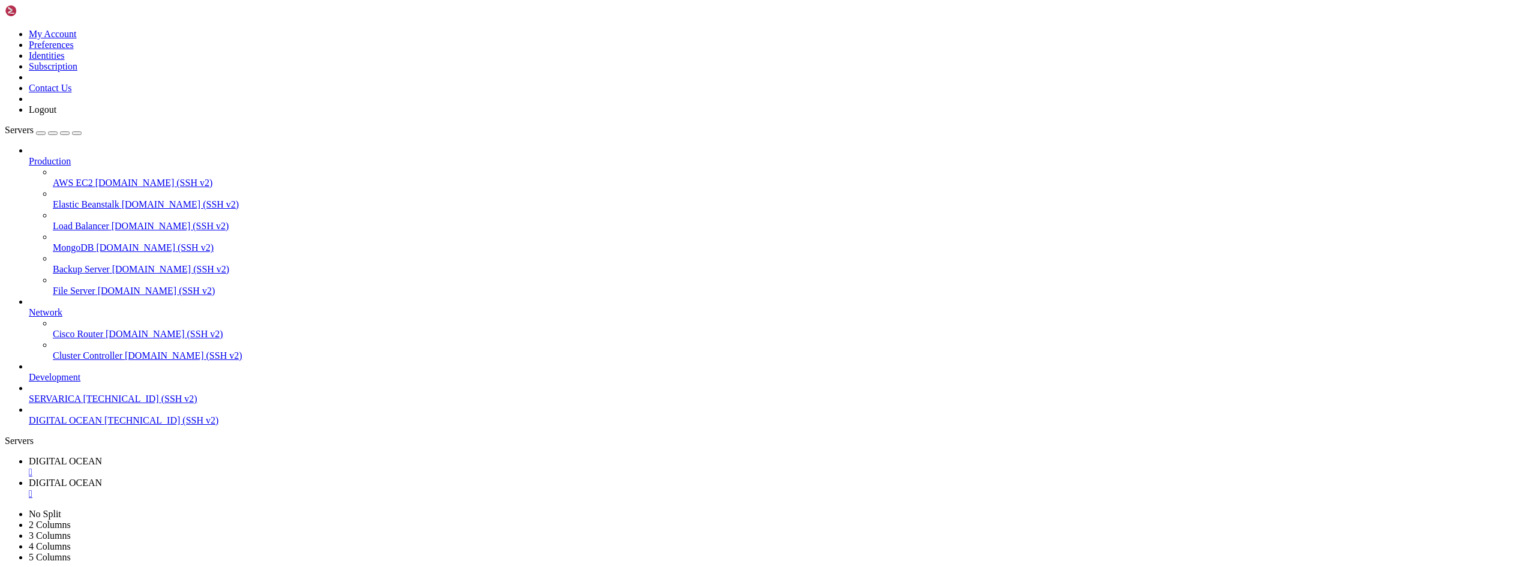
scroll to position [7458, 0]
click at [104, 426] on span "[TECHNICAL_ID] (SSH v2)" at bounding box center [161, 420] width 114 height 10
click at [244, 467] on div "" at bounding box center [780, 472] width 1503 height 11
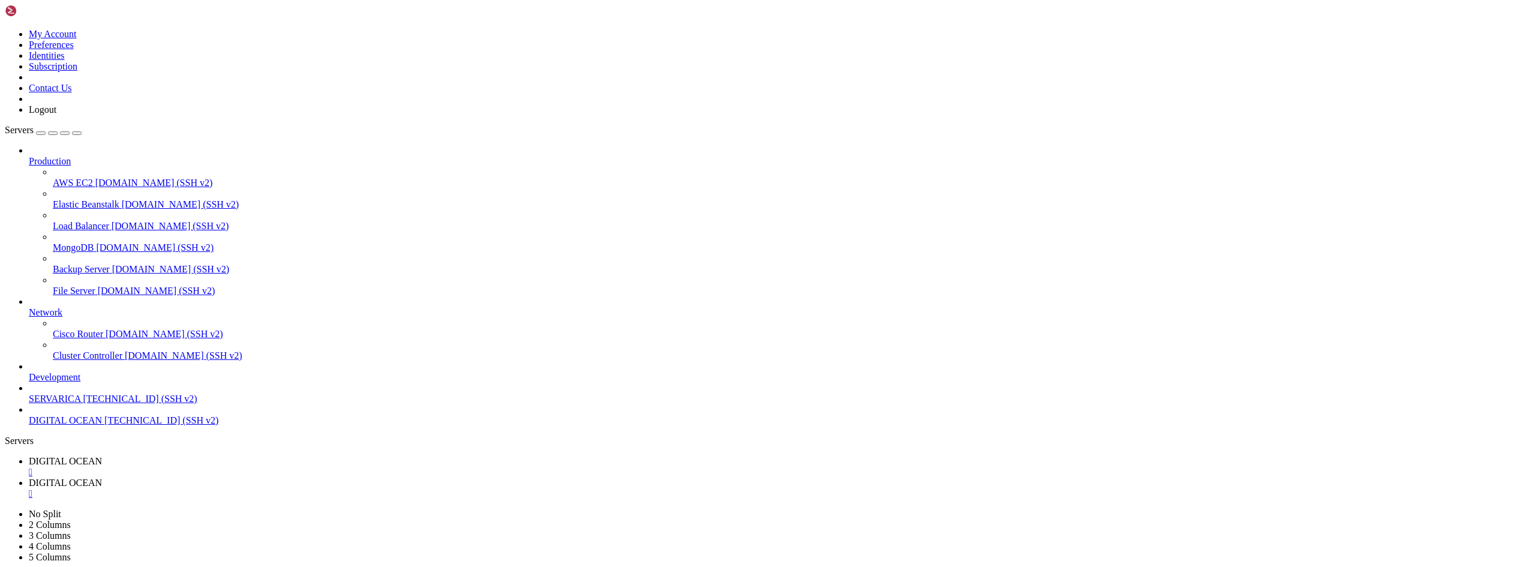
click at [244, 467] on div "" at bounding box center [780, 472] width 1503 height 11
drag, startPoint x: 248, startPoint y: 904, endPoint x: 235, endPoint y: 996, distance: 92.1
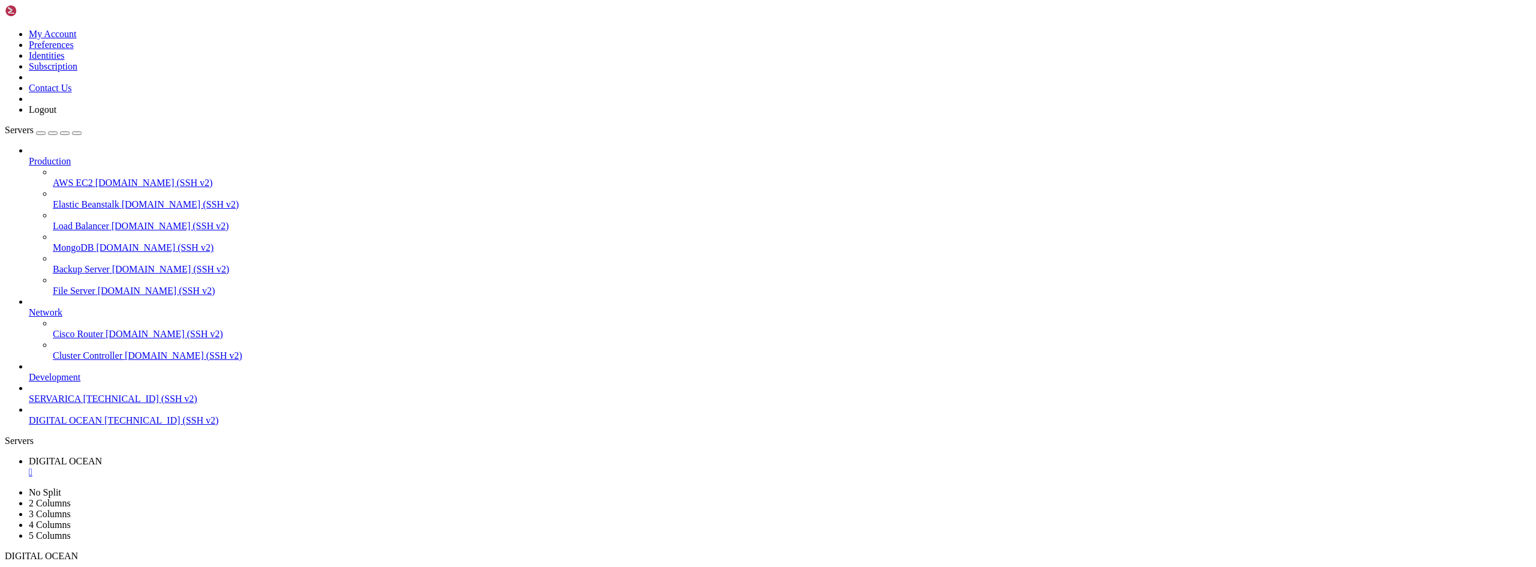
drag, startPoint x: 23, startPoint y: 890, endPoint x: 71, endPoint y: 981, distance: 103.1
drag, startPoint x: 152, startPoint y: 892, endPoint x: 159, endPoint y: 969, distance: 77.8
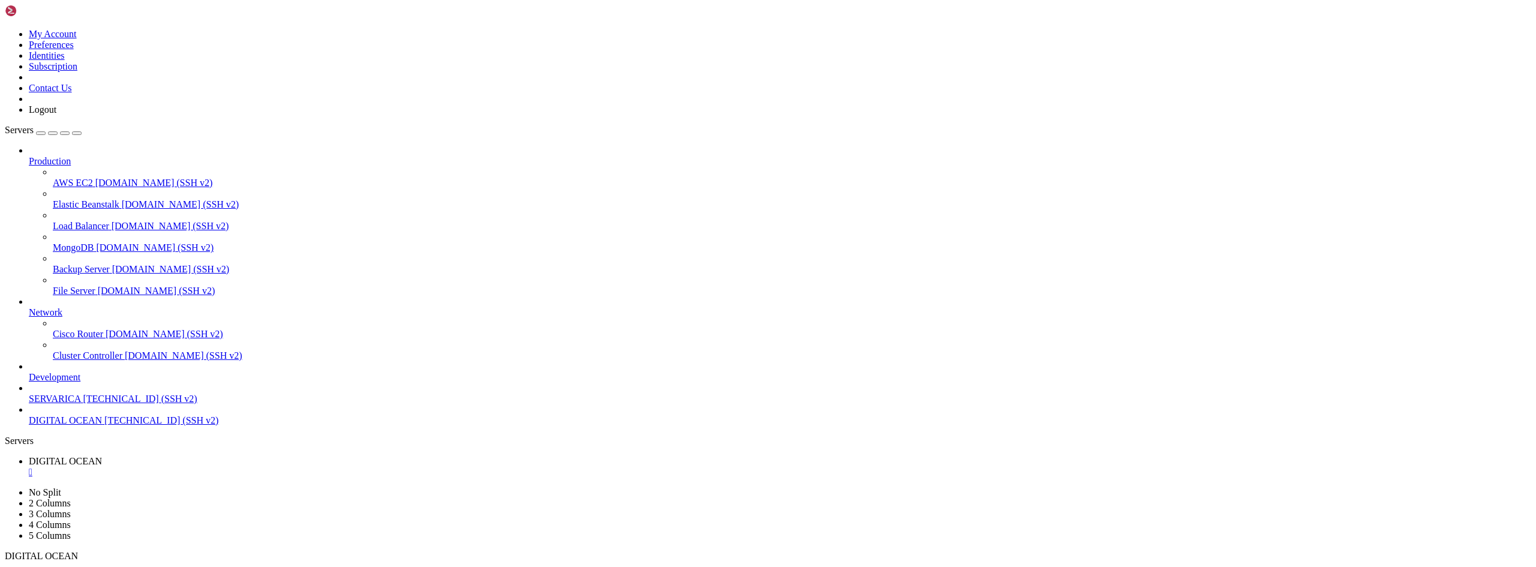
drag, startPoint x: 138, startPoint y: 902, endPoint x: 140, endPoint y: 1020, distance: 117.6
click at [242, 467] on div "" at bounding box center [780, 472] width 1503 height 11
click at [67, 426] on span "DIGITAL OCEAN" at bounding box center [65, 420] width 73 height 10
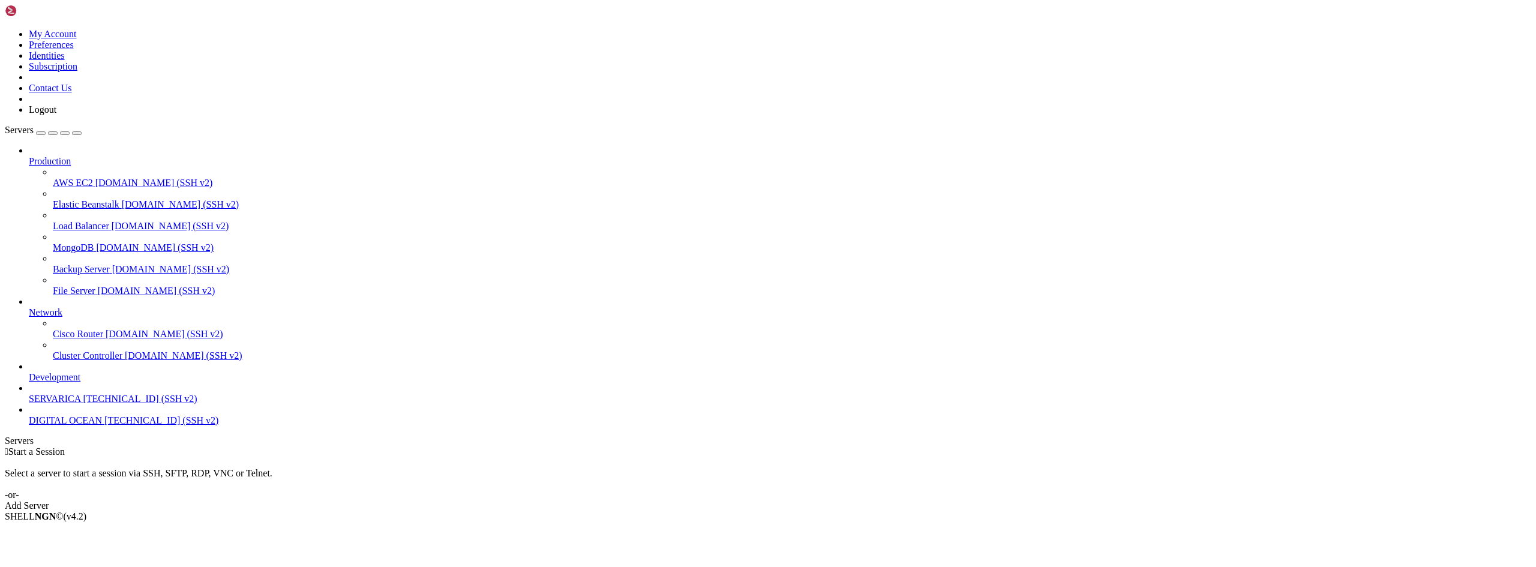
click at [66, 426] on span "DIGITAL OCEAN" at bounding box center [65, 420] width 73 height 10
drag, startPoint x: 247, startPoint y: 934, endPoint x: 226, endPoint y: 997, distance: 66.6
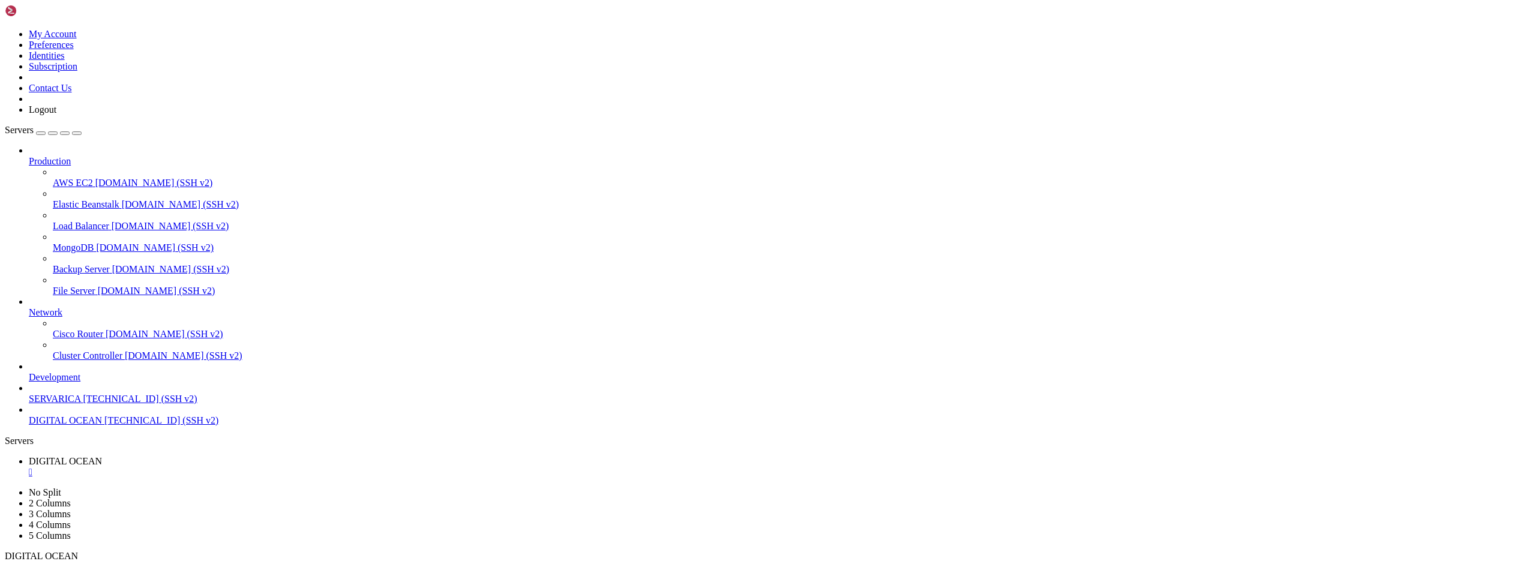
drag, startPoint x: 304, startPoint y: 1151, endPoint x: 759, endPoint y: 1038, distance: 469.1
drag, startPoint x: 307, startPoint y: 1148, endPoint x: 762, endPoint y: 1045, distance: 466.4
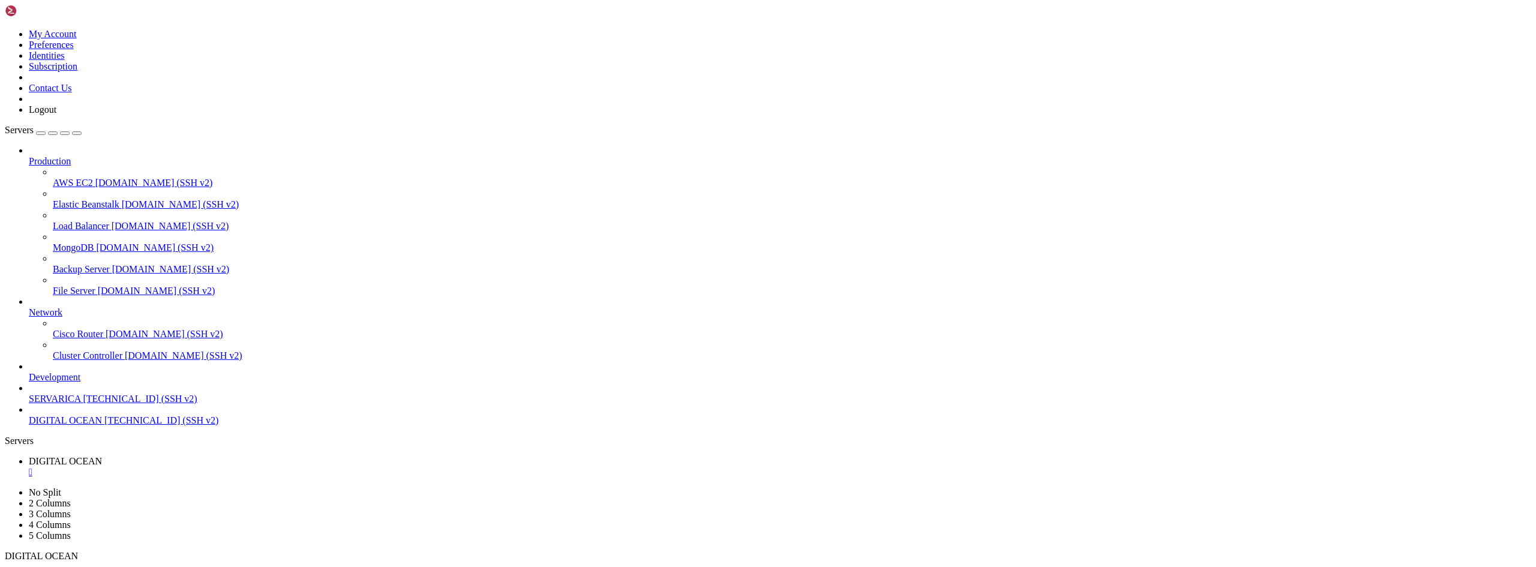
drag, startPoint x: 305, startPoint y: 1149, endPoint x: 673, endPoint y: 1054, distance: 379.9
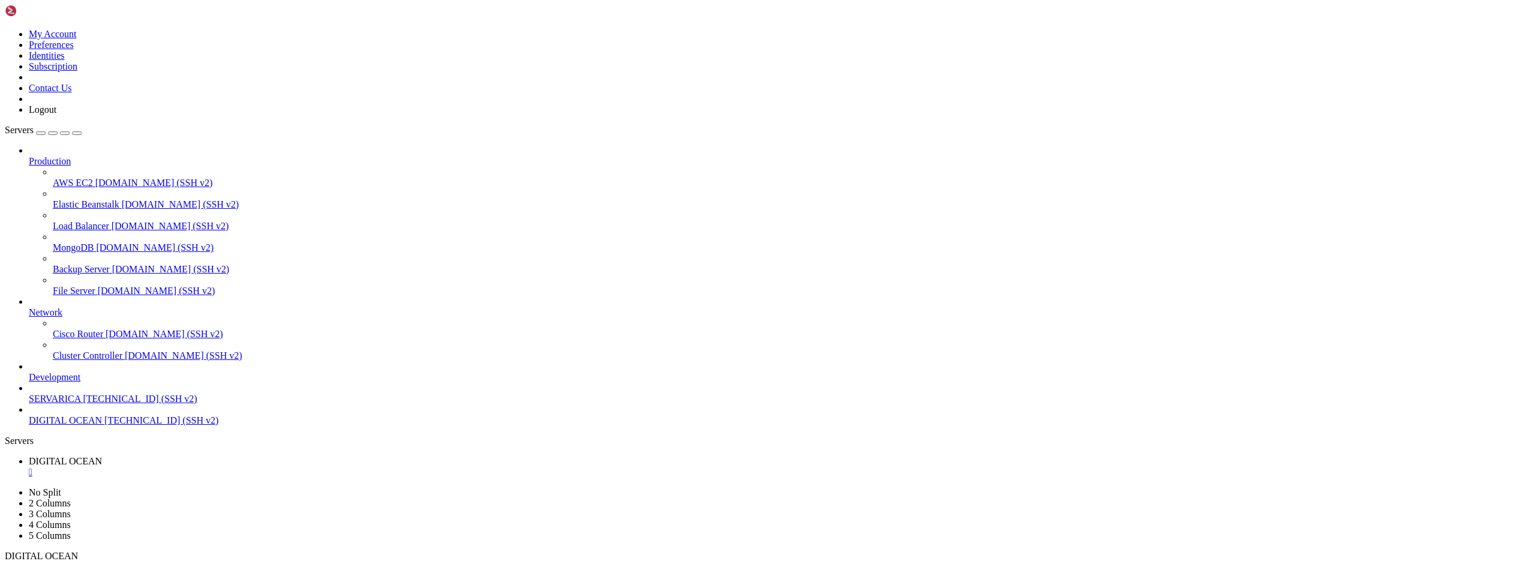
drag, startPoint x: 305, startPoint y: 1148, endPoint x: 921, endPoint y: 993, distance: 634.9
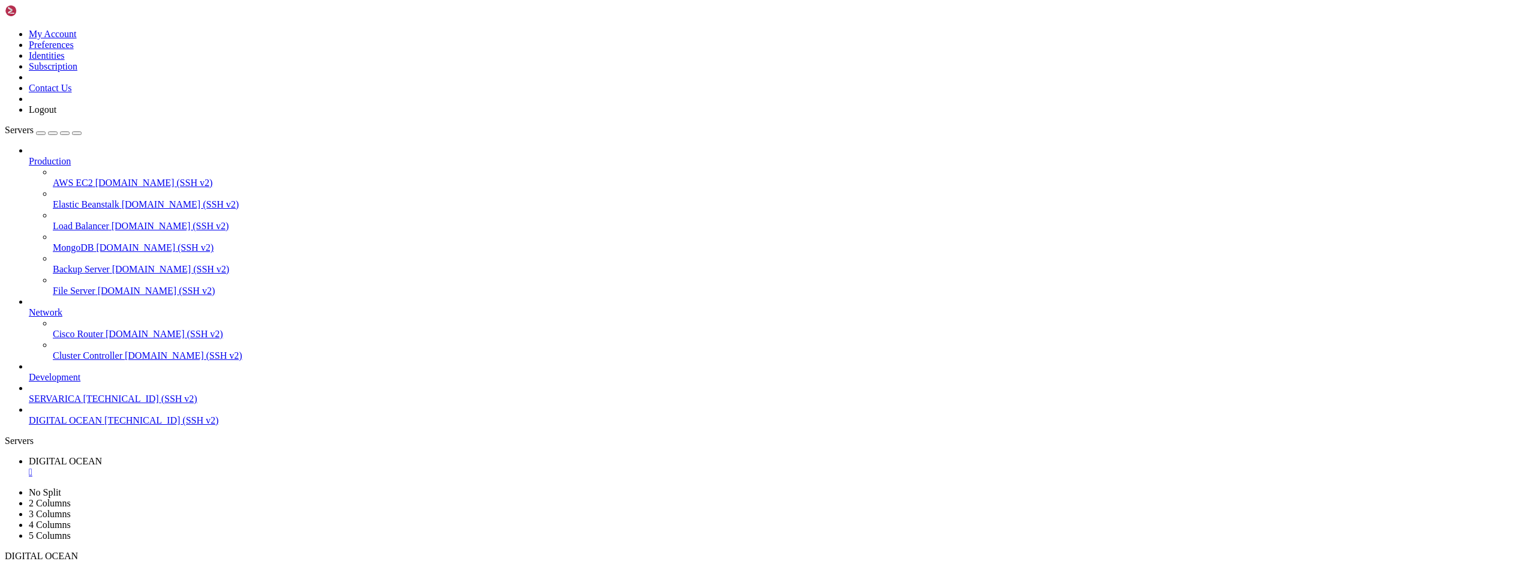
drag, startPoint x: 306, startPoint y: 1148, endPoint x: 1010, endPoint y: 991, distance: 721.3
drag, startPoint x: 307, startPoint y: 1148, endPoint x: 1111, endPoint y: 874, distance: 849.7
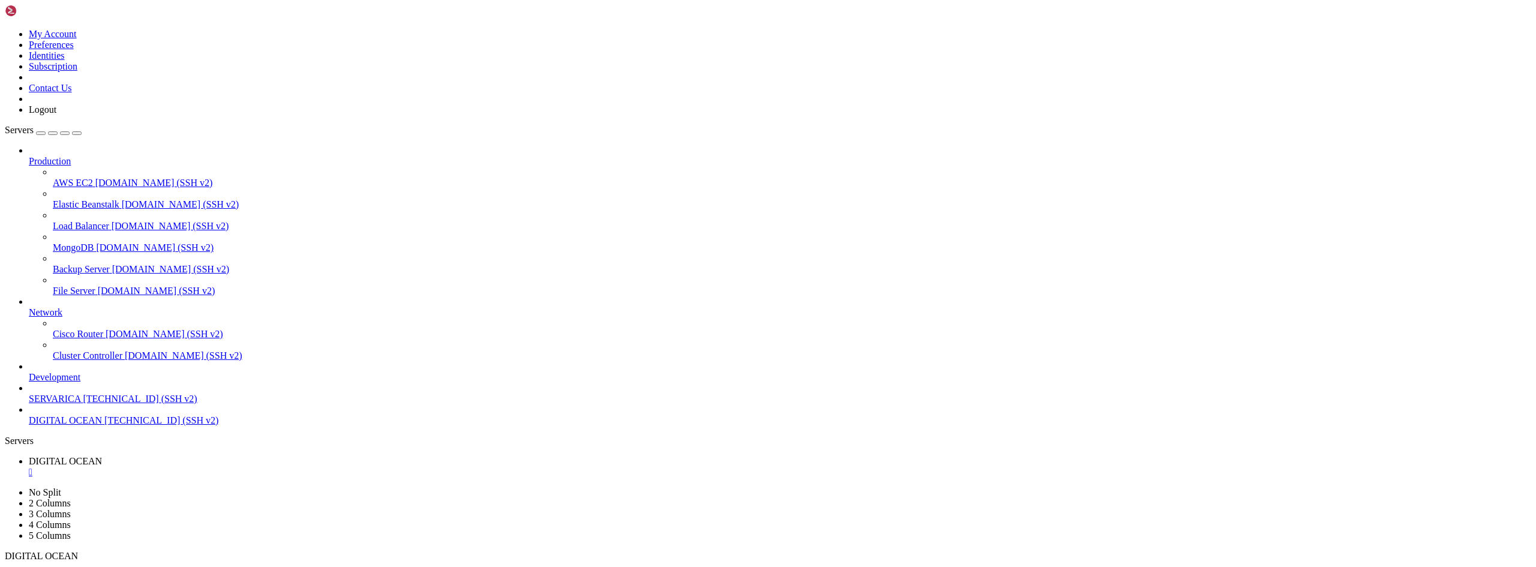
click at [246, 467] on div "" at bounding box center [780, 472] width 1503 height 11
click at [75, 426] on span "DIGITAL OCEAN" at bounding box center [65, 420] width 73 height 10
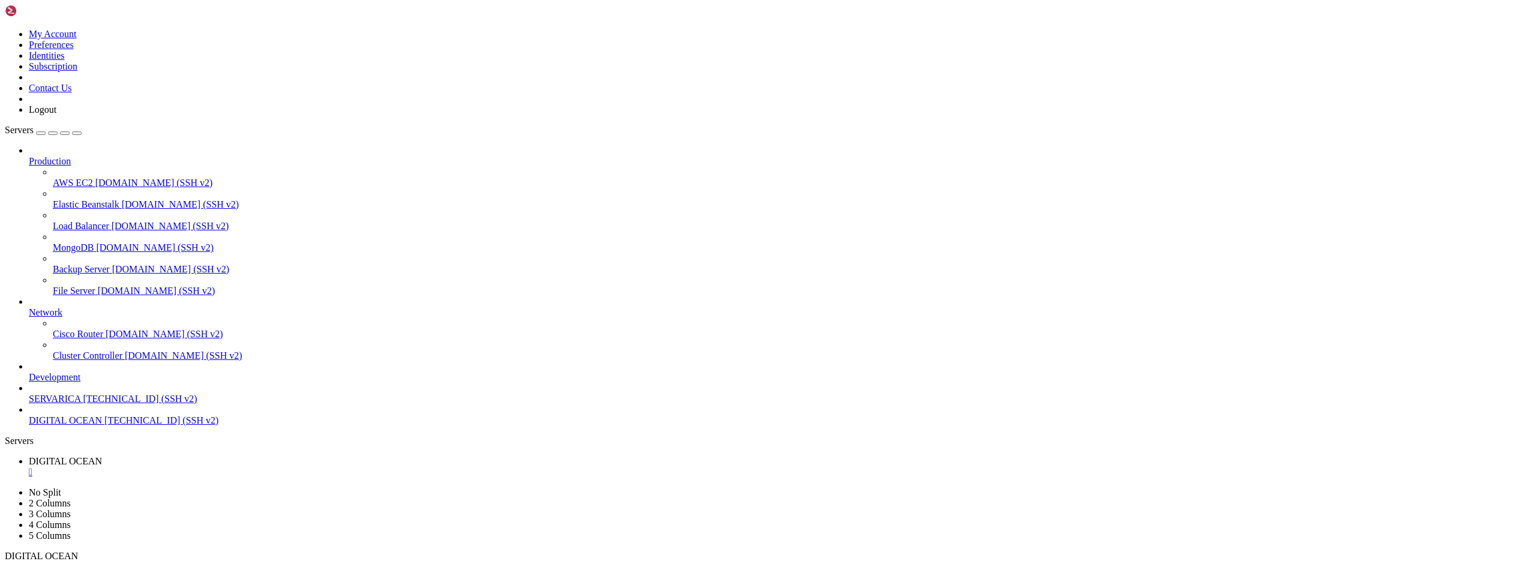
scroll to position [0, 0]
drag, startPoint x: 252, startPoint y: 945, endPoint x: 244, endPoint y: 999, distance: 55.2
drag, startPoint x: 260, startPoint y: 974, endPoint x: 230, endPoint y: 1041, distance: 73.9
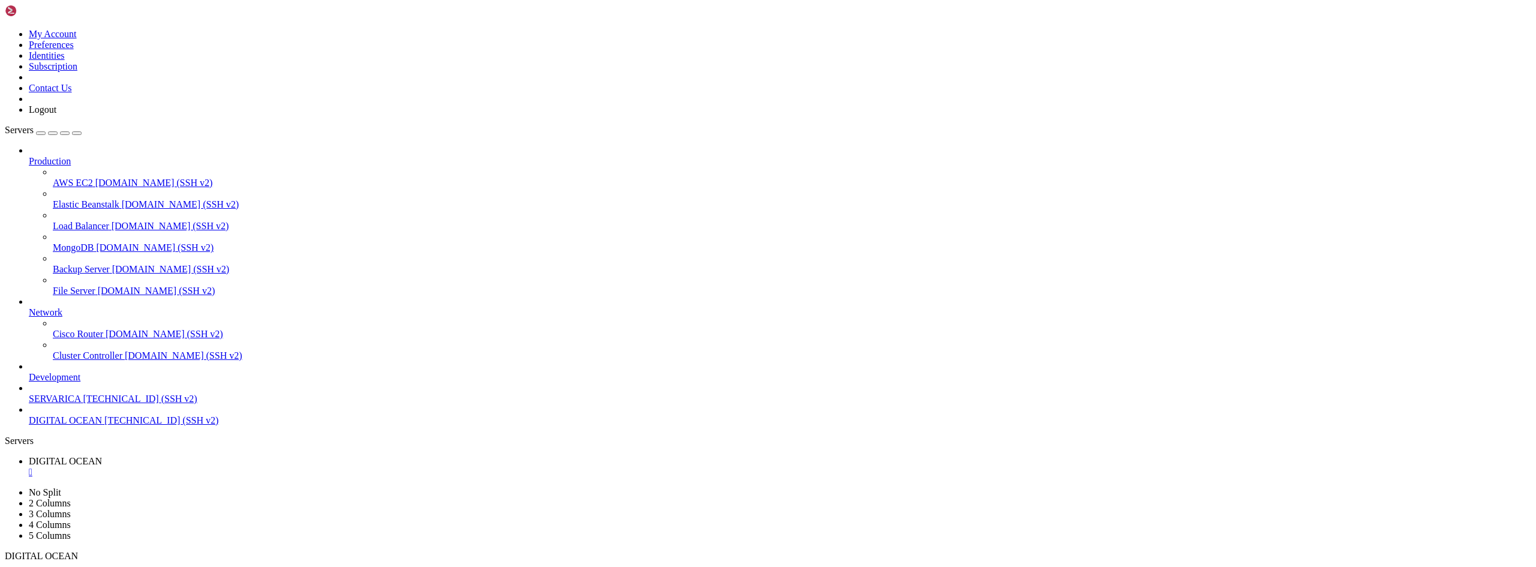
drag, startPoint x: 260, startPoint y: 994, endPoint x: 254, endPoint y: 1053, distance: 59.1
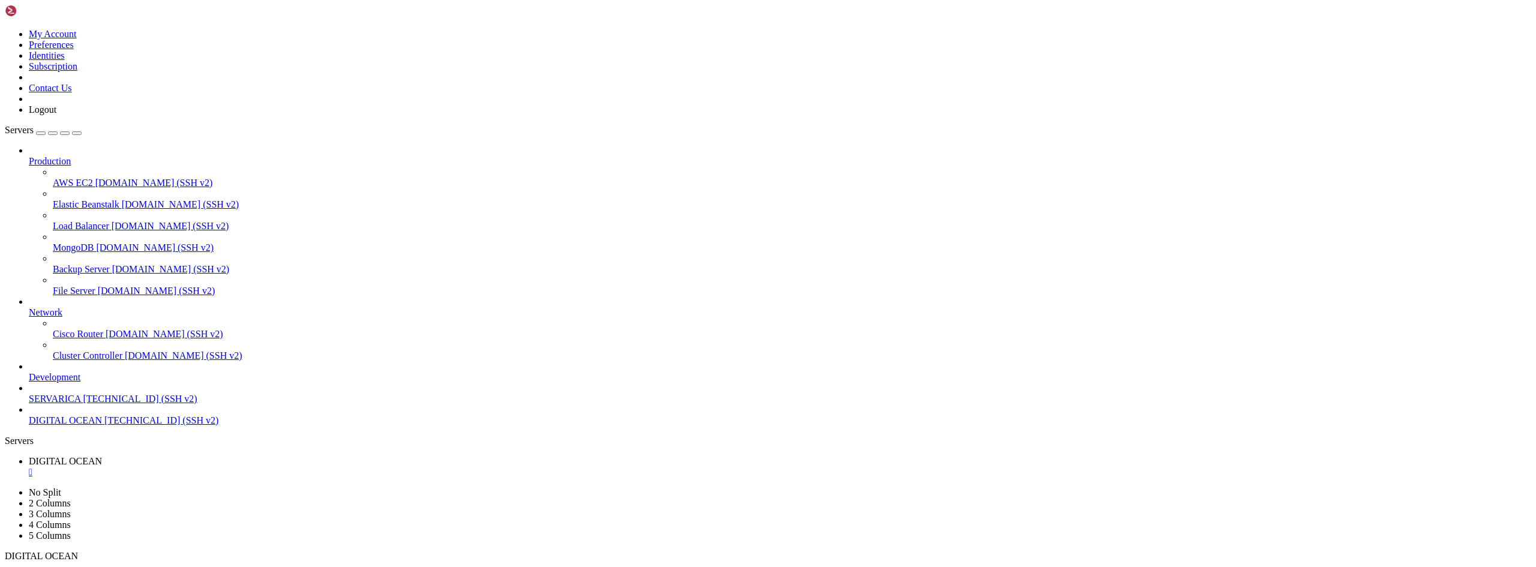
drag, startPoint x: 260, startPoint y: 1035, endPoint x: 247, endPoint y: 1079, distance: 45.9
drag, startPoint x: 262, startPoint y: 1068, endPoint x: 257, endPoint y: 1108, distance: 39.9
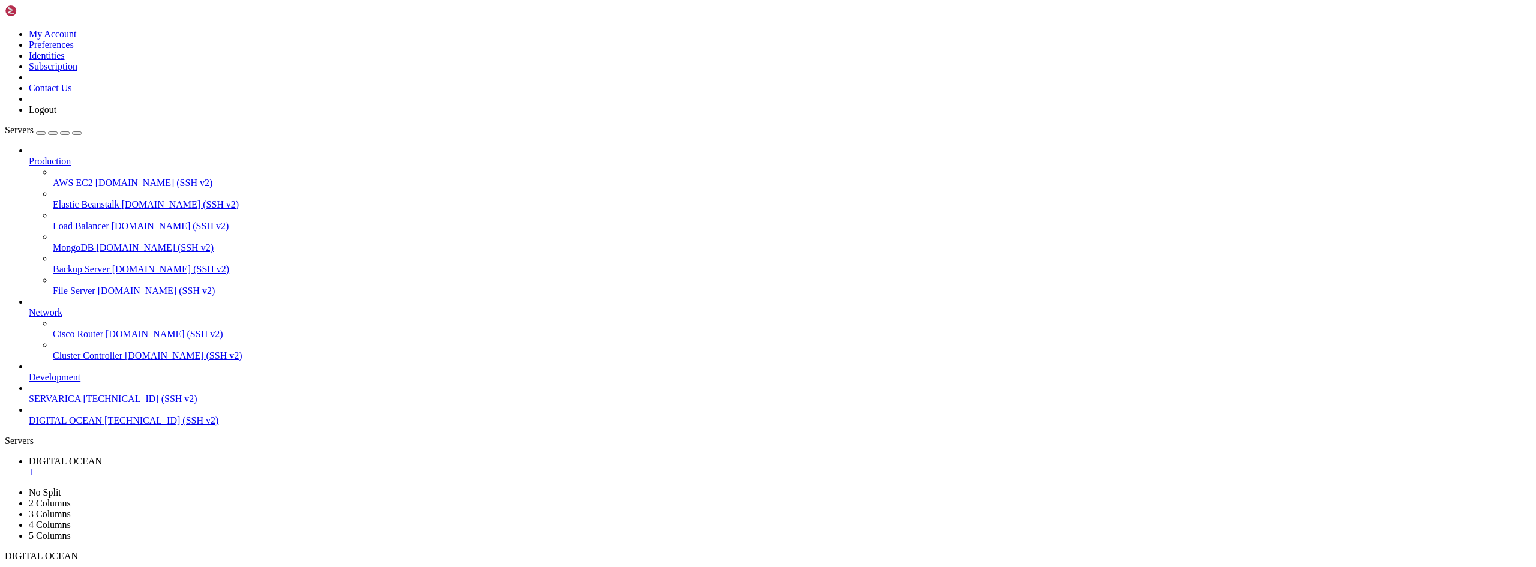
drag, startPoint x: 261, startPoint y: 1077, endPoint x: 259, endPoint y: 1099, distance: 22.9
drag, startPoint x: 258, startPoint y: 1096, endPoint x: 240, endPoint y: 1122, distance: 31.0
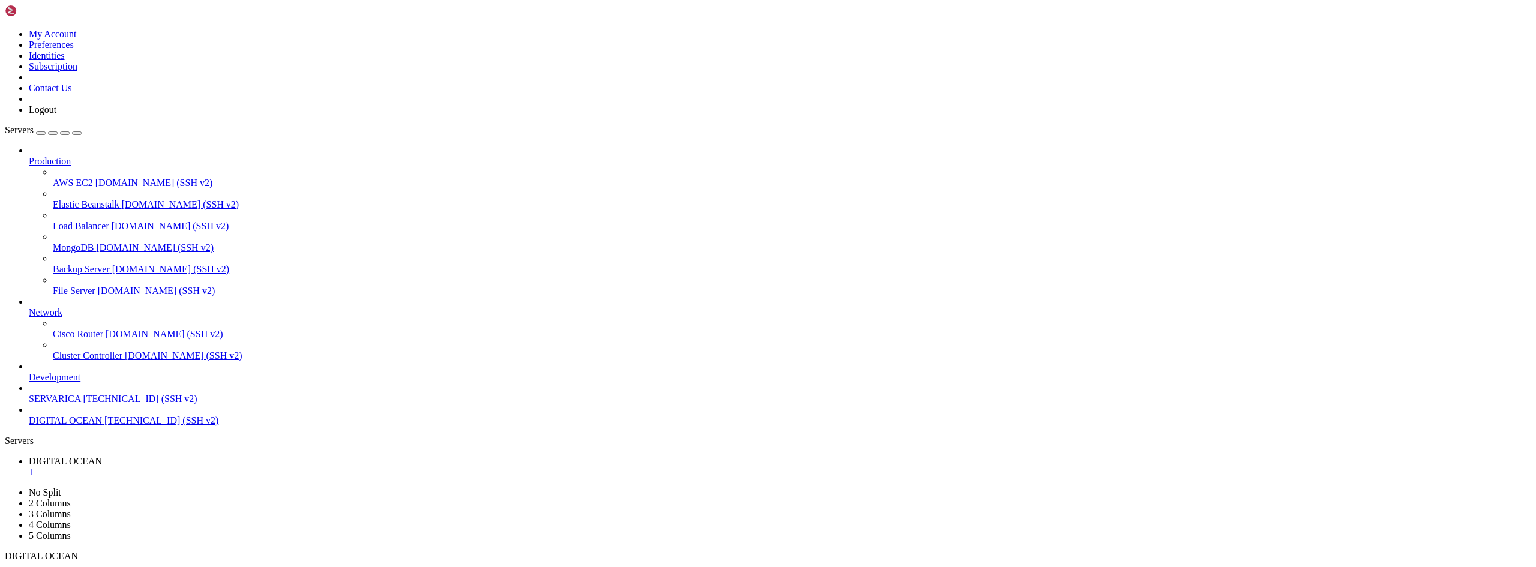
drag, startPoint x: 260, startPoint y: 1119, endPoint x: 420, endPoint y: 1102, distance: 160.5
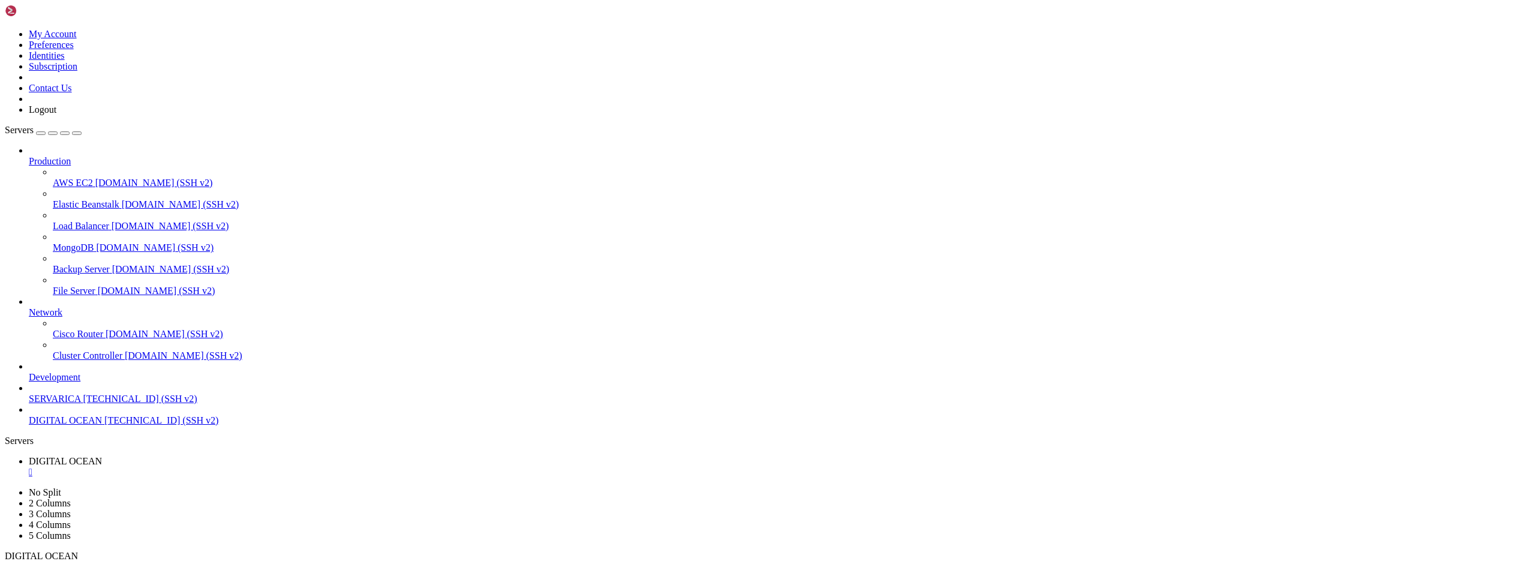
drag, startPoint x: 259, startPoint y: 1148, endPoint x: 852, endPoint y: 982, distance: 616.2
drag, startPoint x: 251, startPoint y: 1149, endPoint x: 934, endPoint y: 1002, distance: 698.0
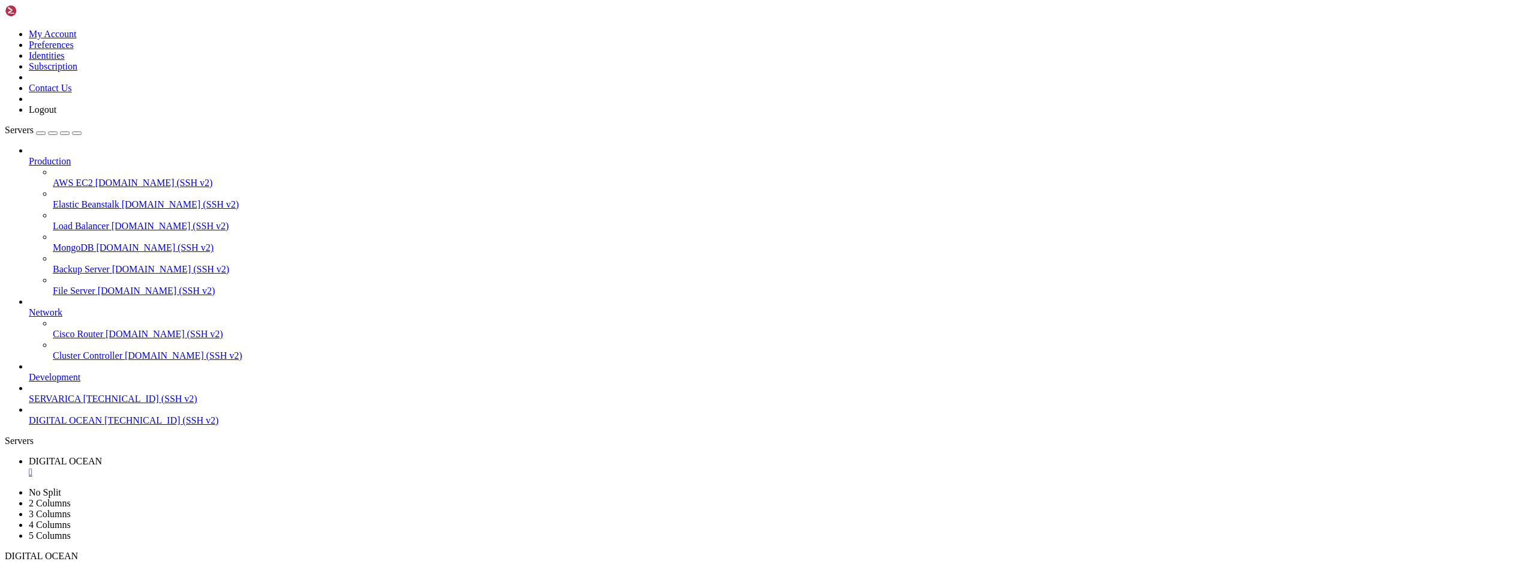
drag, startPoint x: 248, startPoint y: 1150, endPoint x: 1006, endPoint y: 1017, distance: 770.2
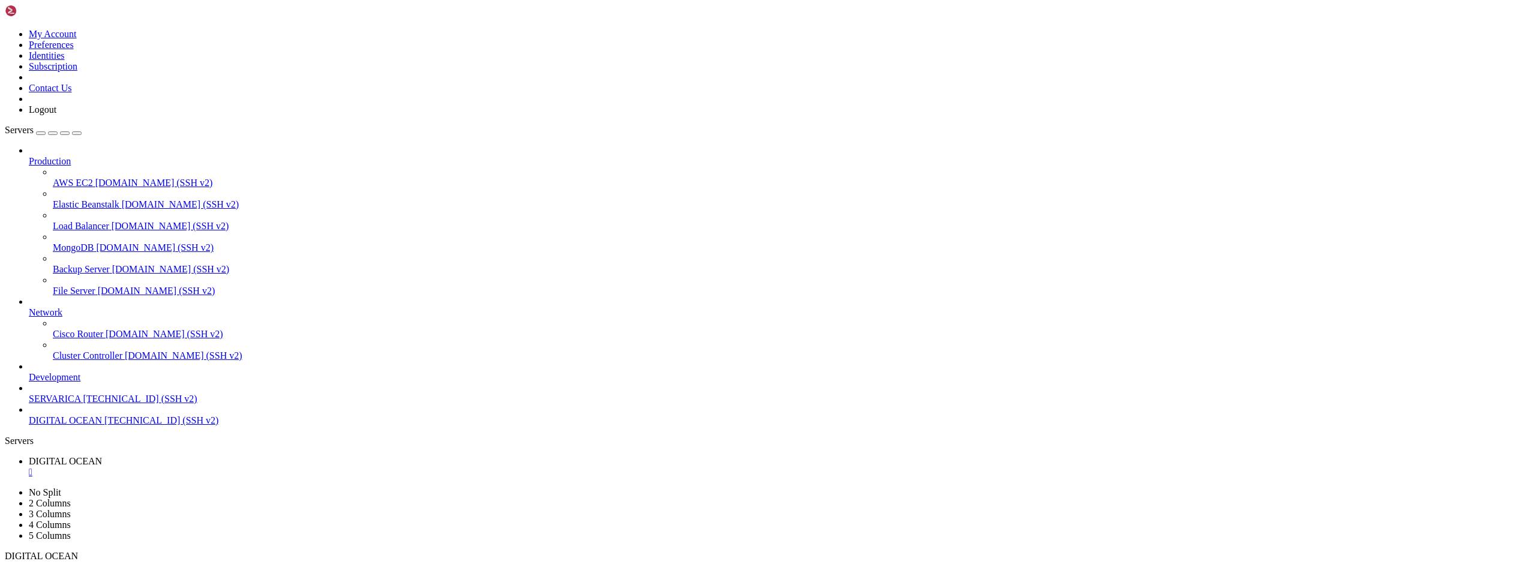
scroll to position [847, 0]
drag, startPoint x: 248, startPoint y: 1147, endPoint x: 675, endPoint y: 1036, distance: 440.8
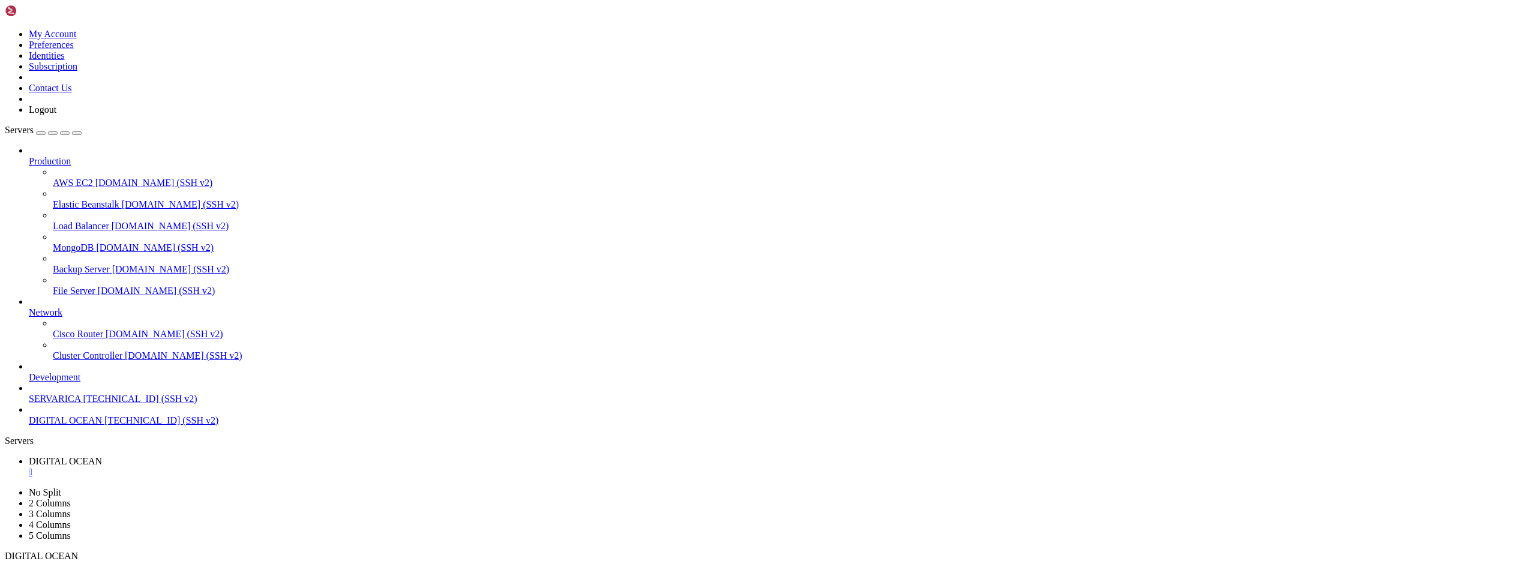
drag, startPoint x: 260, startPoint y: 1149, endPoint x: 846, endPoint y: 1012, distance: 601.5
drag, startPoint x: 260, startPoint y: 1148, endPoint x: 878, endPoint y: 1024, distance: 629.7
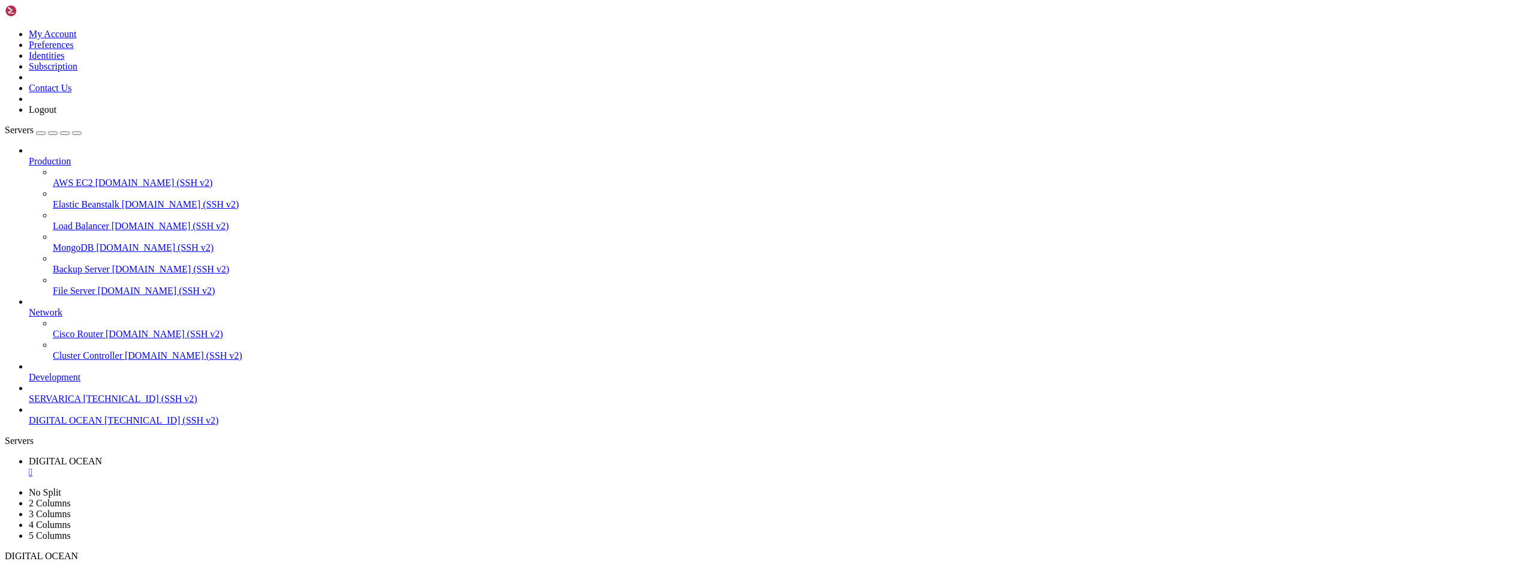
drag, startPoint x: 363, startPoint y: 1141, endPoint x: 234, endPoint y: 1135, distance: 129.2
copy x-row "No such file or directory"
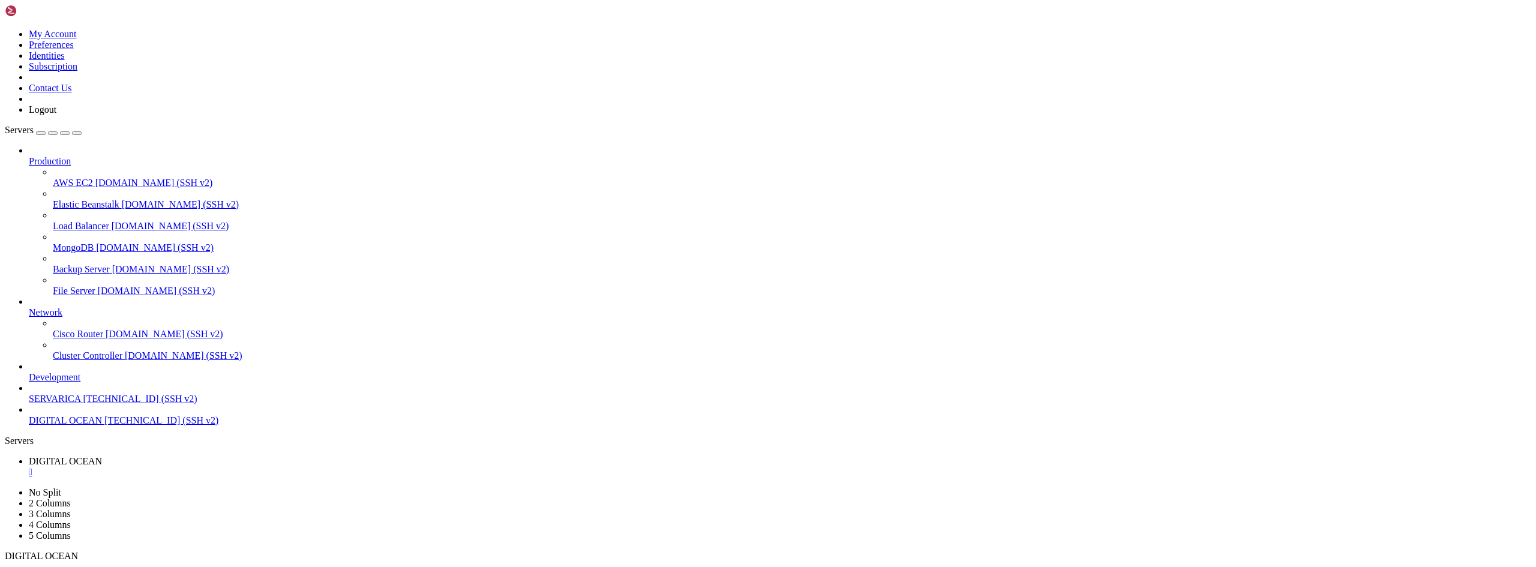
click at [242, 467] on div "" at bounding box center [780, 472] width 1503 height 11
click at [83, 426] on span "DIGITAL OCEAN" at bounding box center [65, 420] width 73 height 10
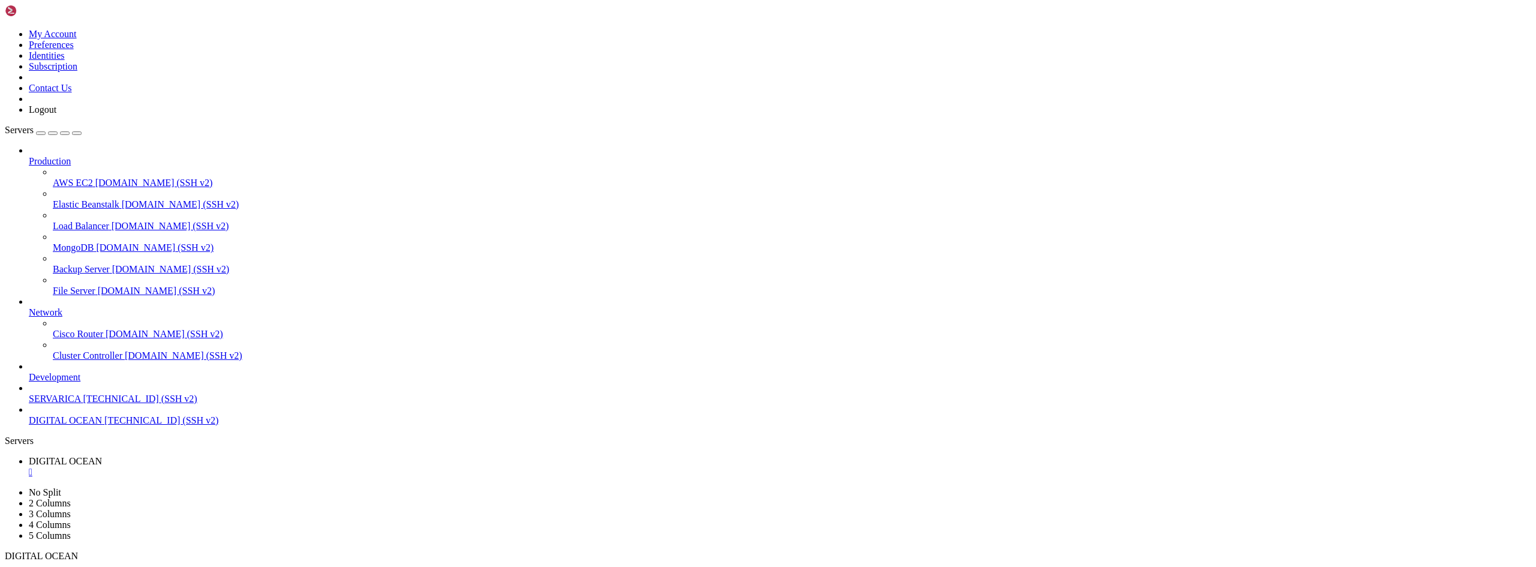
drag, startPoint x: 245, startPoint y: 932, endPoint x: 187, endPoint y: 1020, distance: 105.2
click at [244, 467] on div "" at bounding box center [780, 472] width 1503 height 11
click at [91, 426] on span "DIGITAL OCEAN" at bounding box center [65, 420] width 73 height 10
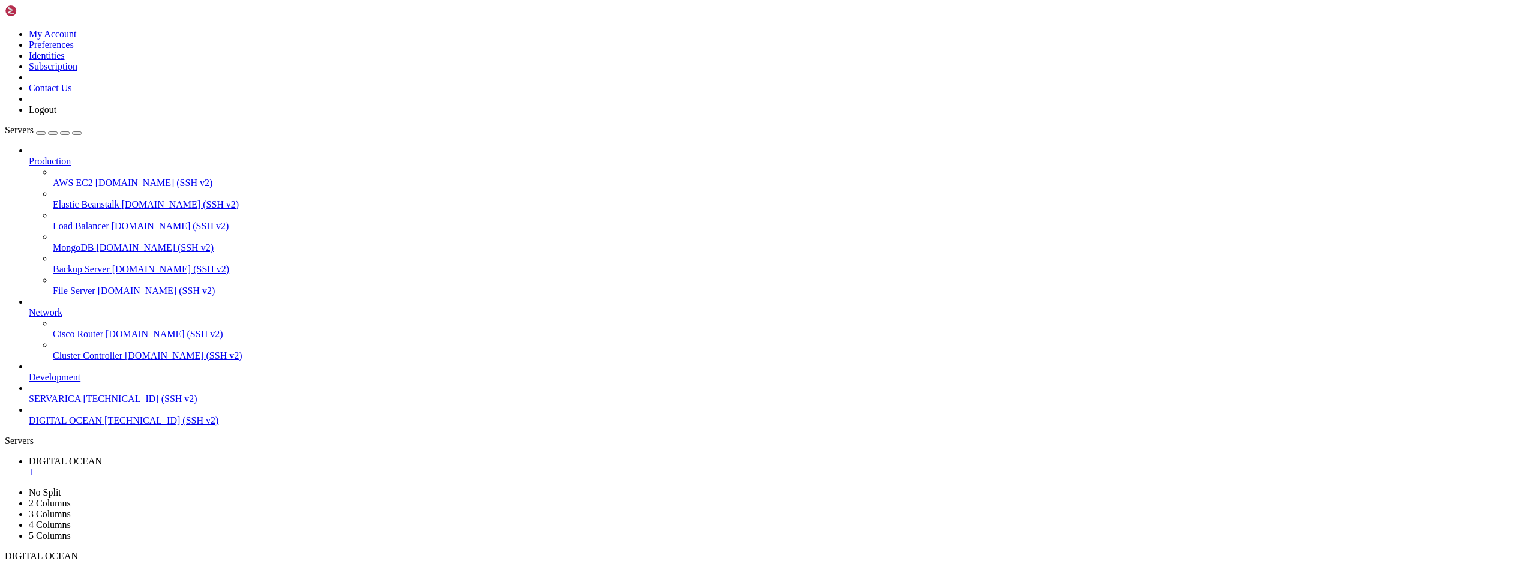
drag, startPoint x: 250, startPoint y: 934, endPoint x: 233, endPoint y: 1012, distance: 79.9
drag, startPoint x: 249, startPoint y: 954, endPoint x: 230, endPoint y: 1037, distance: 85.6
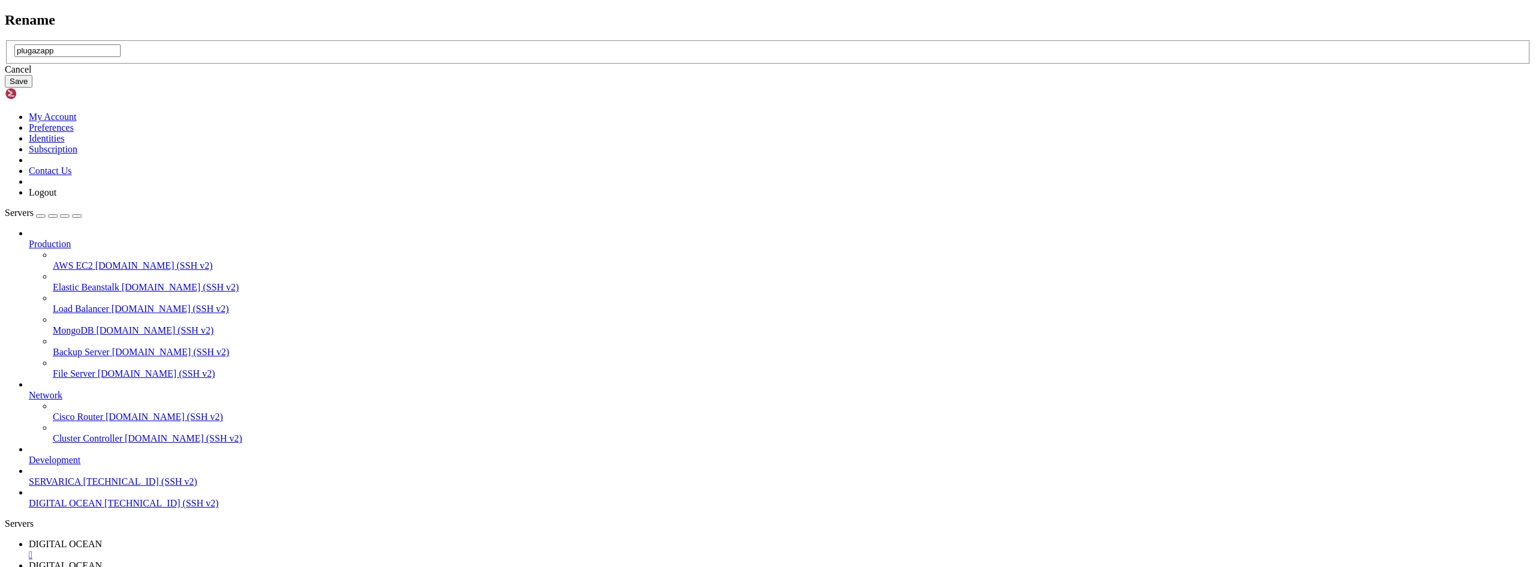
click at [803, 75] on div "Cancel" at bounding box center [768, 69] width 1527 height 11
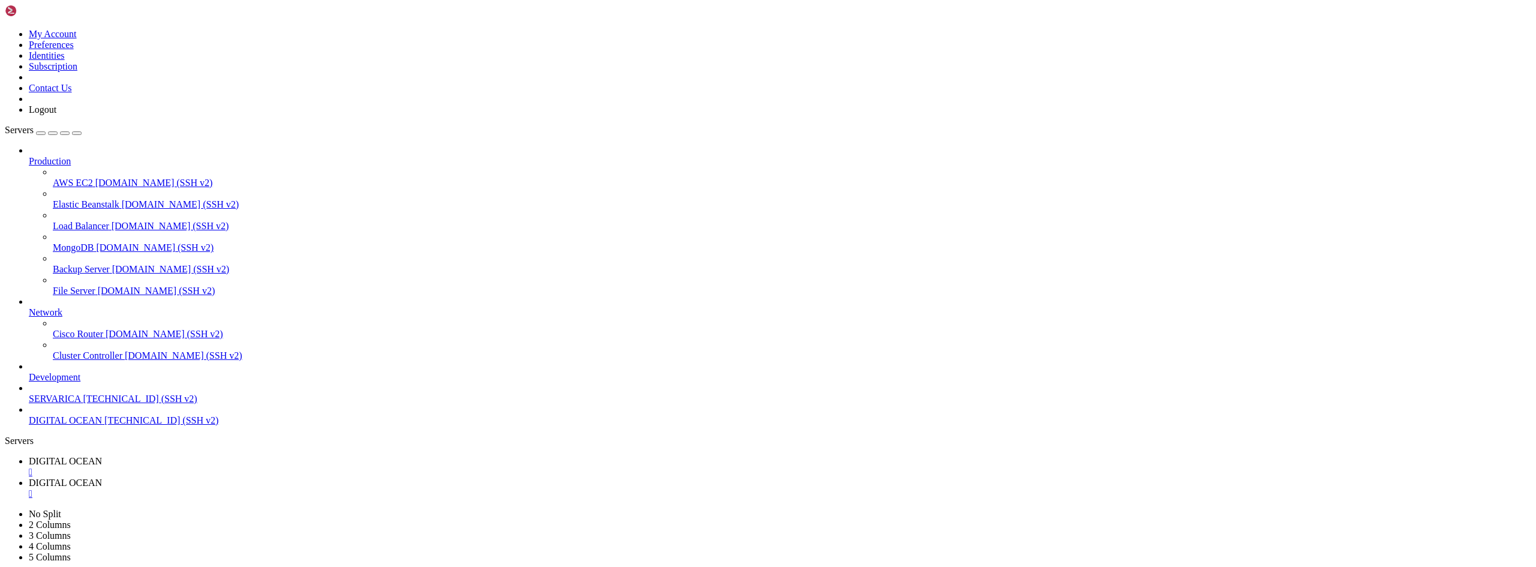
type input "/home/deploy/plugazapp"
click at [102, 456] on span "DIGITAL OCEAN" at bounding box center [65, 461] width 73 height 10
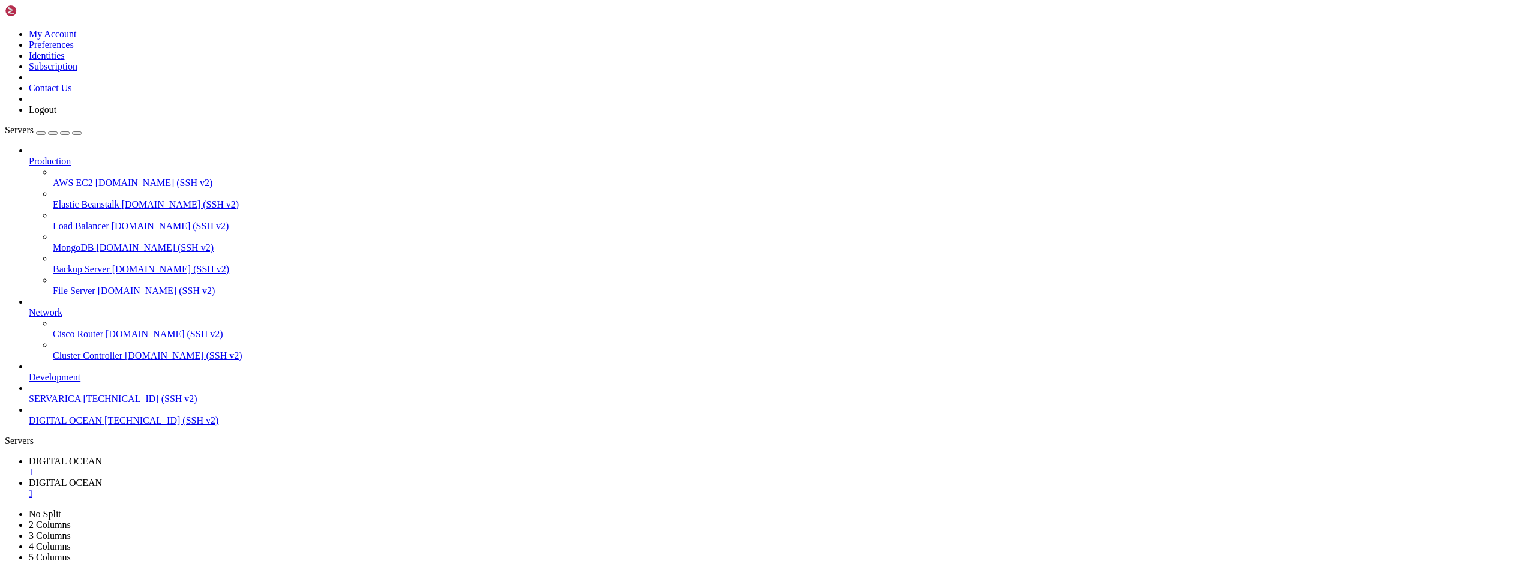
click at [73, 426] on span "DIGITAL OCEAN" at bounding box center [65, 420] width 73 height 10
click at [343, 489] on div "" at bounding box center [780, 494] width 1503 height 11
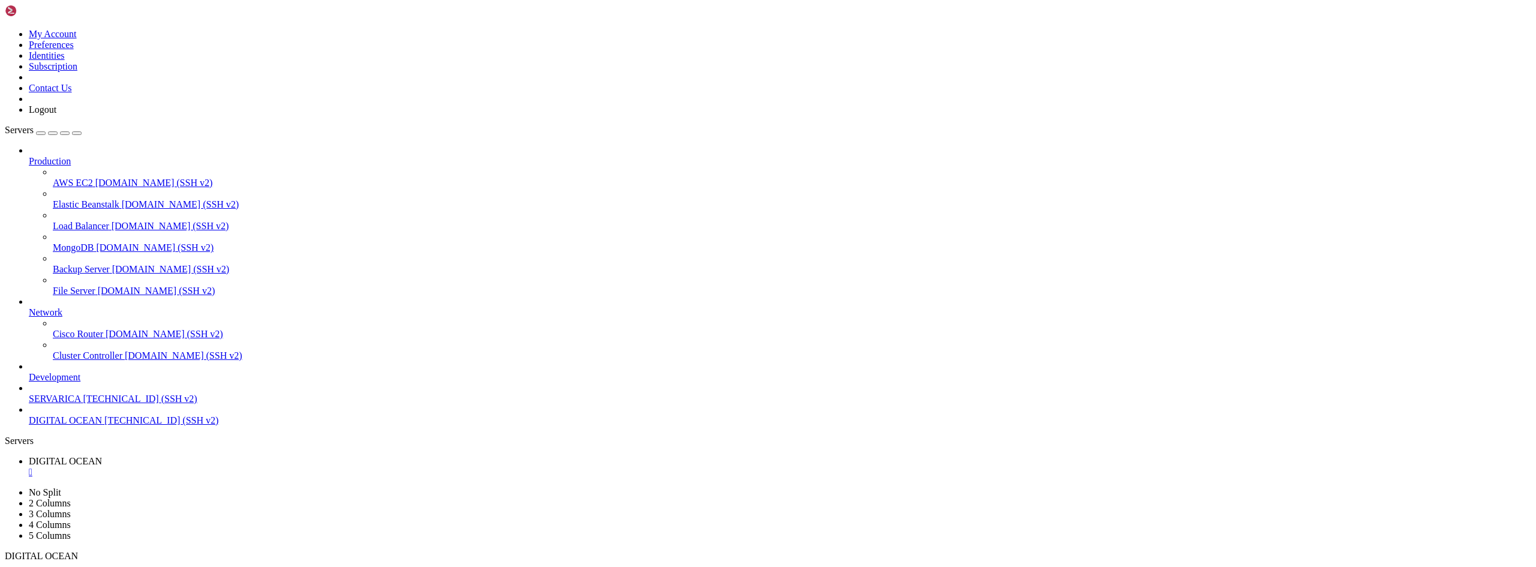
click at [244, 467] on div "" at bounding box center [780, 472] width 1503 height 11
click at [91, 426] on span "DIGITAL OCEAN" at bounding box center [65, 420] width 73 height 10
click at [66, 426] on span "DIGITAL OCEAN" at bounding box center [65, 420] width 73 height 10
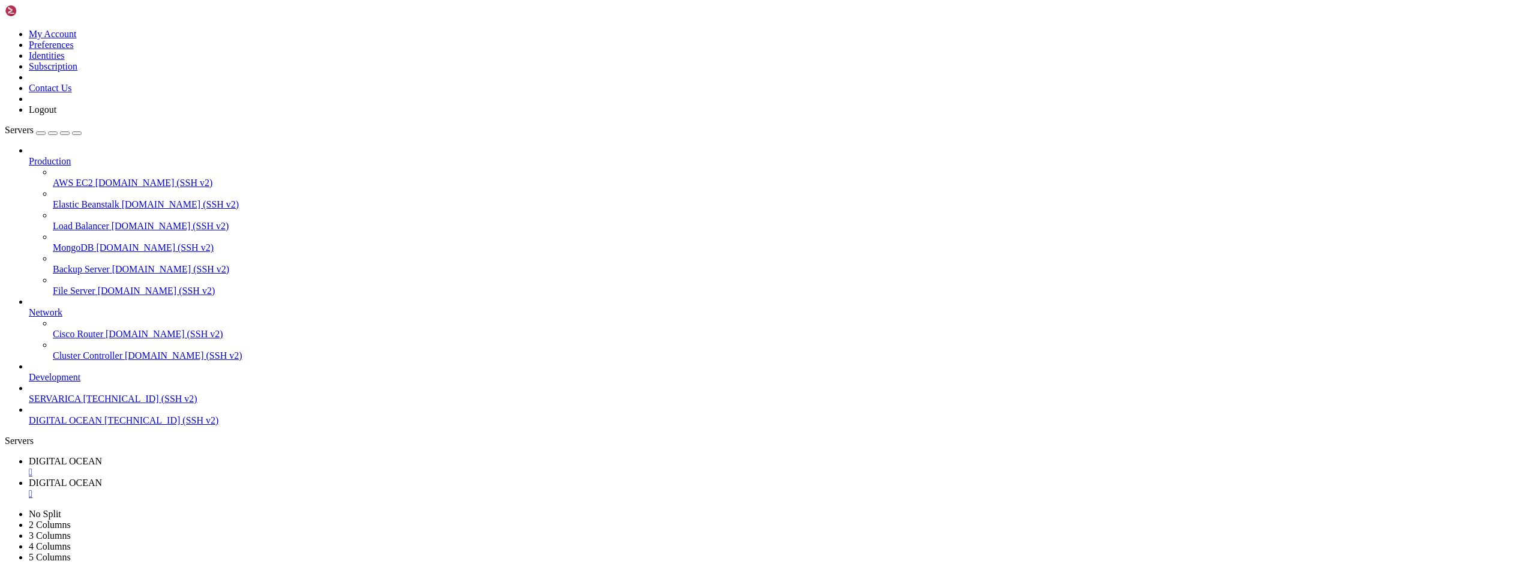
click at [79, 426] on span "DIGITAL OCEAN" at bounding box center [65, 420] width 73 height 10
click at [244, 467] on div "" at bounding box center [780, 472] width 1503 height 11
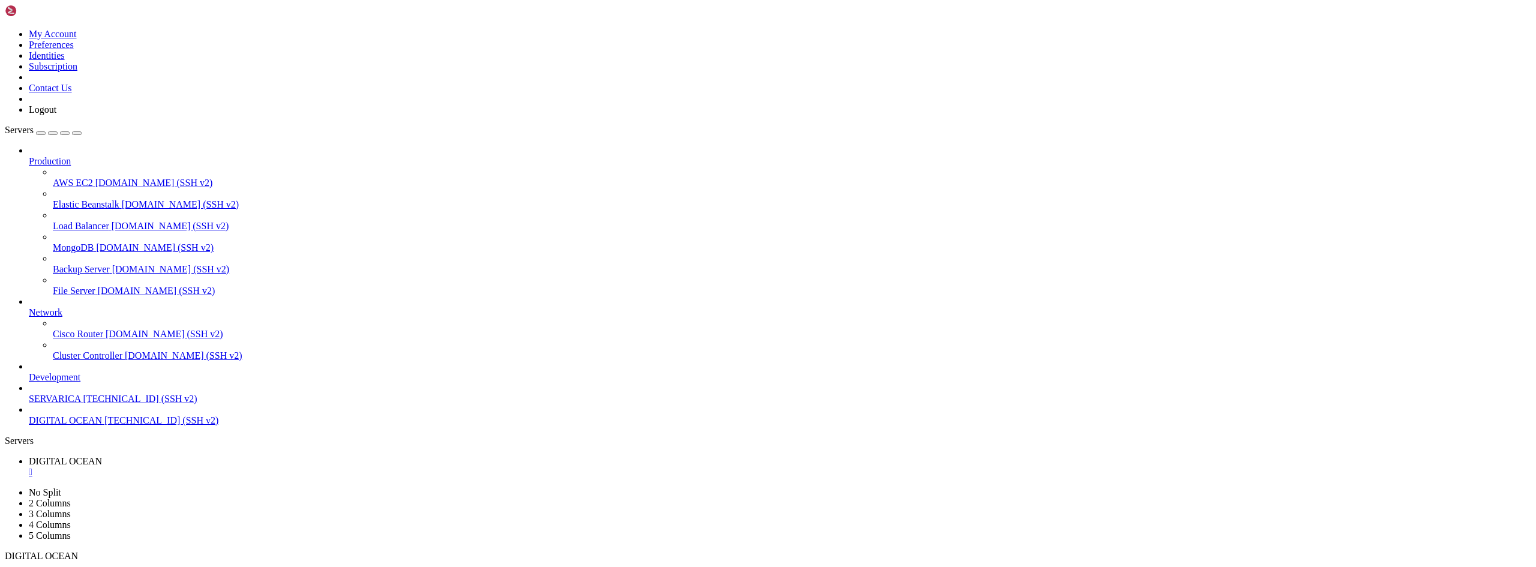
click at [244, 467] on div "" at bounding box center [780, 472] width 1503 height 11
